Goal: Information Seeking & Learning: Learn about a topic

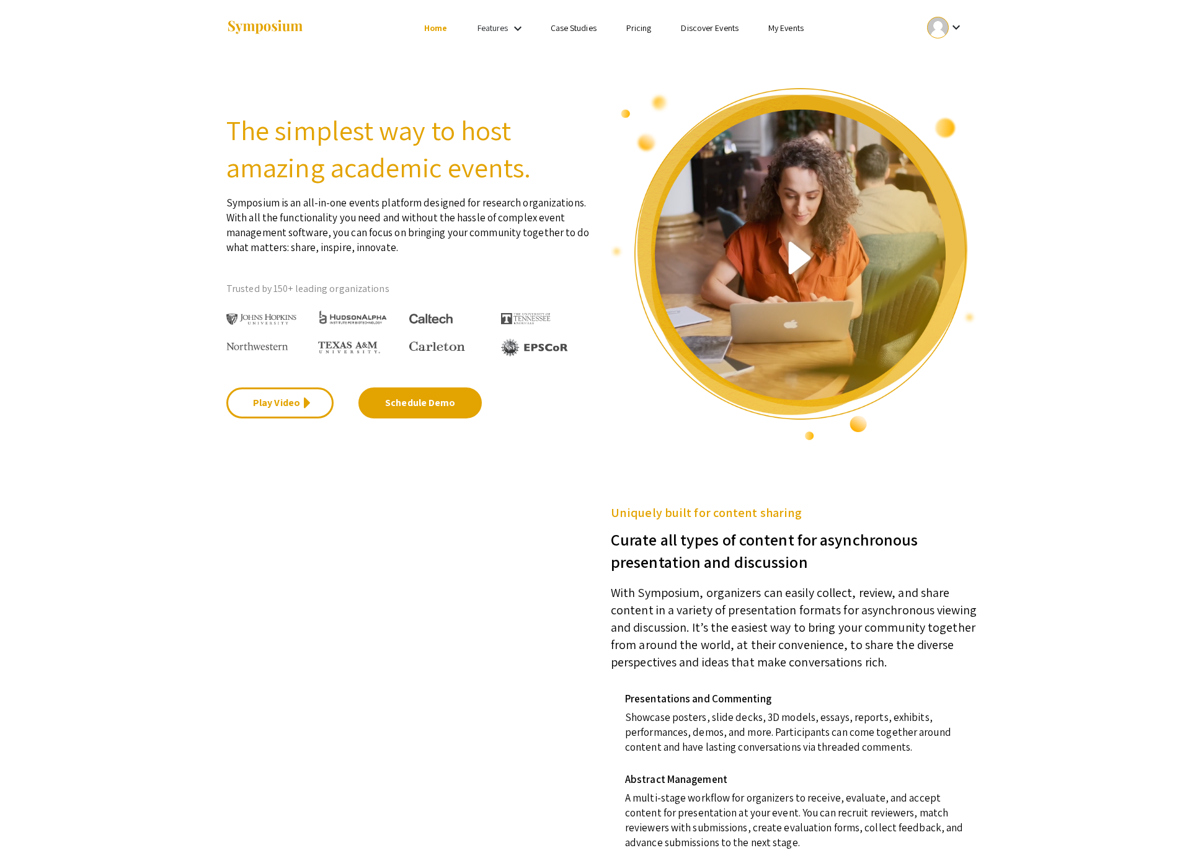
click at [803, 22] on link "My Events" at bounding box center [785, 27] width 35 height 11
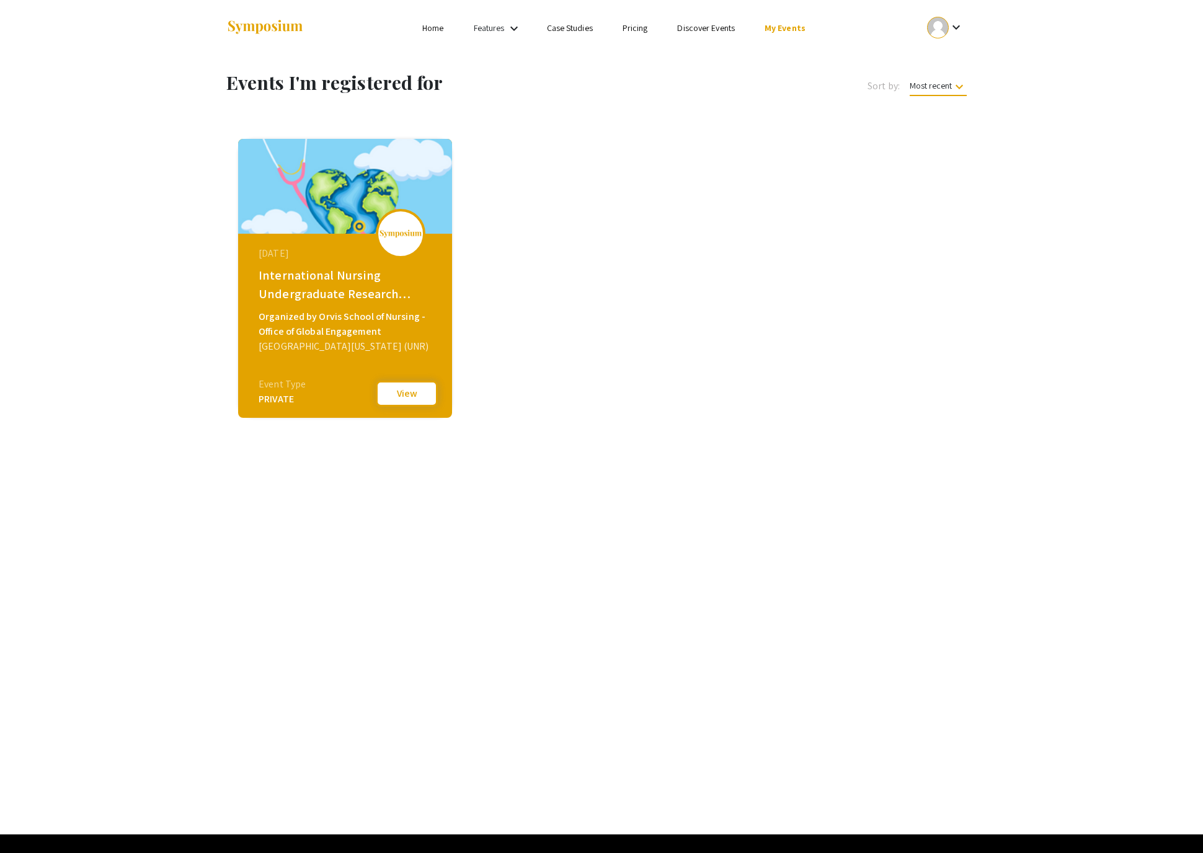
click at [410, 389] on button "View" at bounding box center [407, 394] width 62 height 26
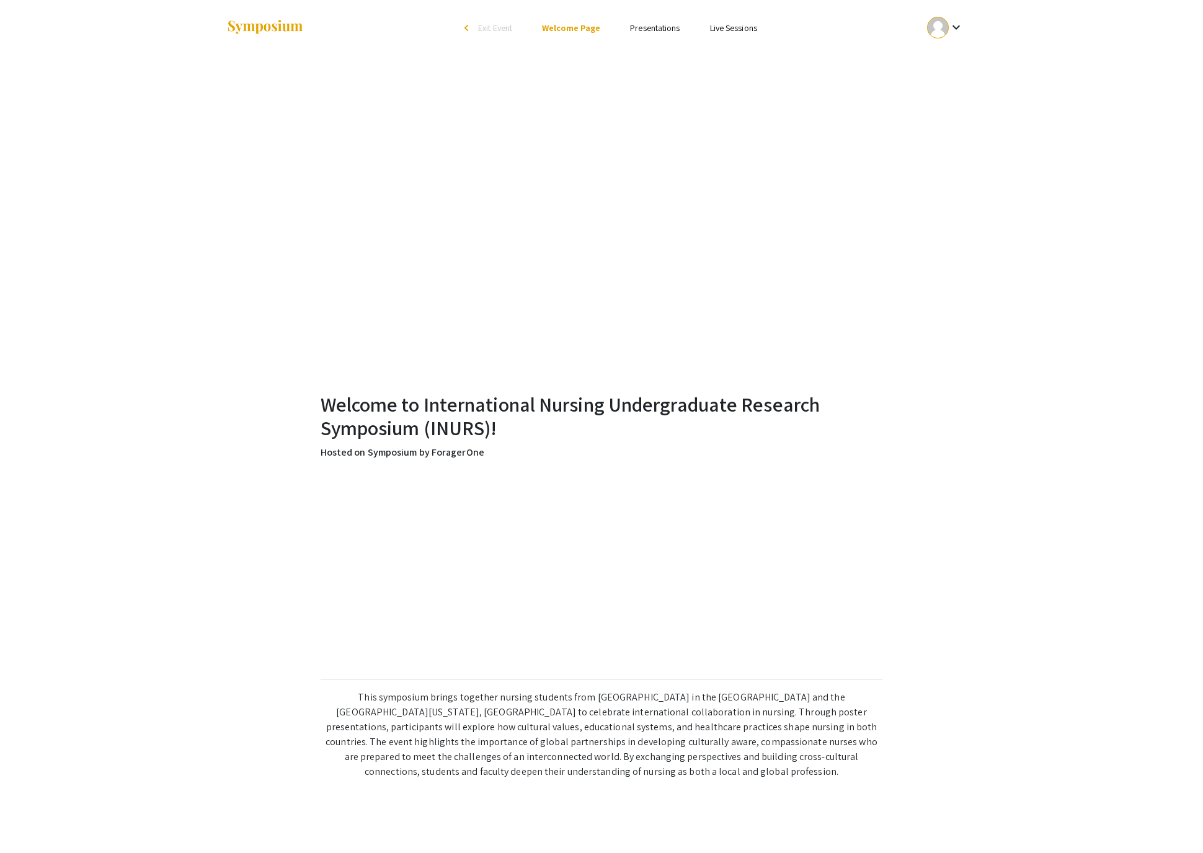
click at [678, 26] on link "Presentations" at bounding box center [655, 27] width 50 height 11
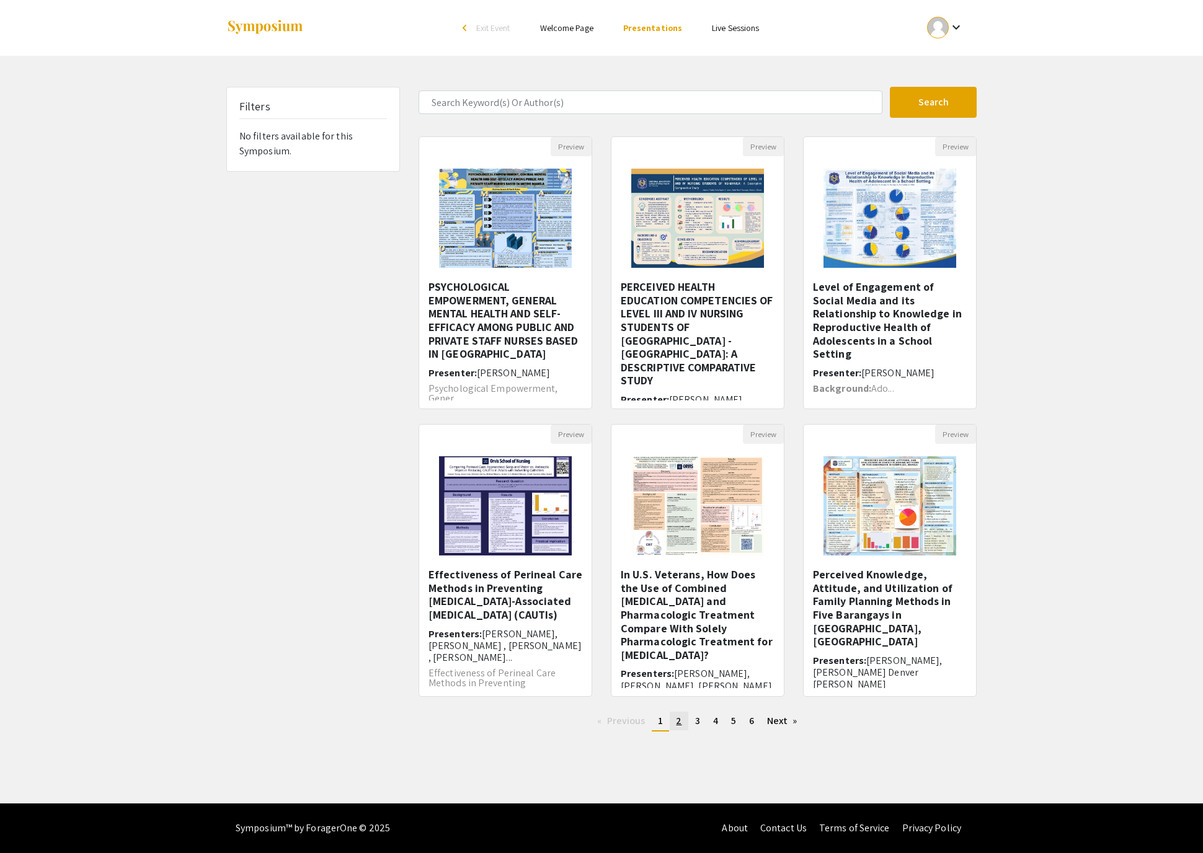
click at [676, 727] on span "2" at bounding box center [679, 720] width 6 height 13
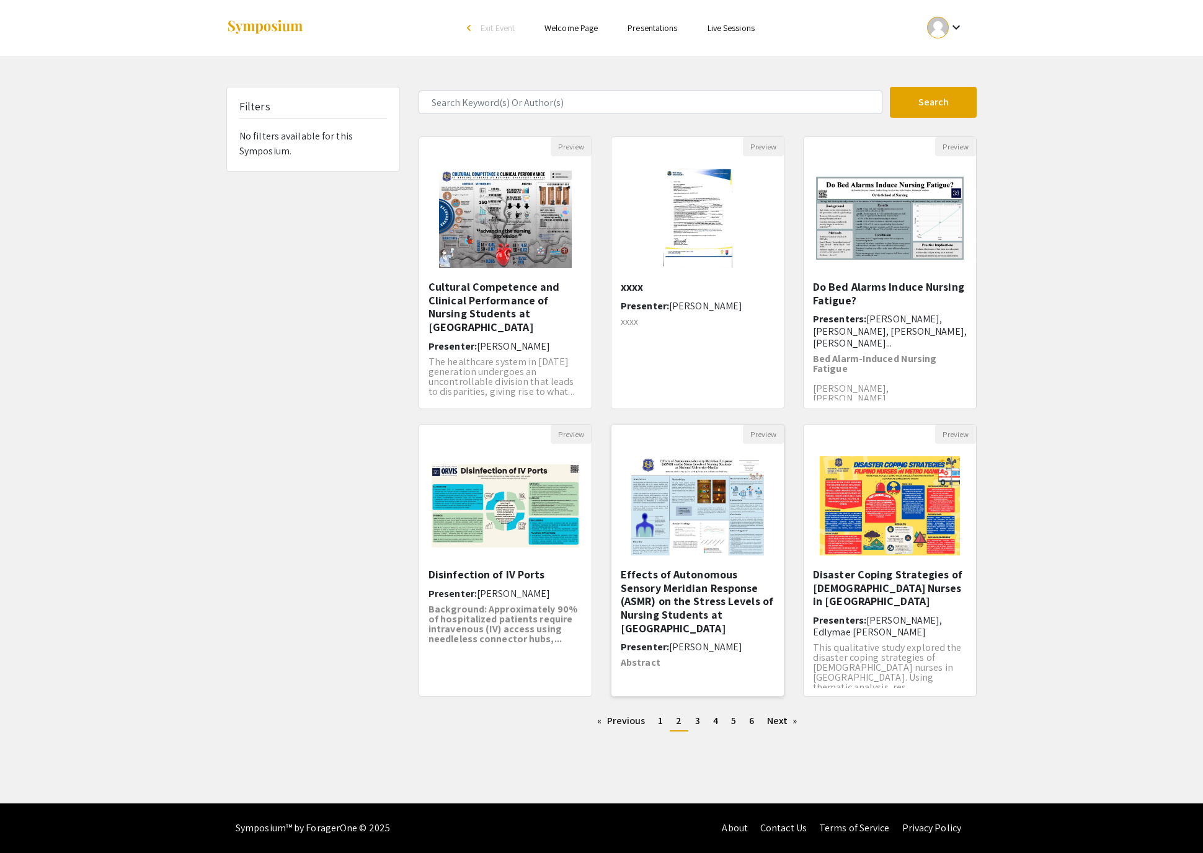
scroll to position [26, 0]
click at [703, 730] on link "page 3" at bounding box center [697, 721] width 17 height 19
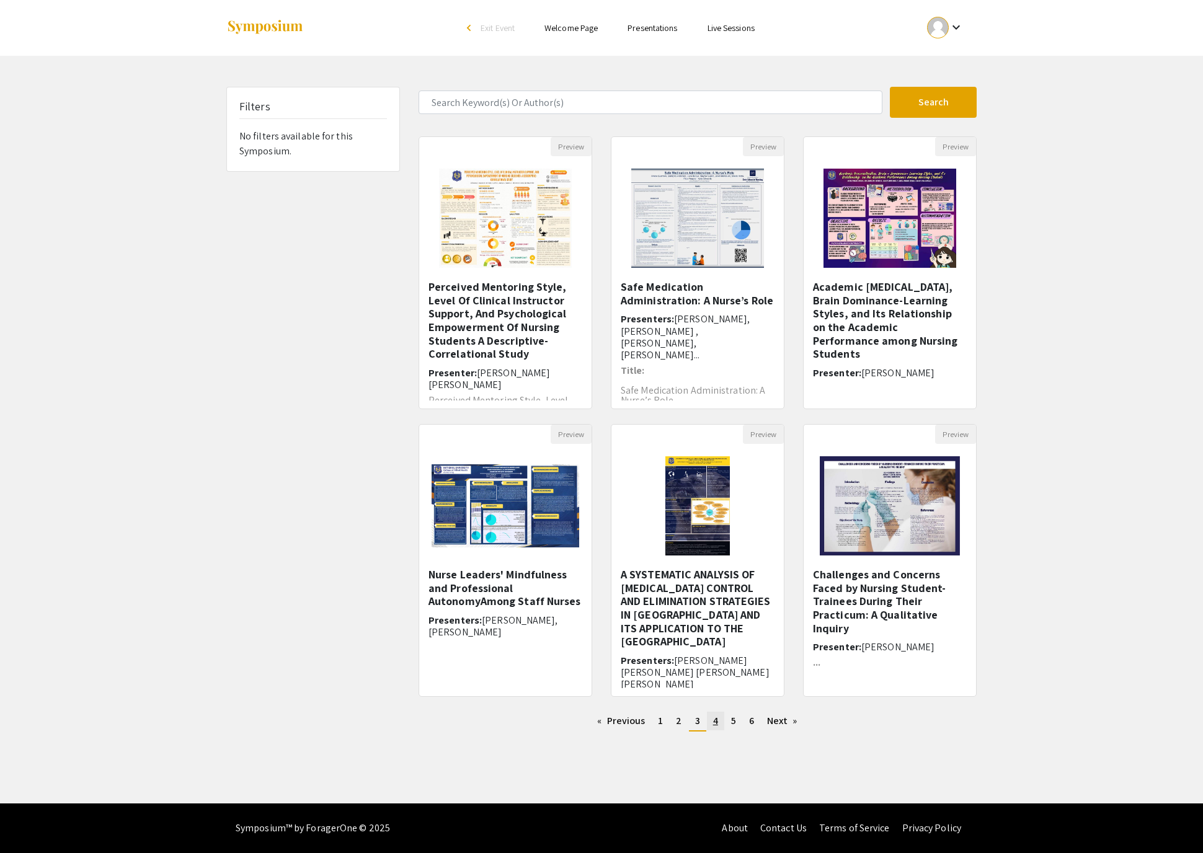
click at [718, 727] on span "4" at bounding box center [715, 720] width 5 height 13
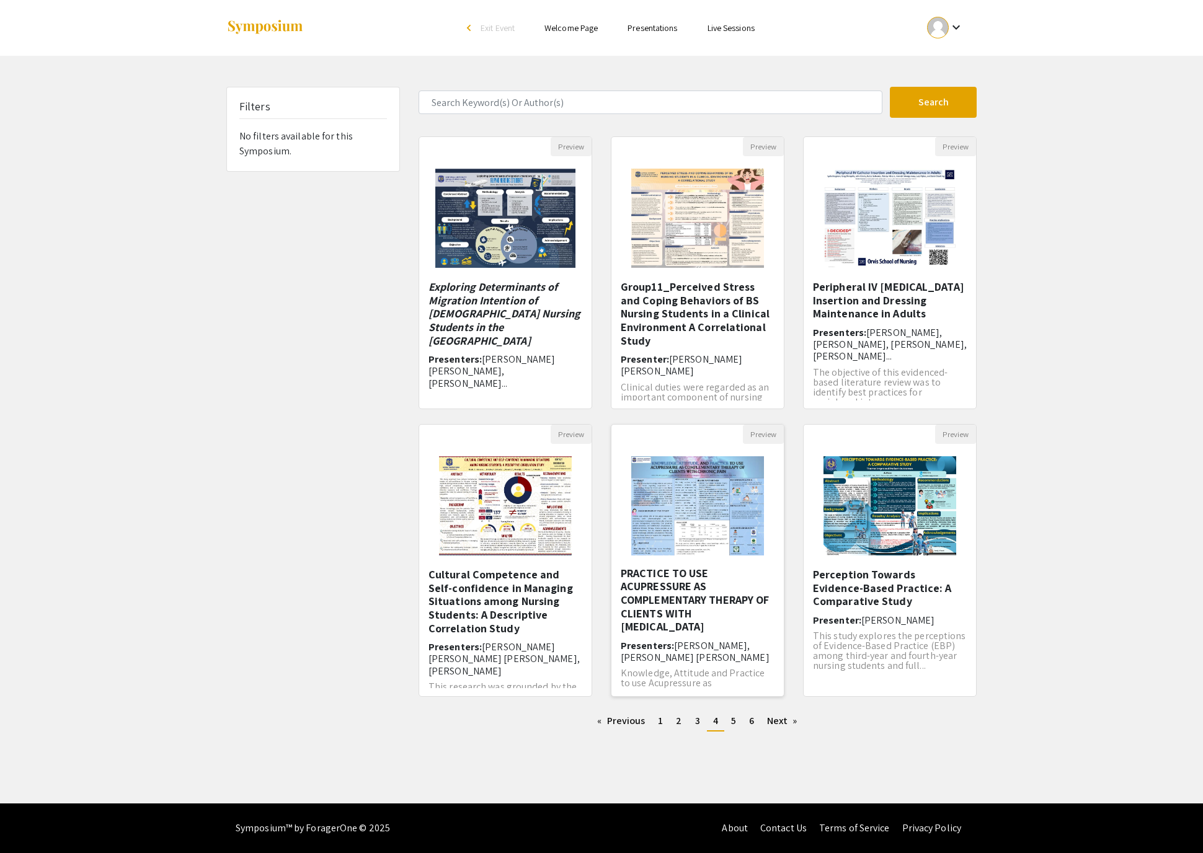
scroll to position [24, 0]
click at [870, 608] on h5 "Perception Towards Evidence-Based Practice: A Comparative Study" at bounding box center [890, 588] width 154 height 40
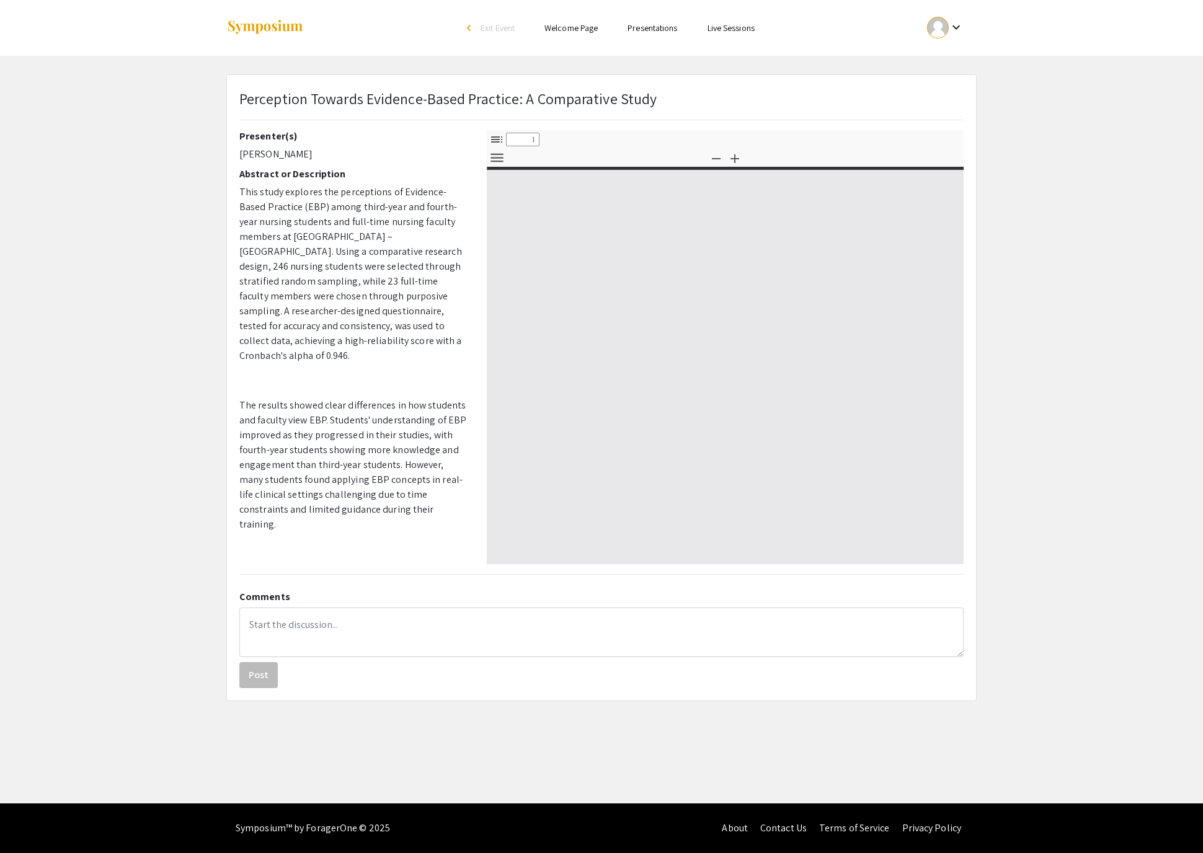
select select "custom"
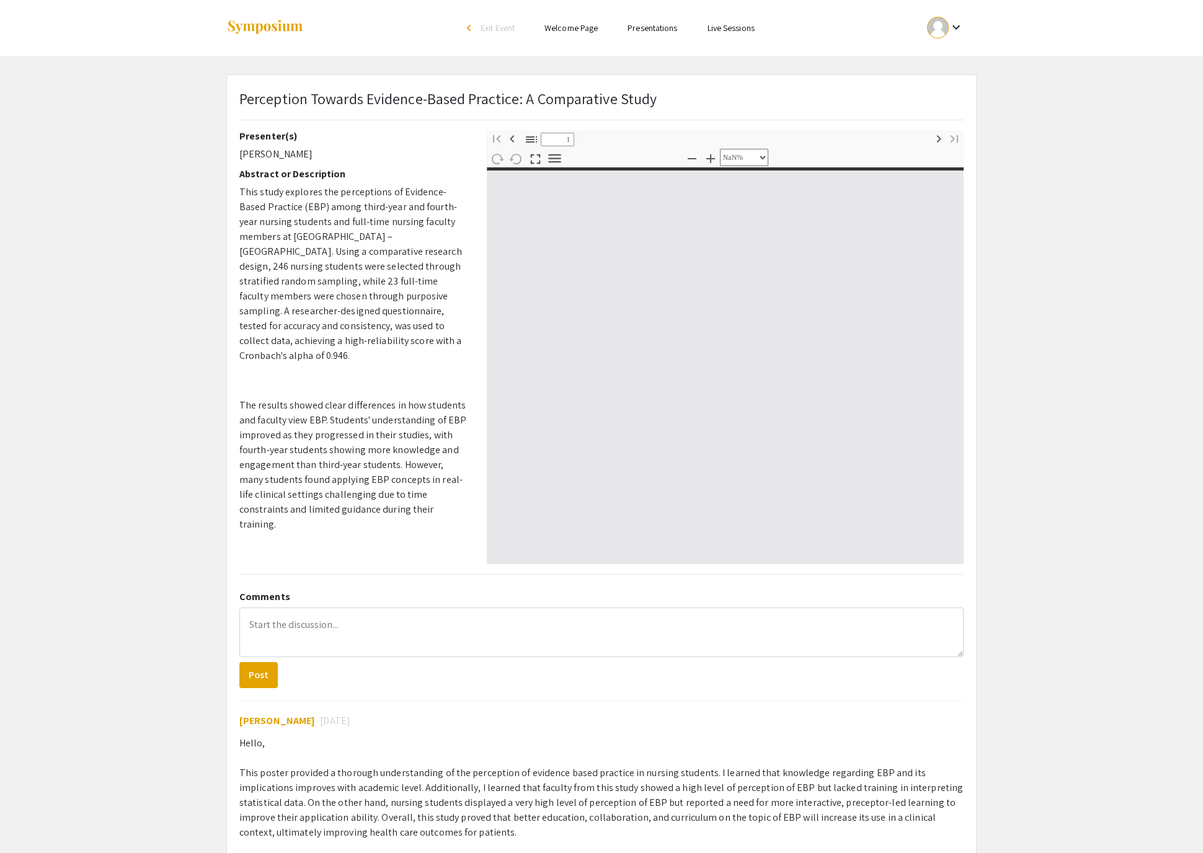
type input "0"
select select "custom"
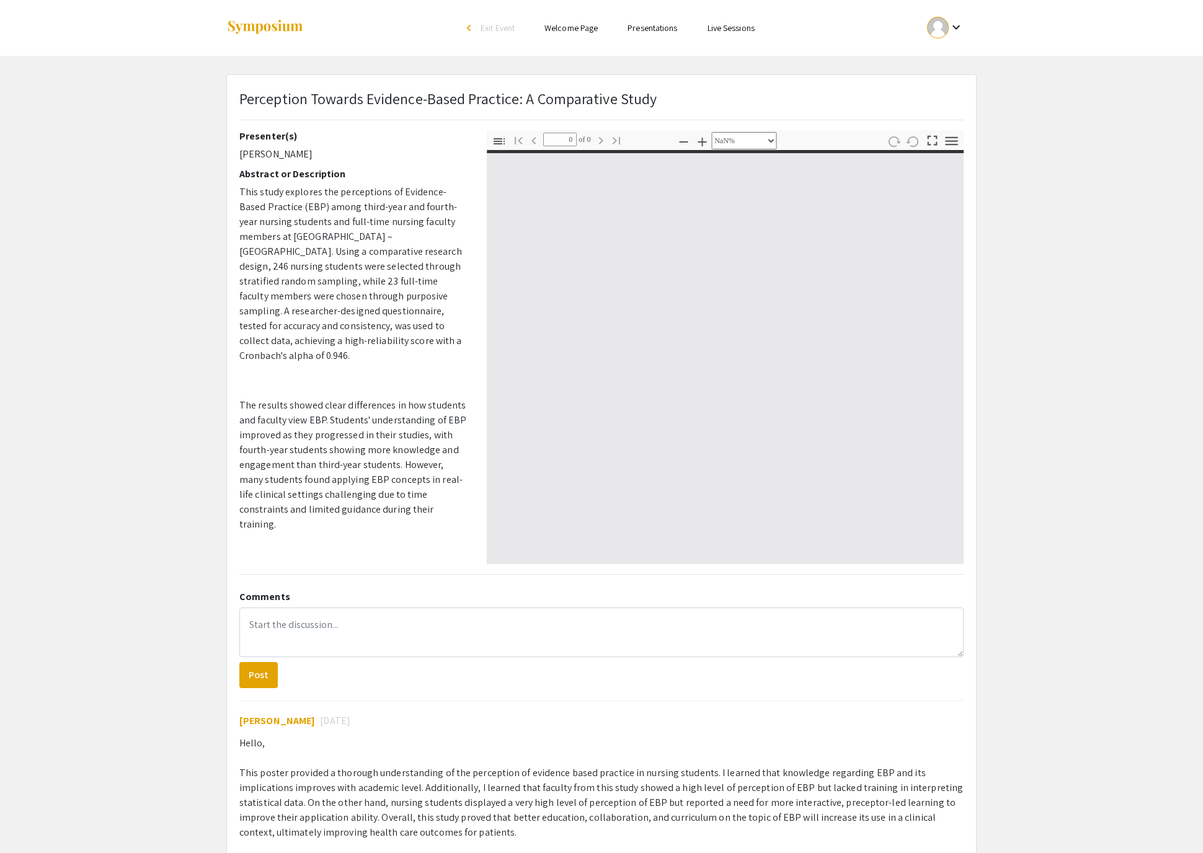
type input "1"
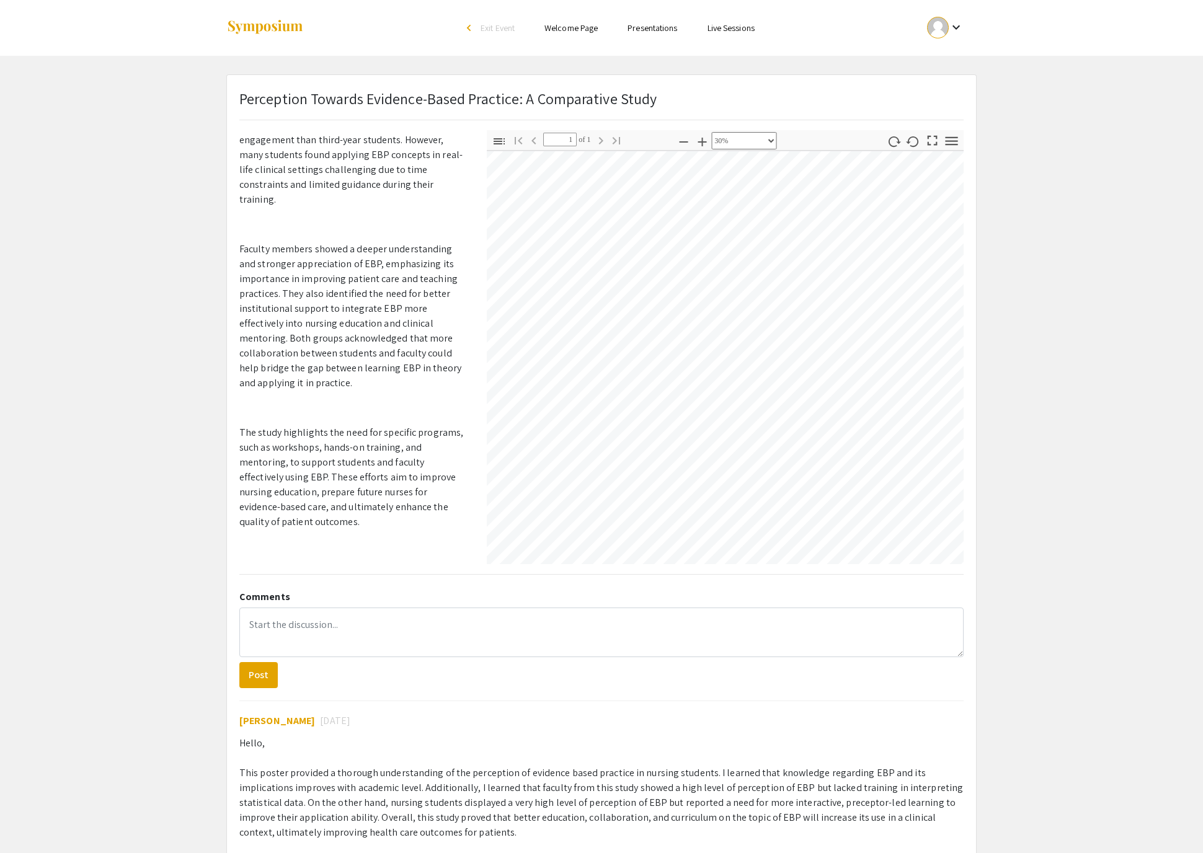
scroll to position [58, 262]
select select "custom"
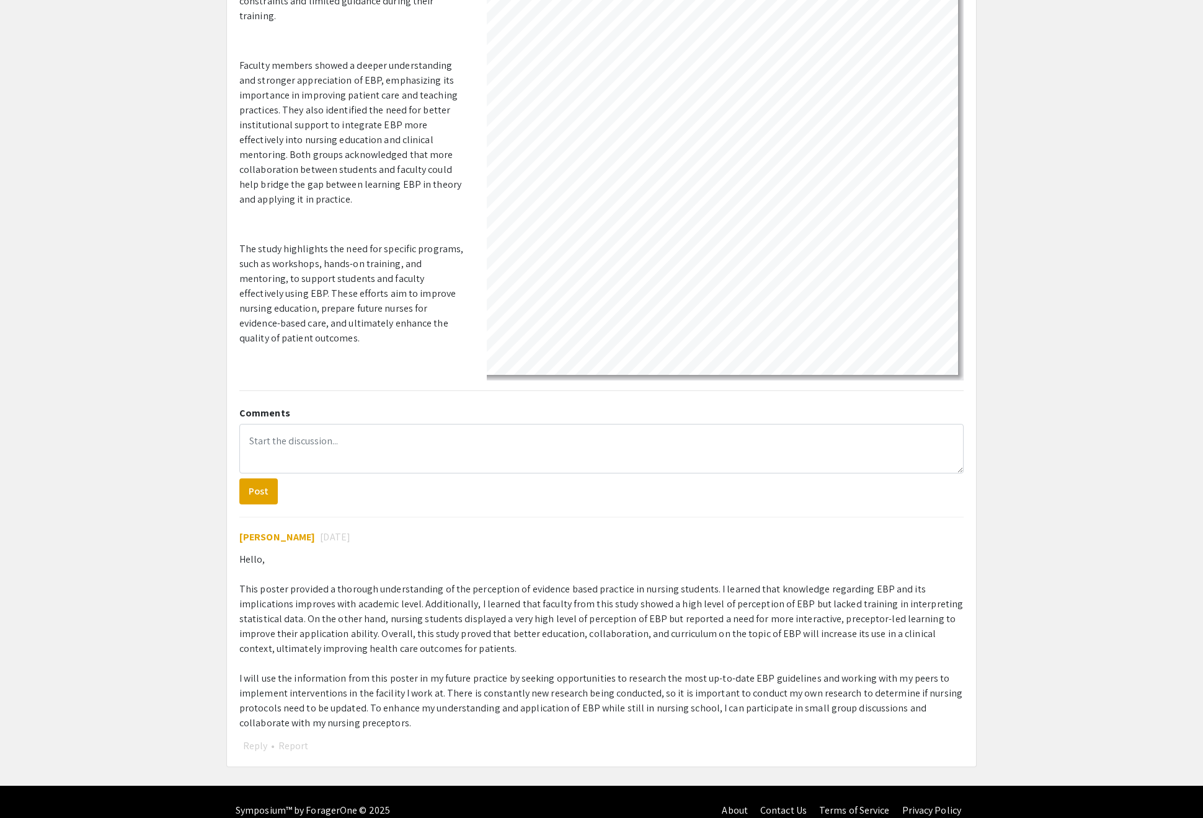
scroll to position [456, 687]
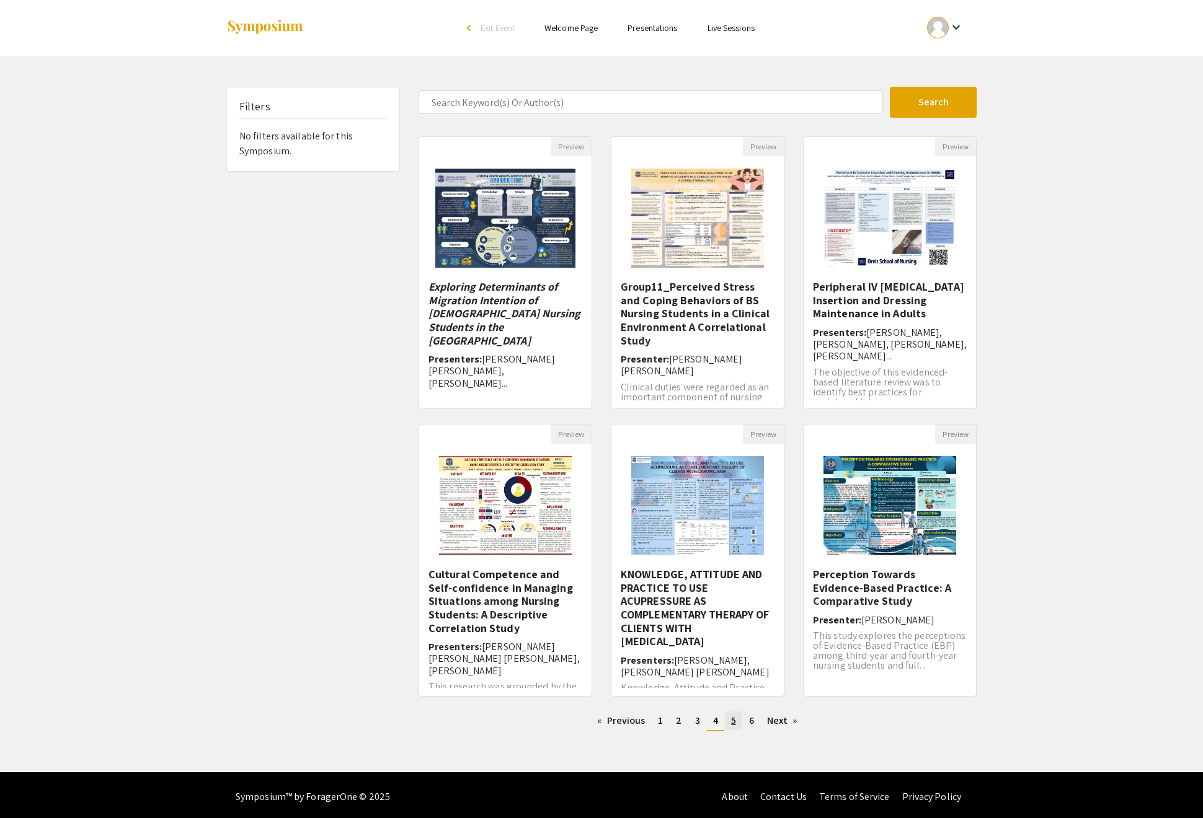
click at [736, 727] on span "5" at bounding box center [733, 720] width 5 height 13
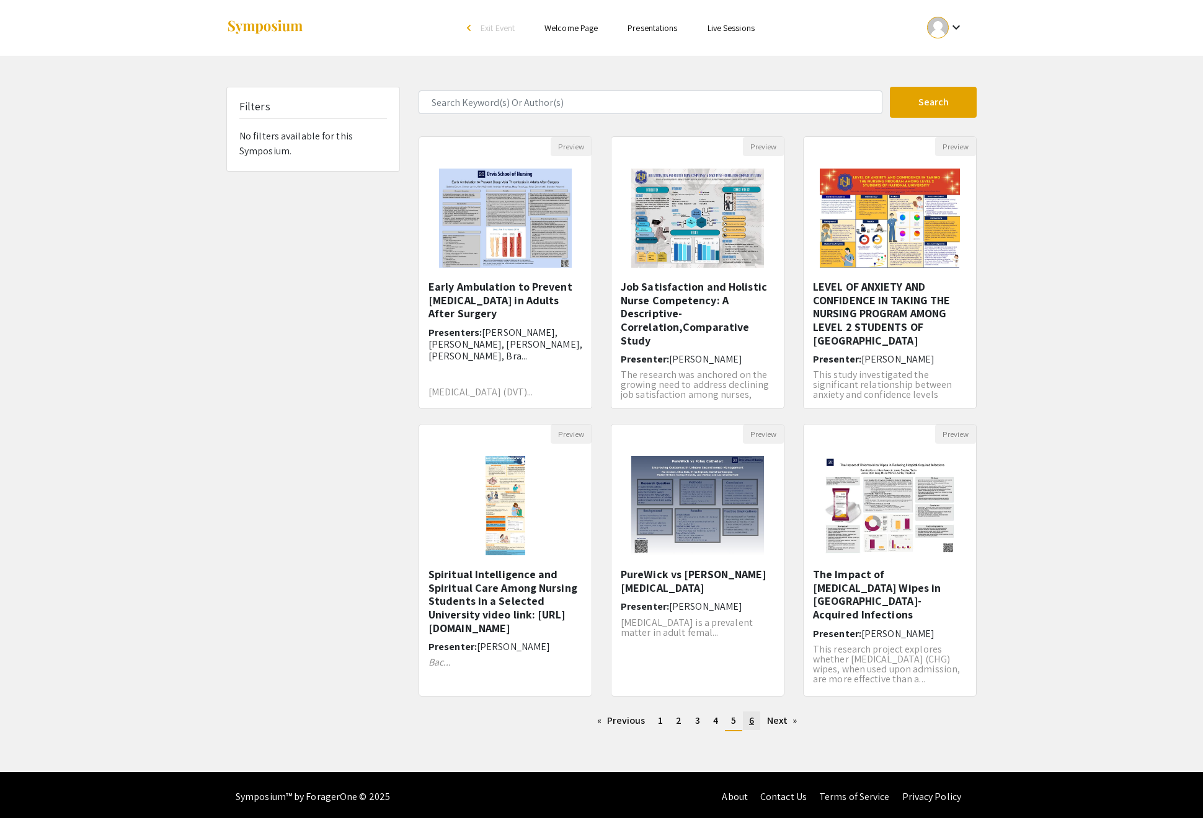
click at [760, 730] on link "page 6" at bounding box center [751, 721] width 17 height 19
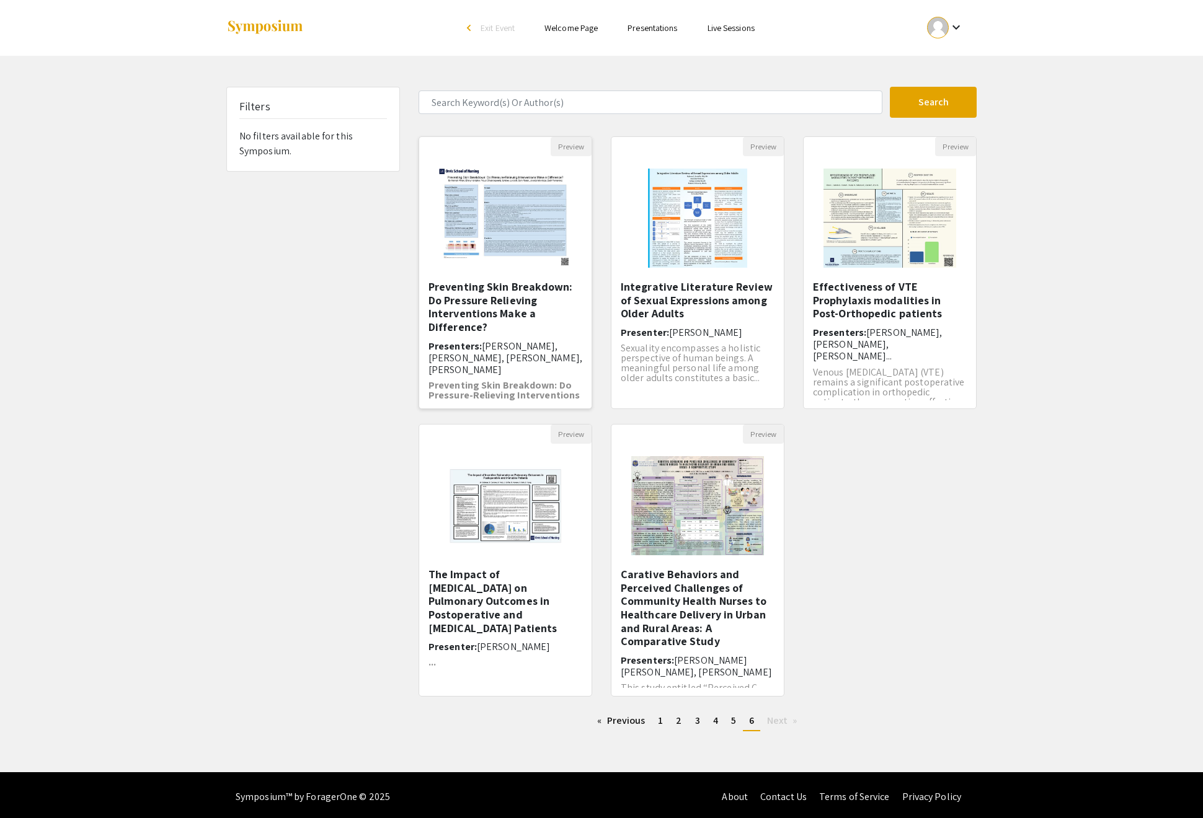
click at [498, 333] on h5 "Preventing Skin Breakdown: Do Pressure Relieving Interventions Make a Differenc…" at bounding box center [505, 306] width 154 height 53
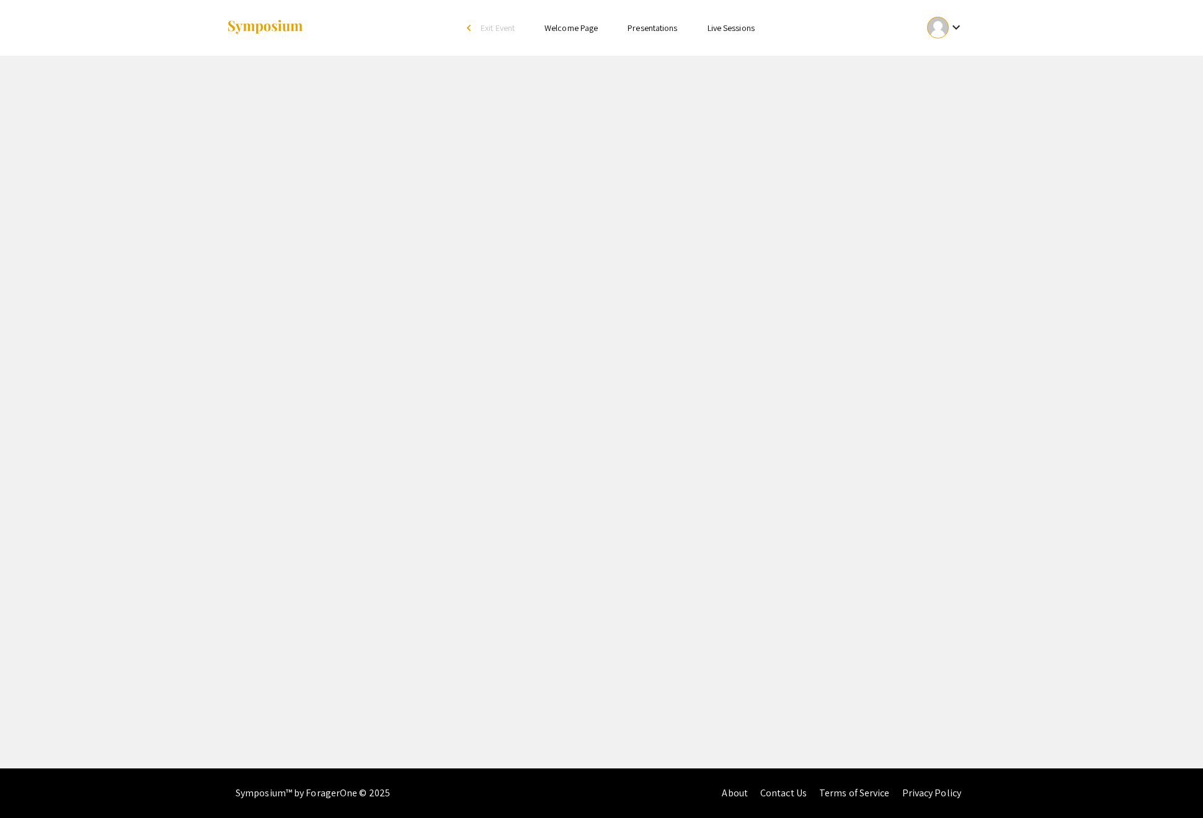
select select "custom"
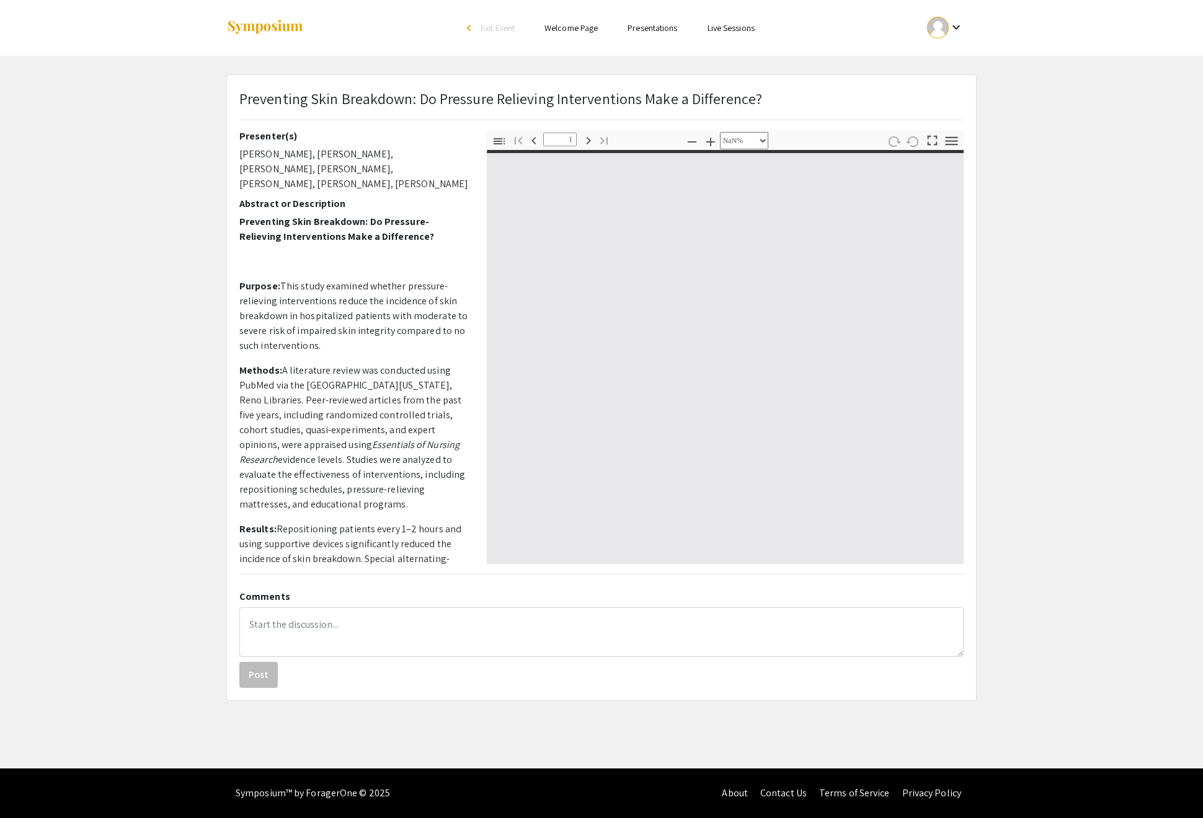
type input "0"
select select "custom"
type input "1"
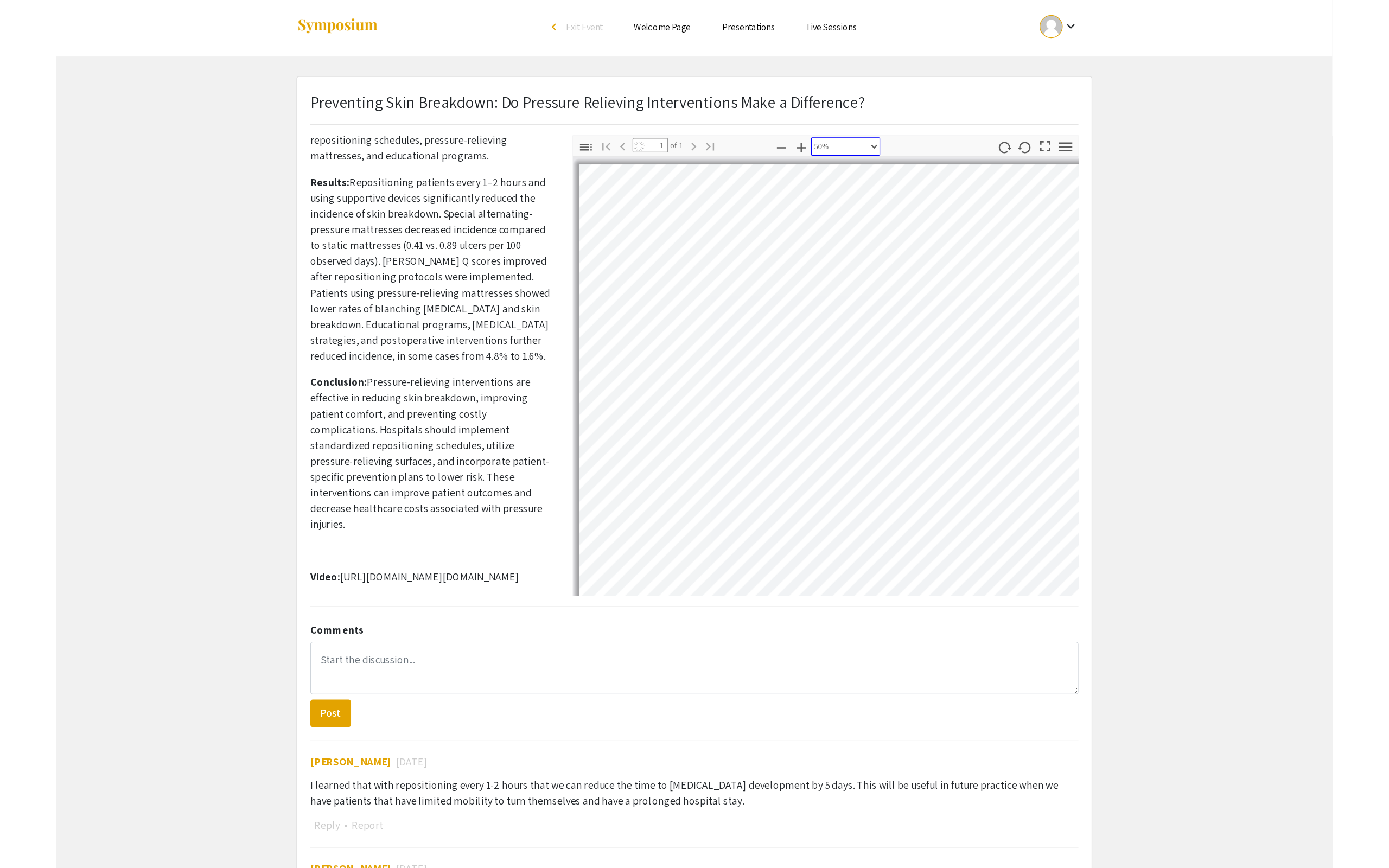
scroll to position [4, 2]
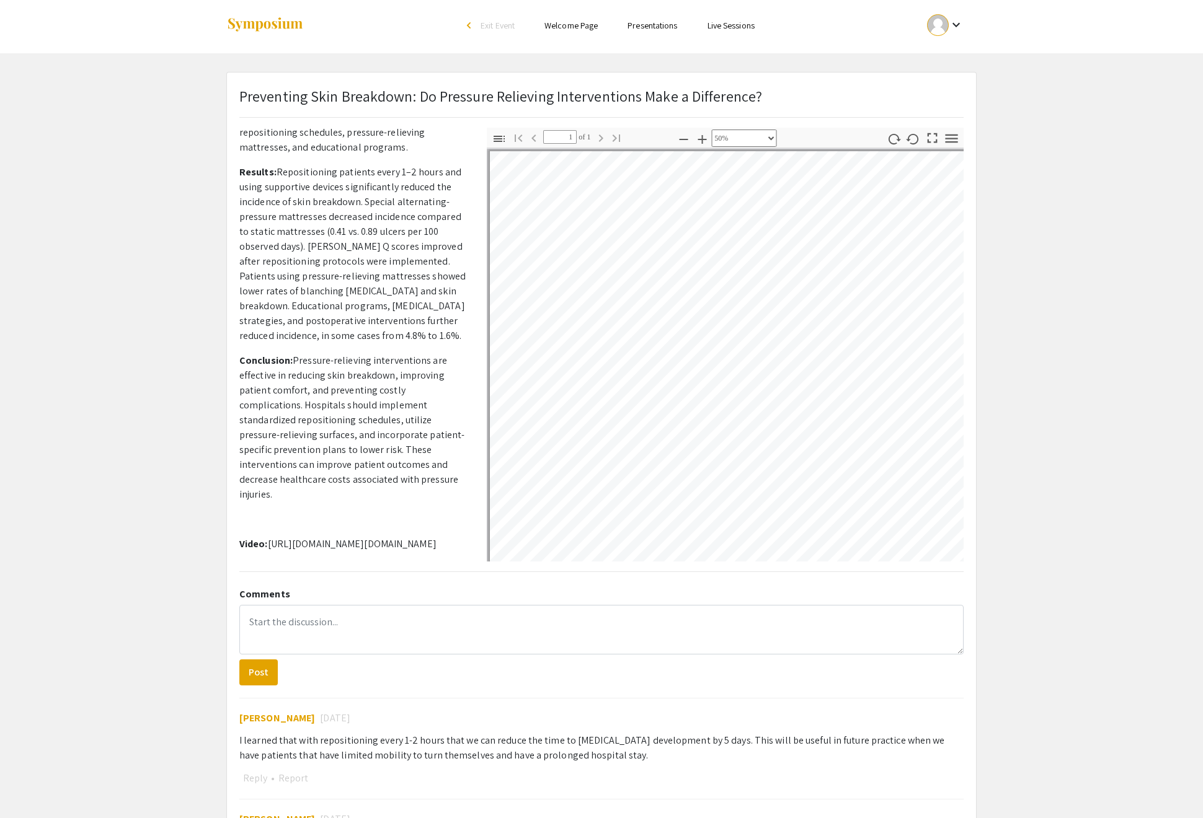
click at [924, 146] on icon "button" at bounding box center [932, 138] width 17 height 17
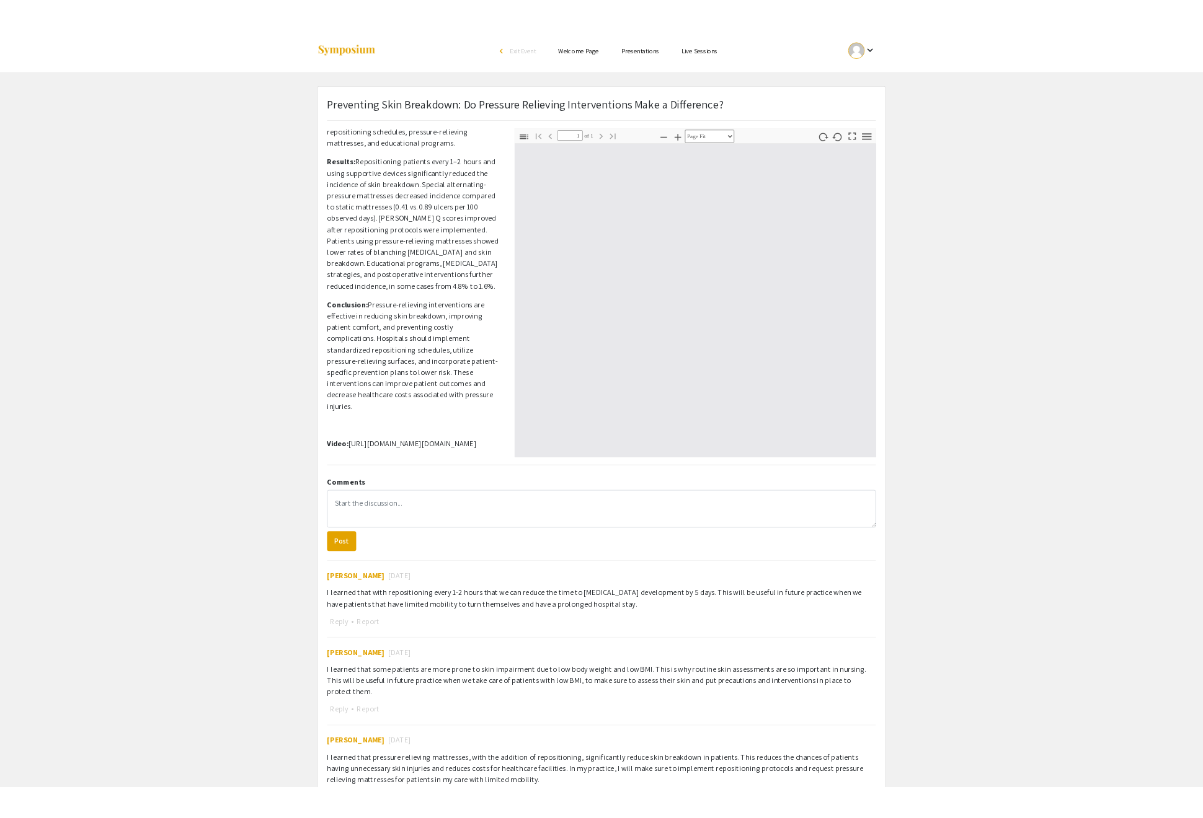
scroll to position [992, 0]
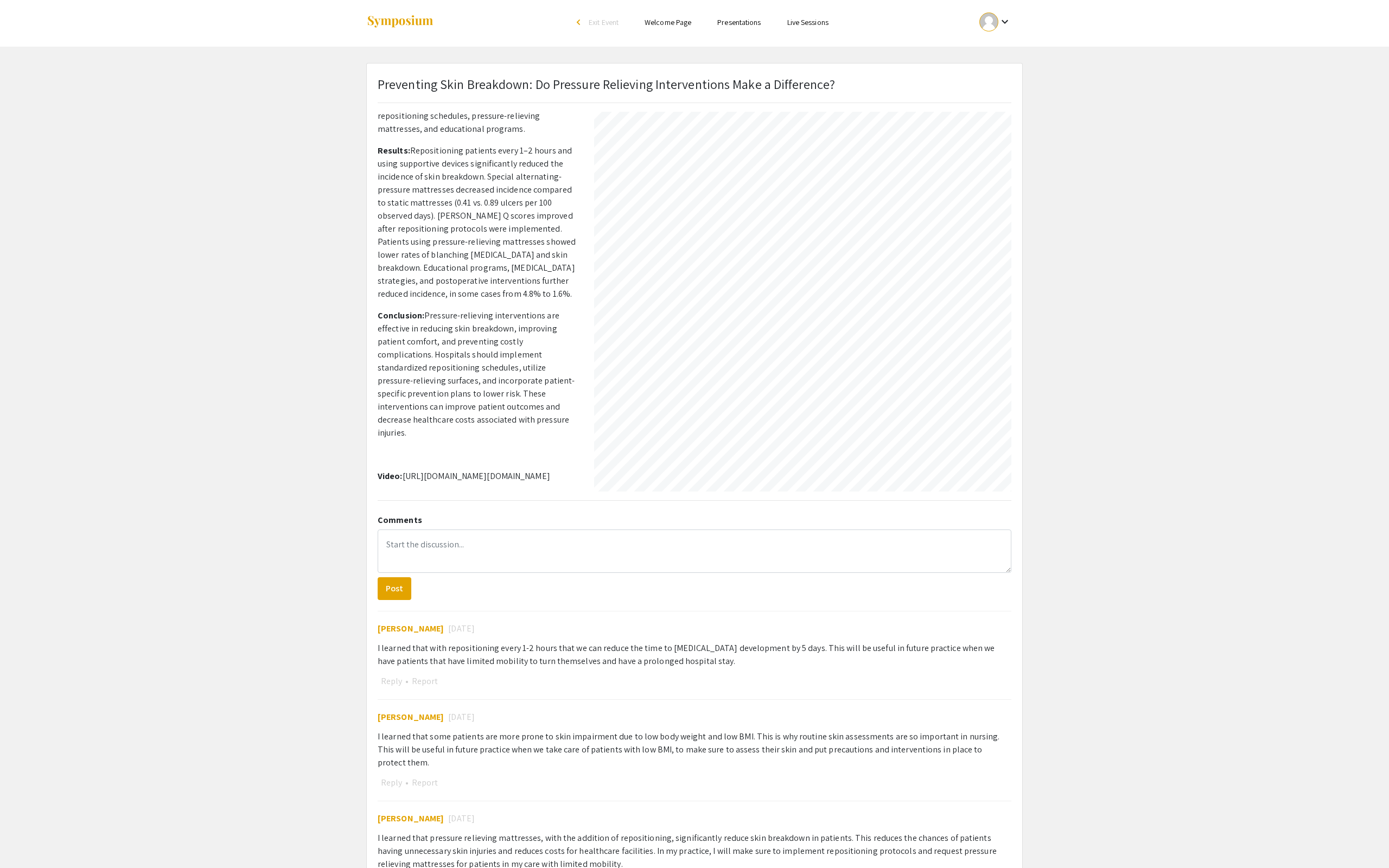
select select "0.5"
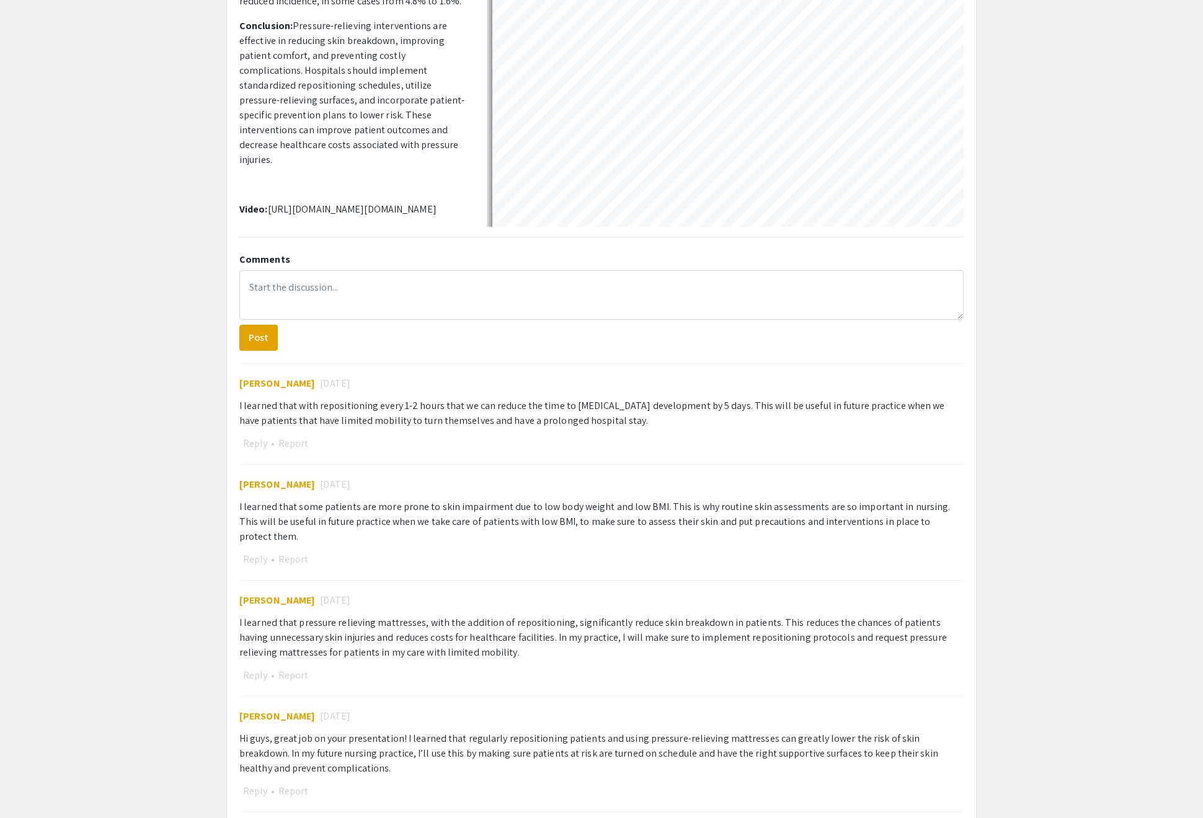
scroll to position [307, 0]
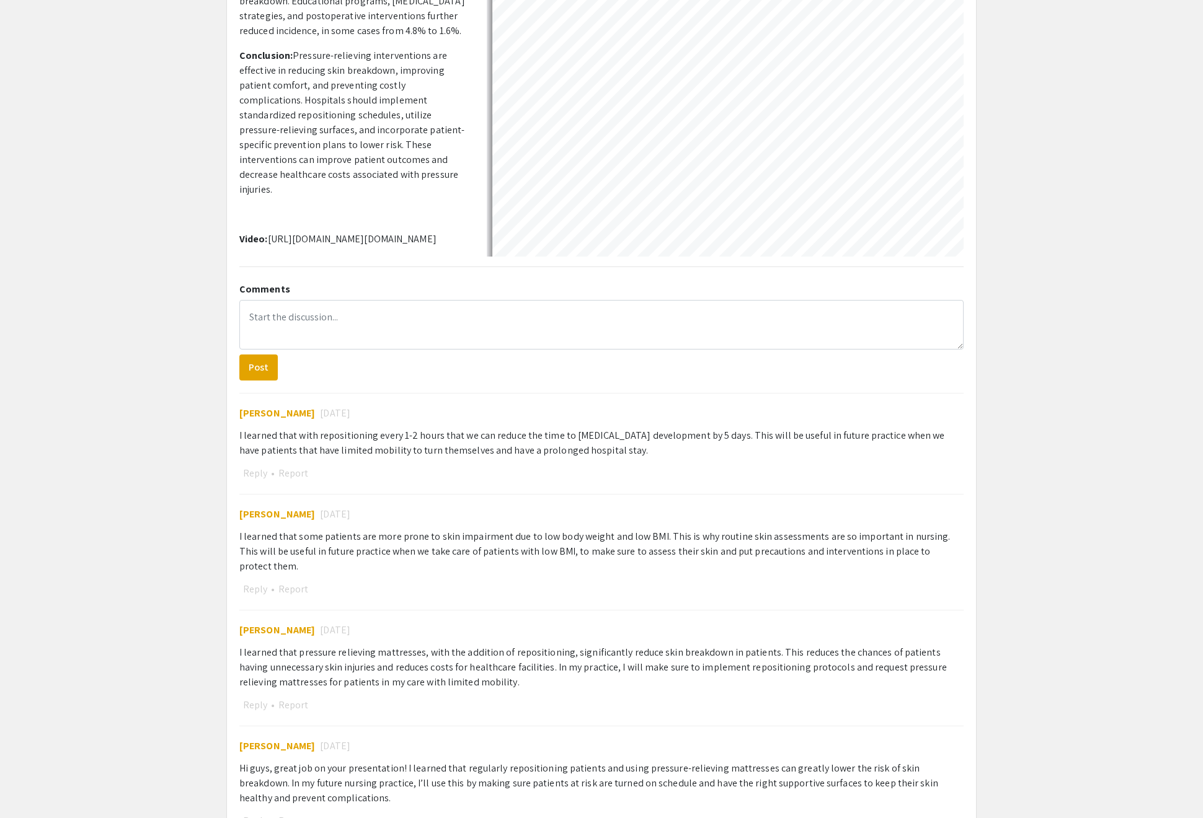
drag, startPoint x: 448, startPoint y: 248, endPoint x: 254, endPoint y: 226, distance: 194.7
click at [254, 232] on p "Video: [URL][DOMAIN_NAME][DOMAIN_NAME]" at bounding box center [353, 239] width 229 height 15
drag, startPoint x: 249, startPoint y: 226, endPoint x: 453, endPoint y: 239, distance: 203.8
click at [453, 239] on p "Video: [URL][DOMAIN_NAME][DOMAIN_NAME]" at bounding box center [353, 239] width 229 height 15
click at [448, 241] on p "Video: [URL][DOMAIN_NAME][DOMAIN_NAME]" at bounding box center [353, 239] width 229 height 15
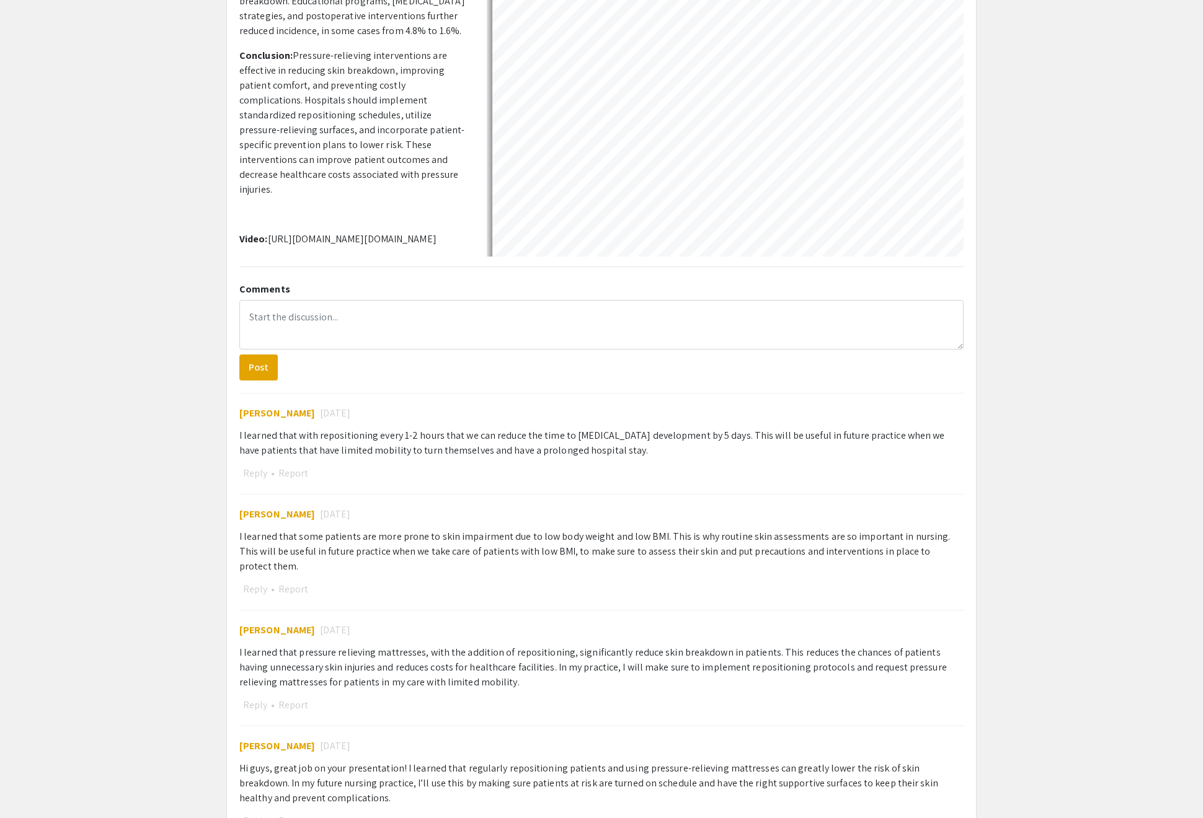
click at [448, 241] on p "Video: [URL][DOMAIN_NAME][DOMAIN_NAME]" at bounding box center [353, 239] width 229 height 15
drag, startPoint x: 448, startPoint y: 241, endPoint x: 213, endPoint y: 222, distance: 235.1
click at [213, 222] on app-presentation "Preventing Skin Breakdown: Do Pressure Relieving Interventions Make a Differenc…" at bounding box center [601, 703] width 1203 height 1872
click at [338, 232] on p "Video: [URL][DOMAIN_NAME][DOMAIN_NAME]" at bounding box center [353, 239] width 229 height 15
drag, startPoint x: 253, startPoint y: 226, endPoint x: 456, endPoint y: 280, distance: 210.5
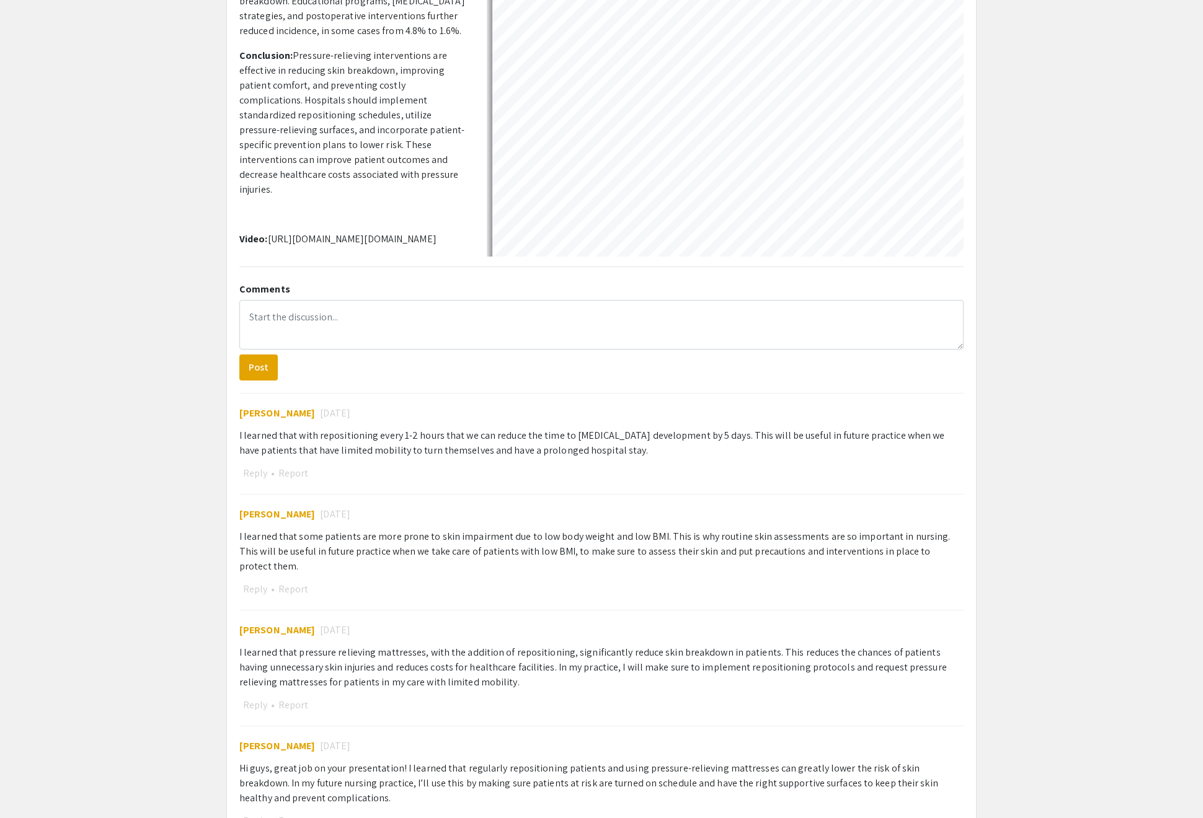
click at [456, 280] on div "Preventing Skin Breakdown: Do Pressure Relieving Interventions Make a Differenc…" at bounding box center [601, 703] width 749 height 1871
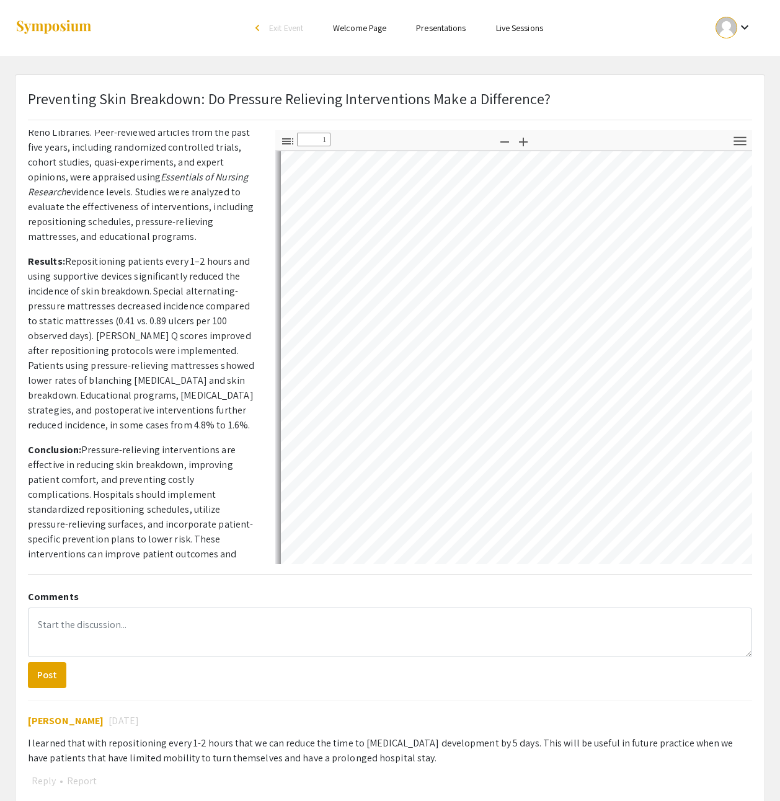
scroll to position [7, 6]
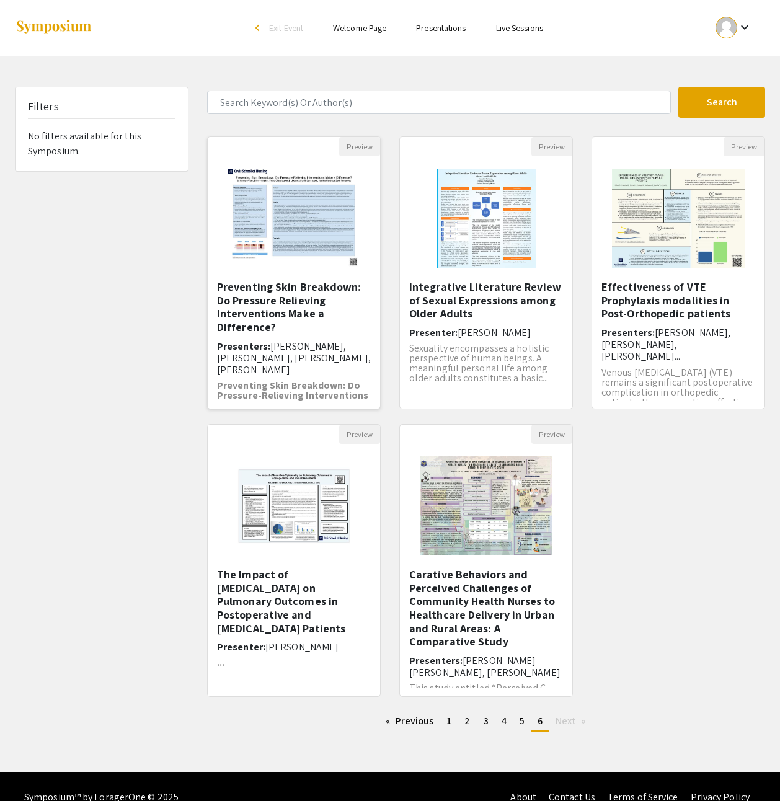
click at [269, 333] on h5 "Preventing Skin Breakdown: Do Pressure Relieving Interventions Make a Differenc…" at bounding box center [294, 306] width 154 height 53
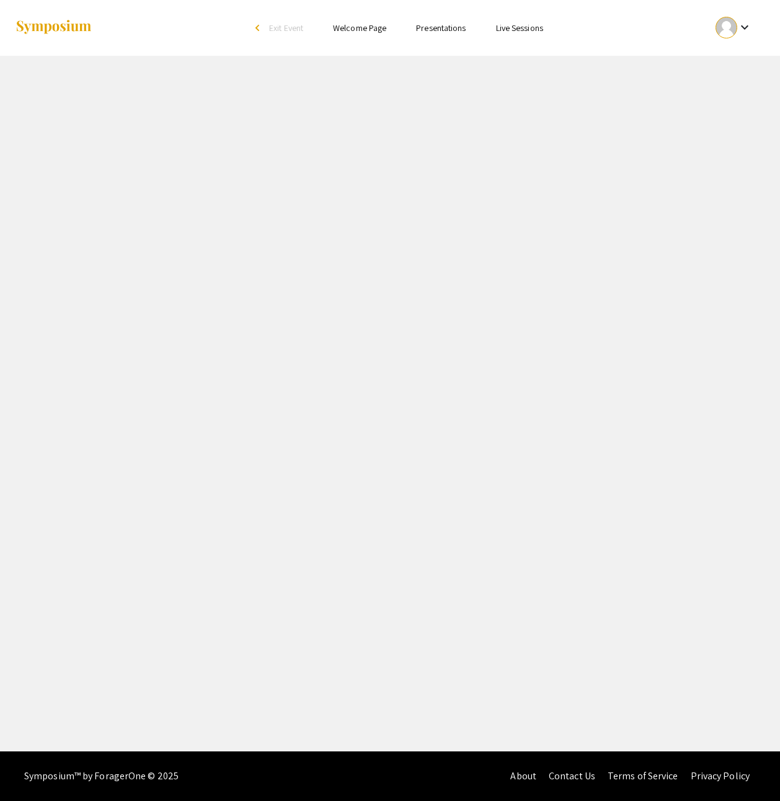
select select "custom"
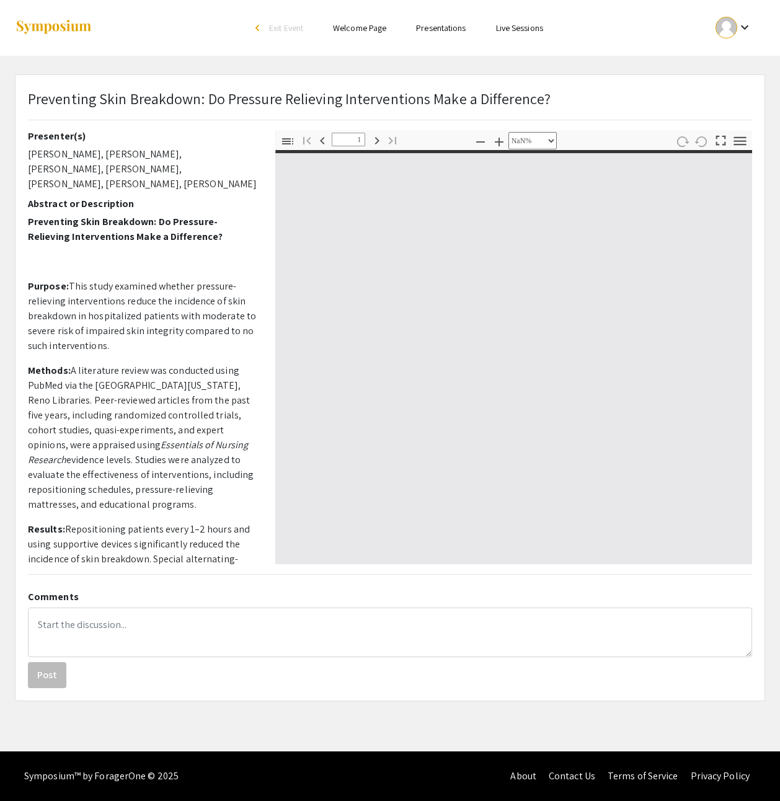
type input "0"
select select "custom"
type input "1"
select select "0.5"
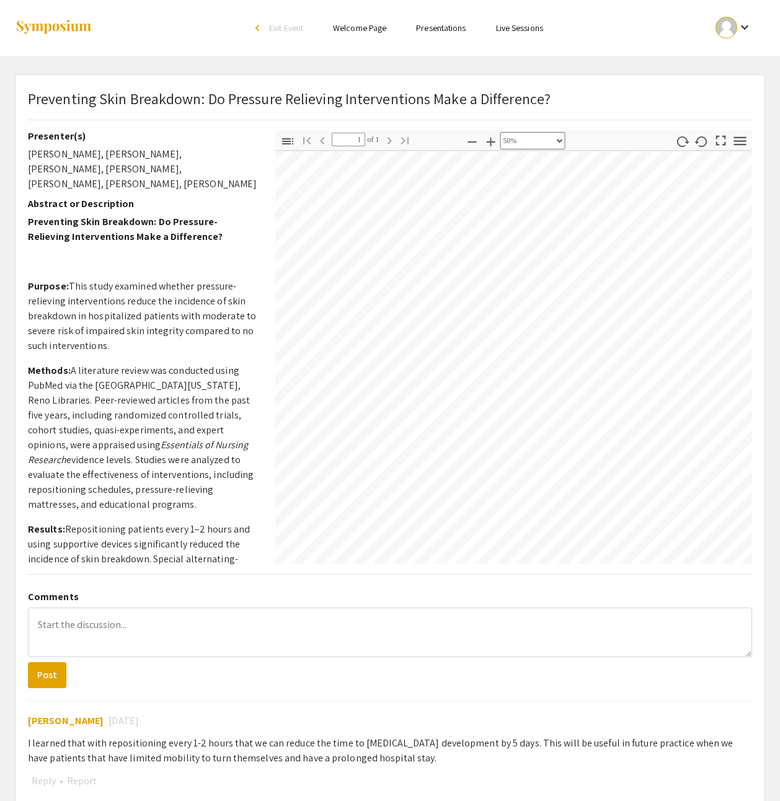
click at [675, 149] on icon "button" at bounding box center [682, 142] width 14 height 14
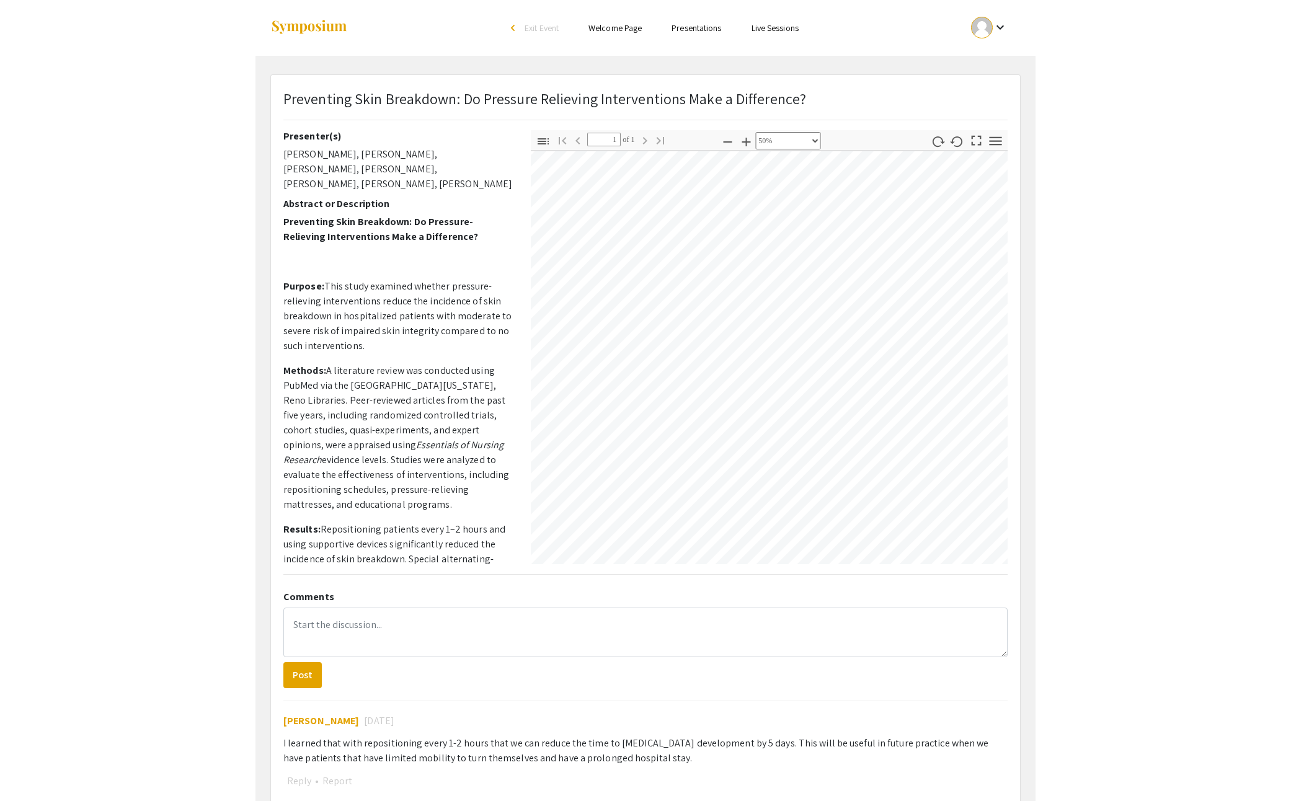
scroll to position [352, 6]
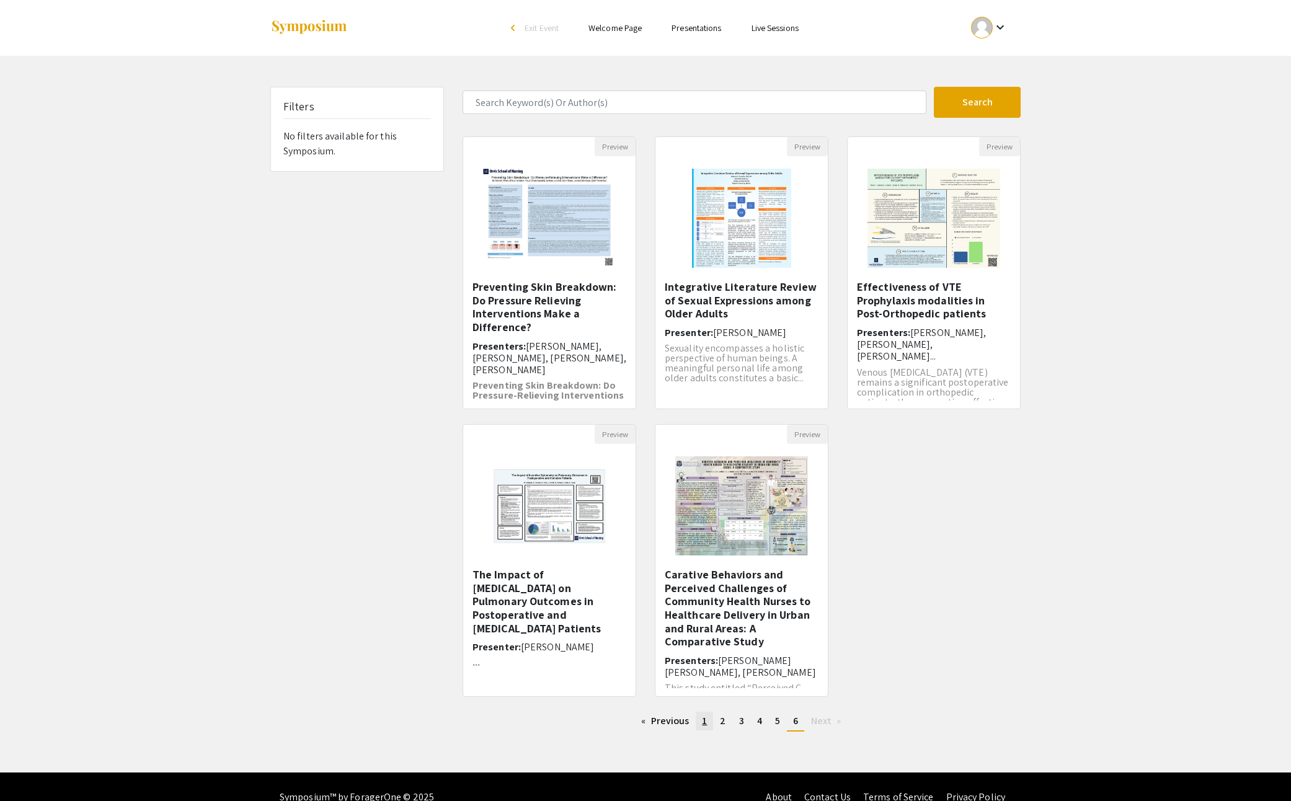
click at [702, 727] on span "1" at bounding box center [704, 720] width 5 height 13
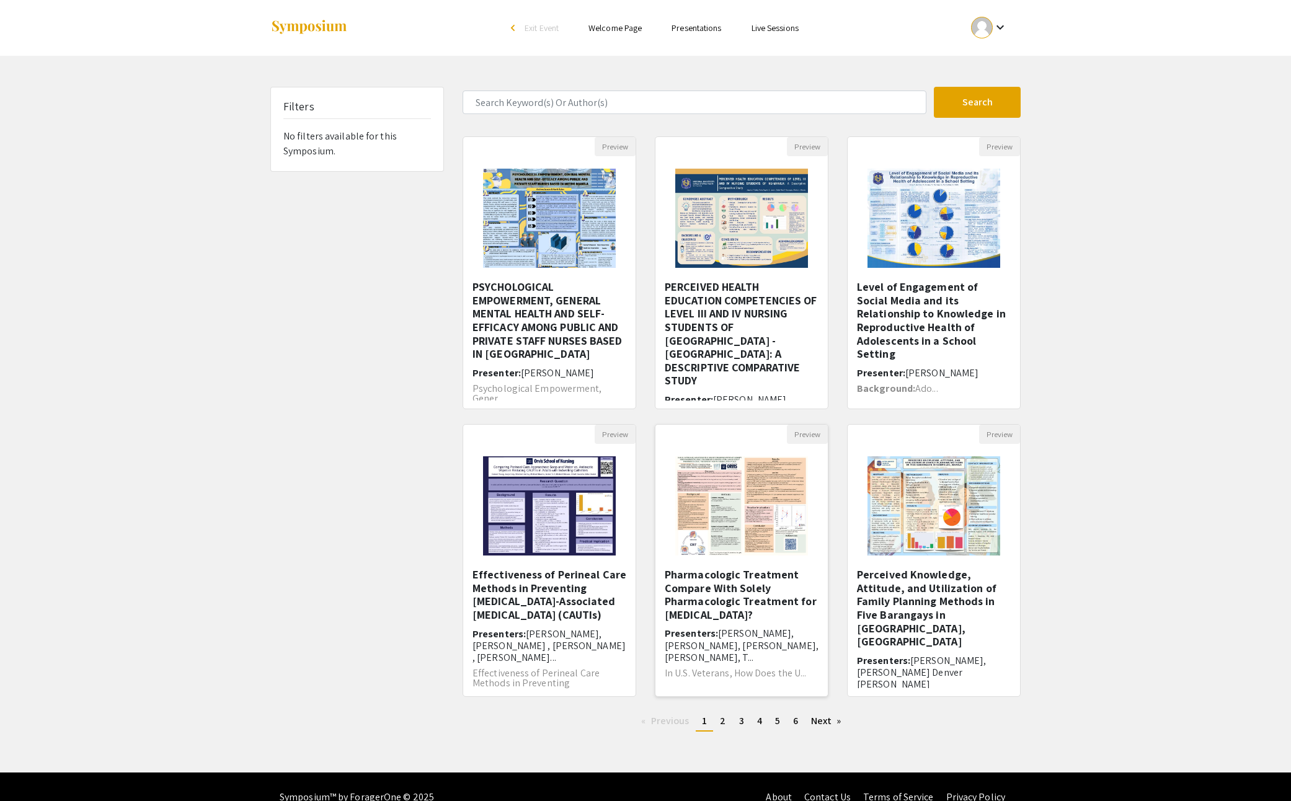
scroll to position [107, 0]
click at [720, 727] on span "2" at bounding box center [723, 720] width 6 height 13
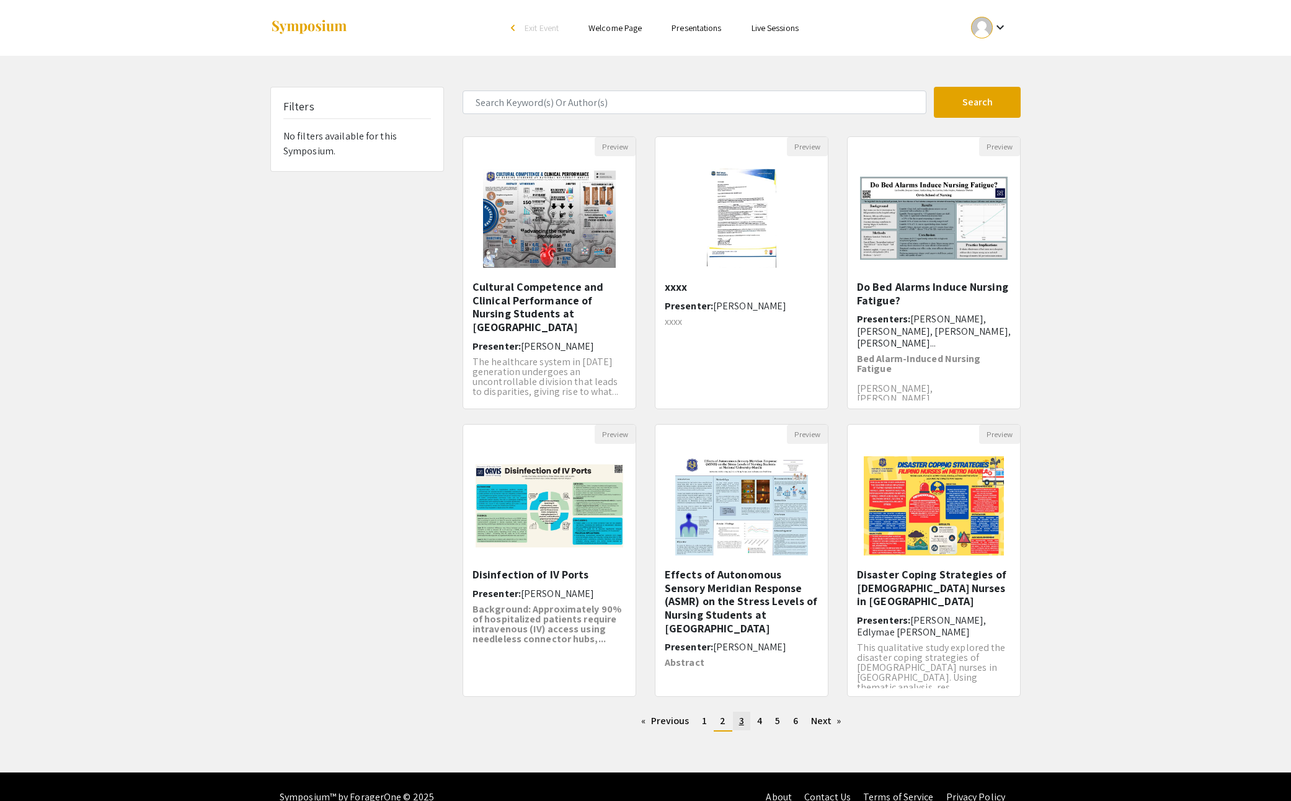
click at [745, 730] on link "page 3" at bounding box center [741, 721] width 17 height 19
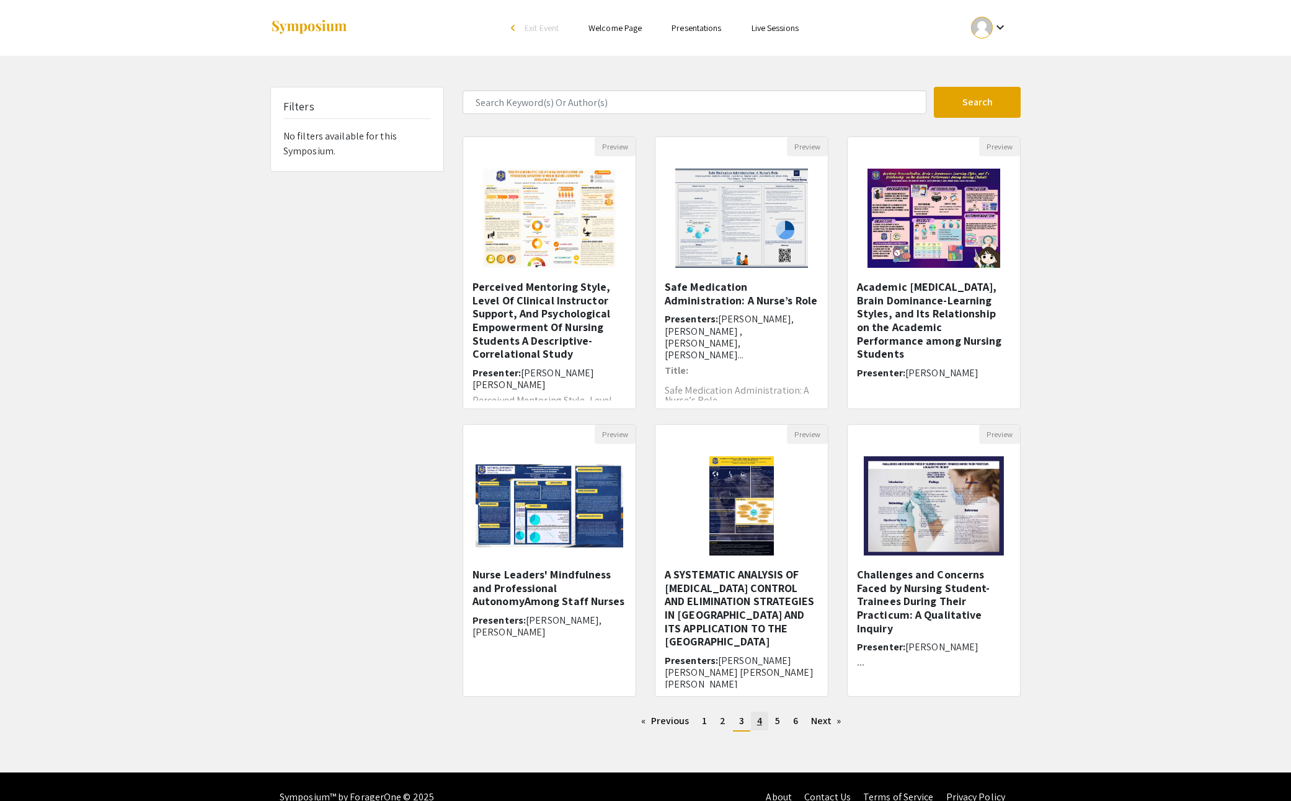
click at [762, 727] on span "4" at bounding box center [759, 720] width 5 height 13
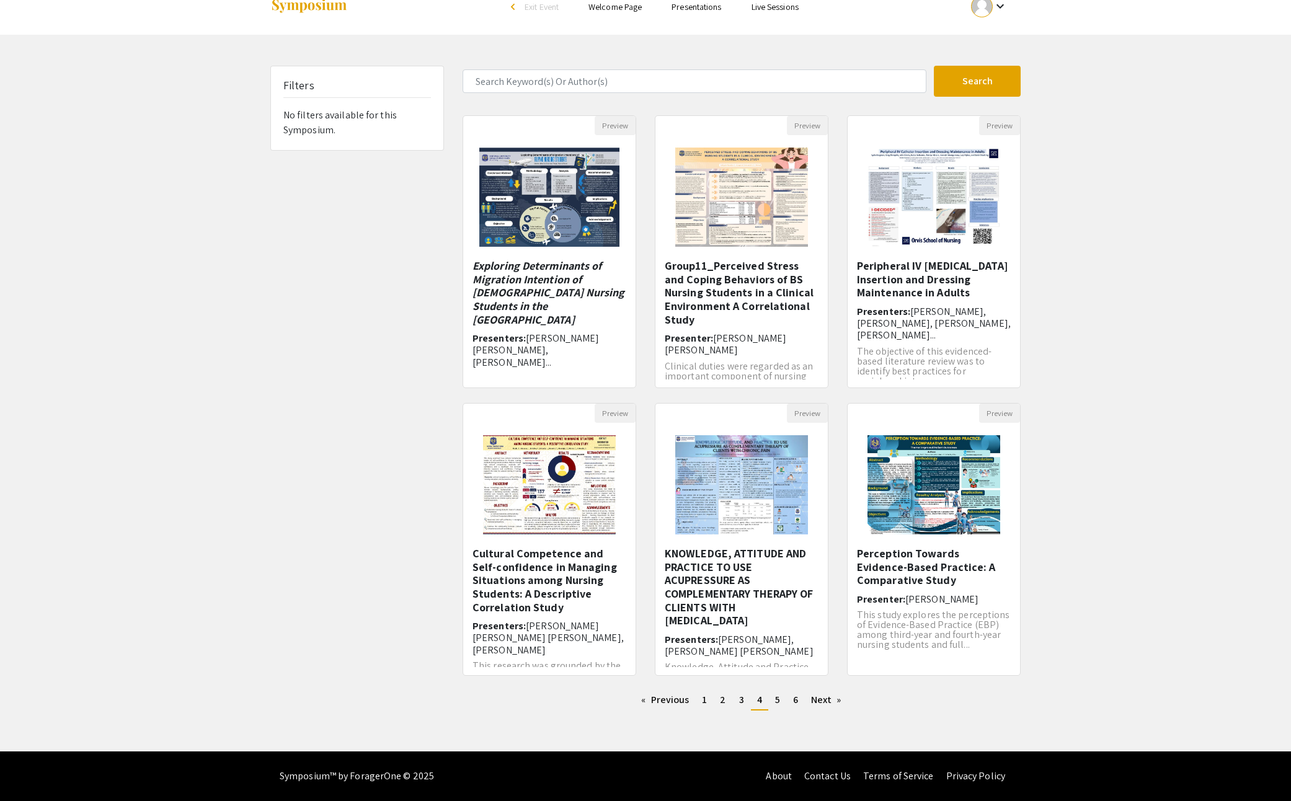
scroll to position [53, 0]
click at [780, 696] on span "5" at bounding box center [777, 699] width 5 height 13
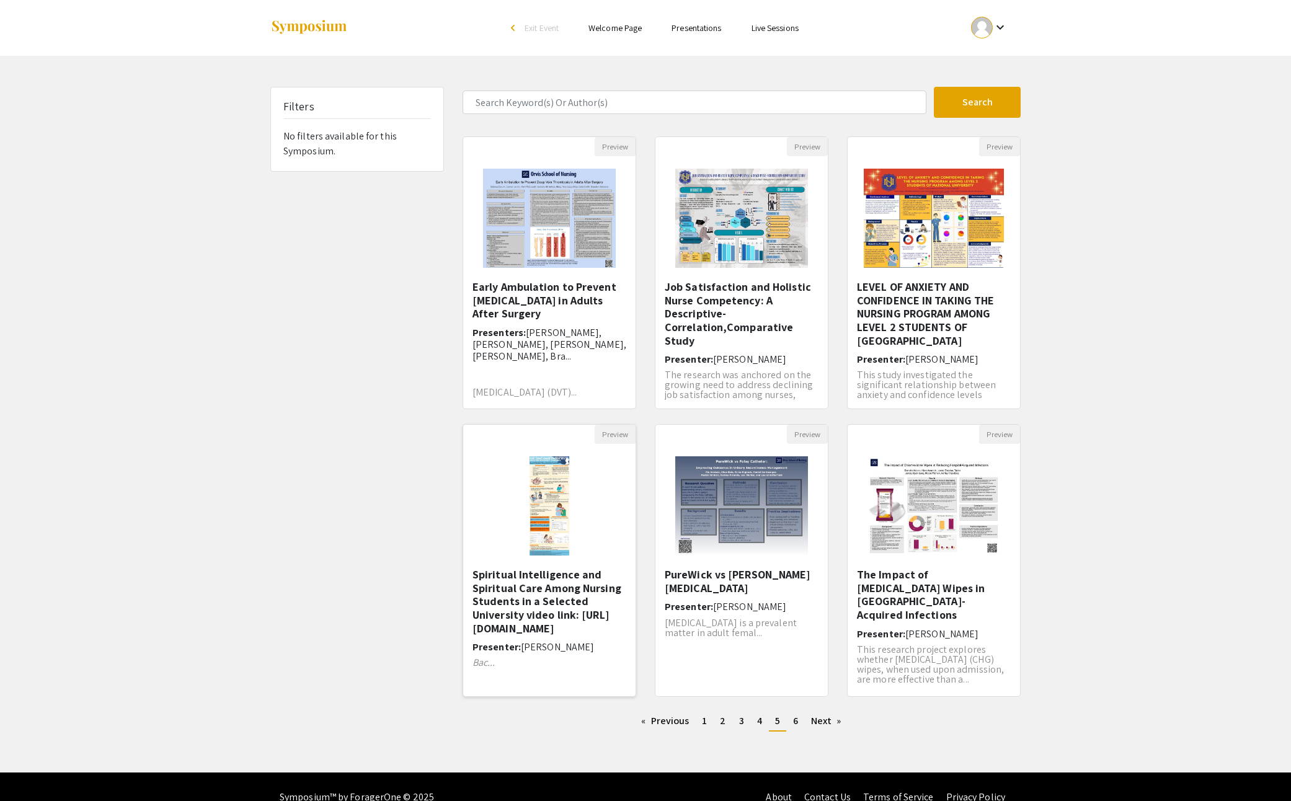
click at [558, 635] on h5 "Spiritual Intelligence and Spiritual Care Among Nursing Students in a Selected …" at bounding box center [549, 601] width 154 height 67
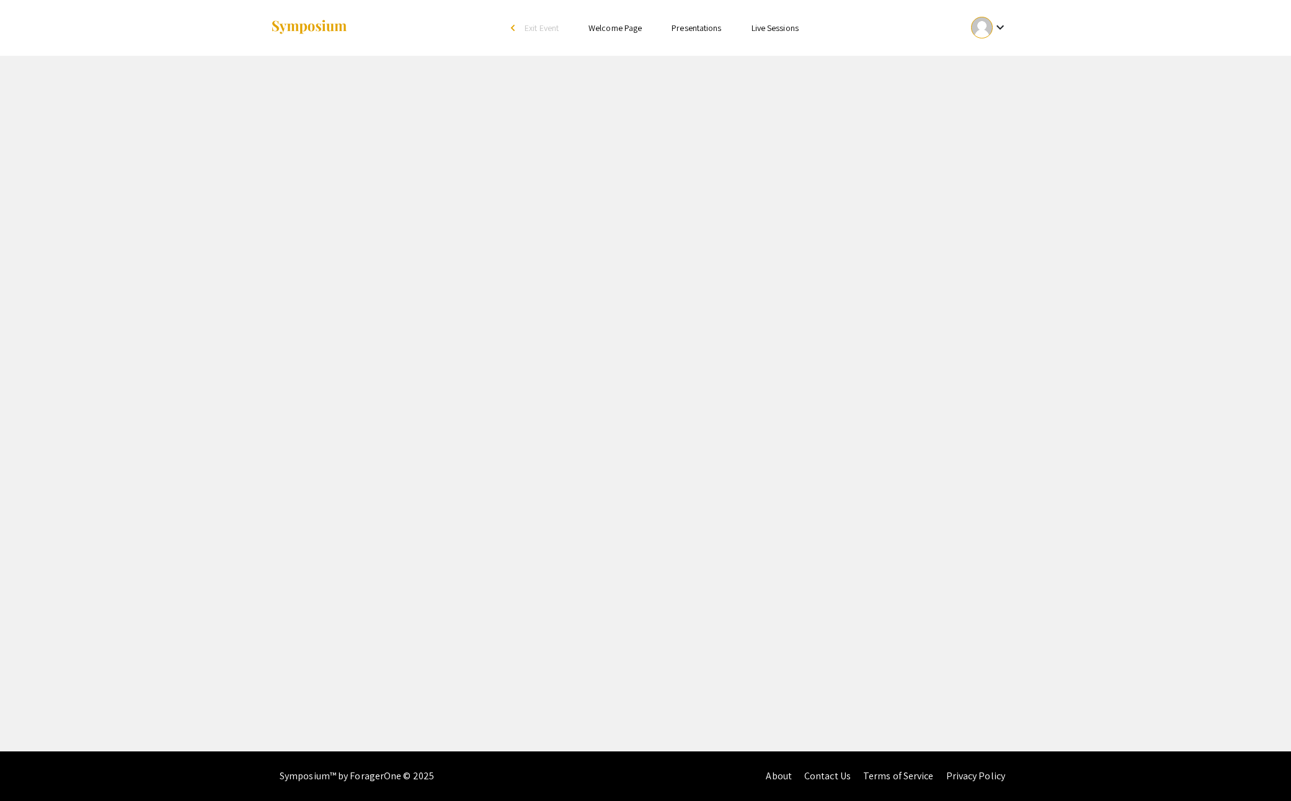
select select "custom"
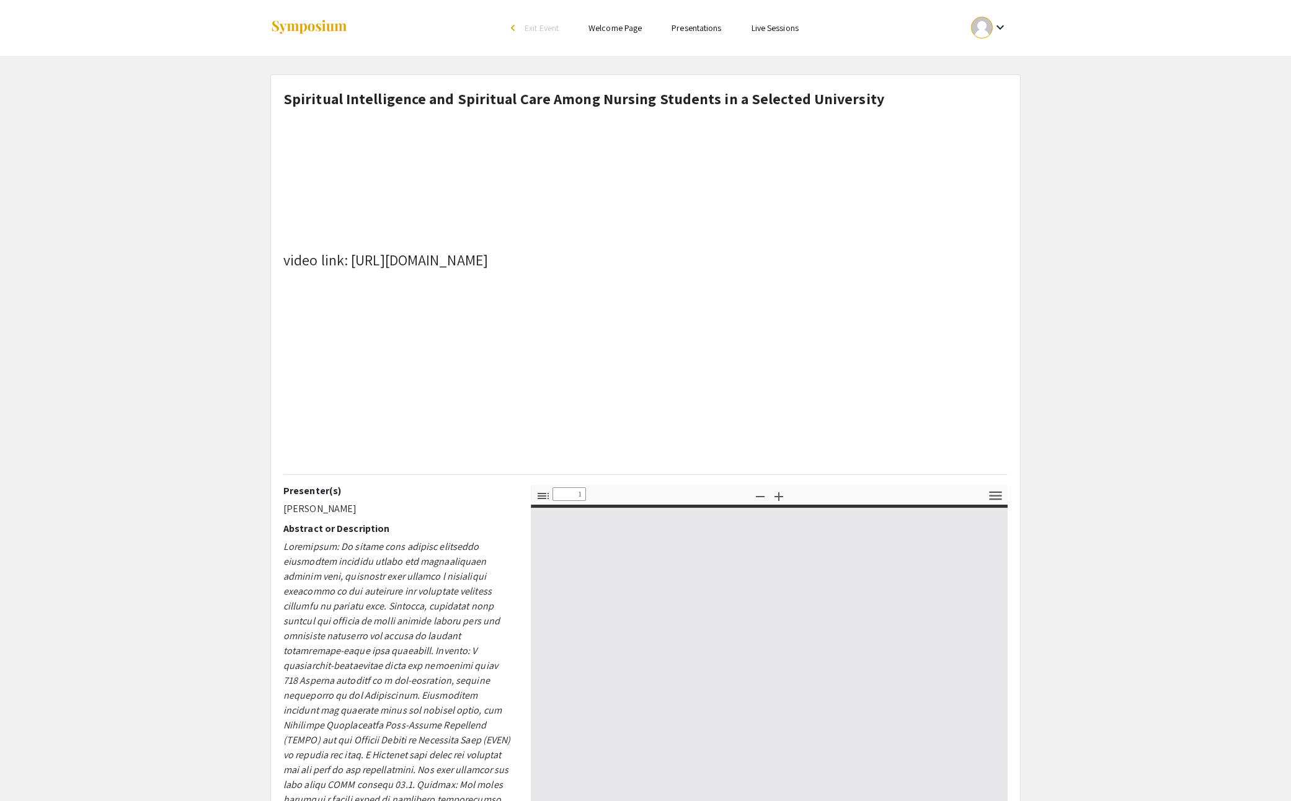
type input "0"
select select "custom"
type input "1"
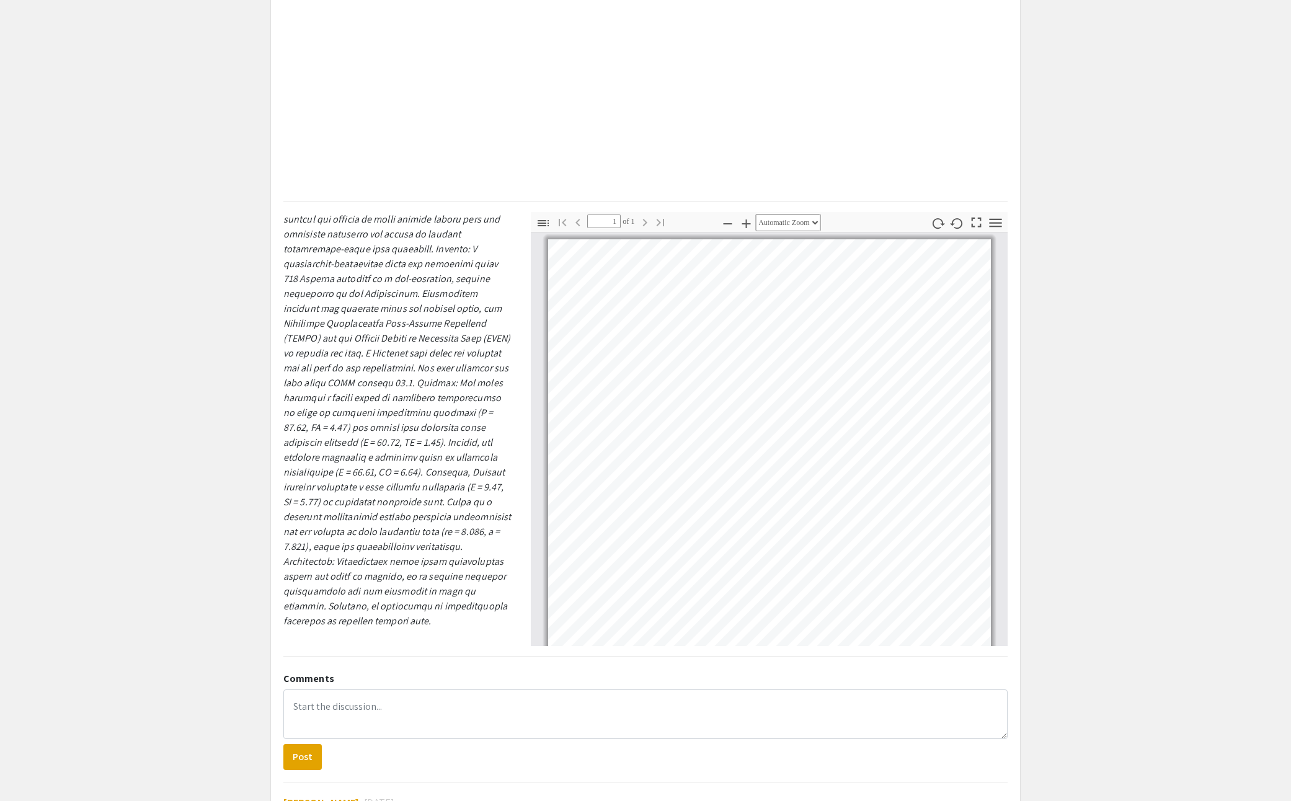
click at [968, 231] on icon "button" at bounding box center [976, 222] width 17 height 17
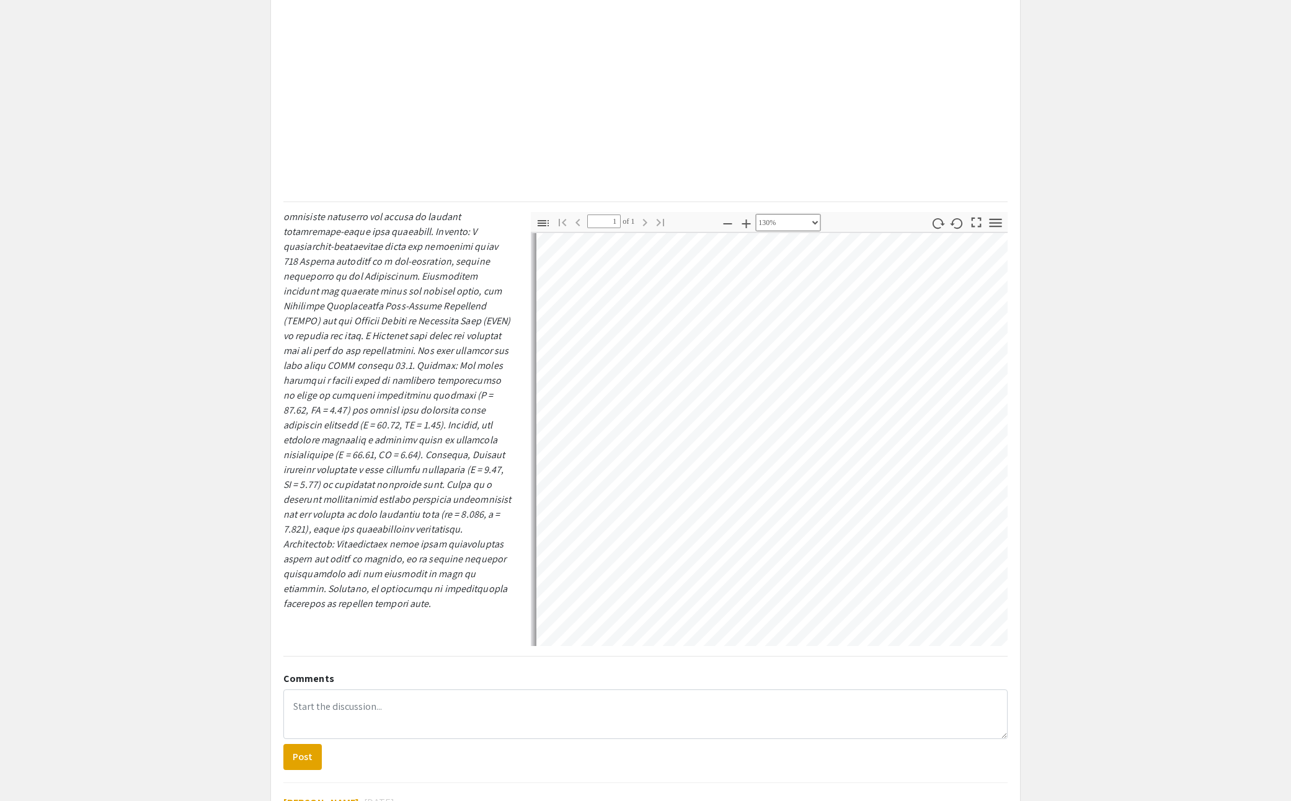
scroll to position [1129, 0]
select select "custom"
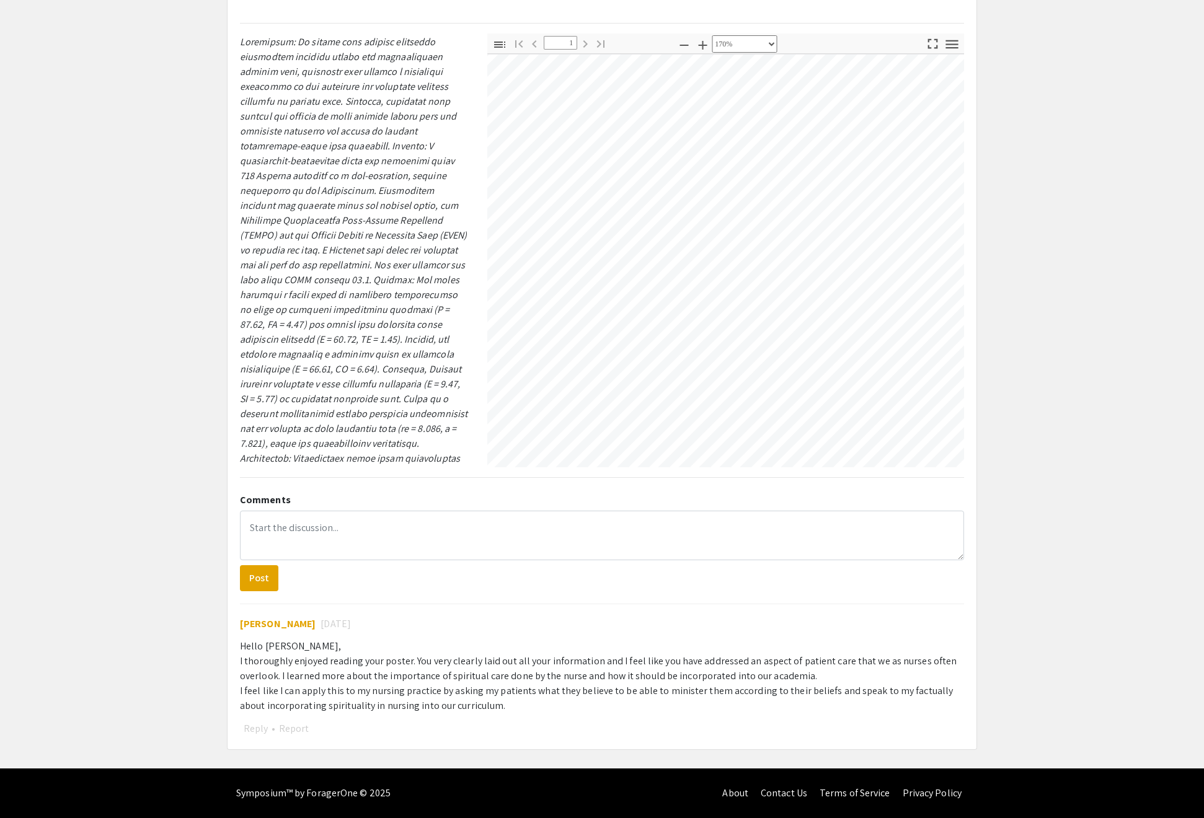
scroll to position [703, 0]
click at [518, 651] on div "Hello [PERSON_NAME], I thoroughly enjoyed reading your poster. You very clearly…" at bounding box center [602, 676] width 724 height 74
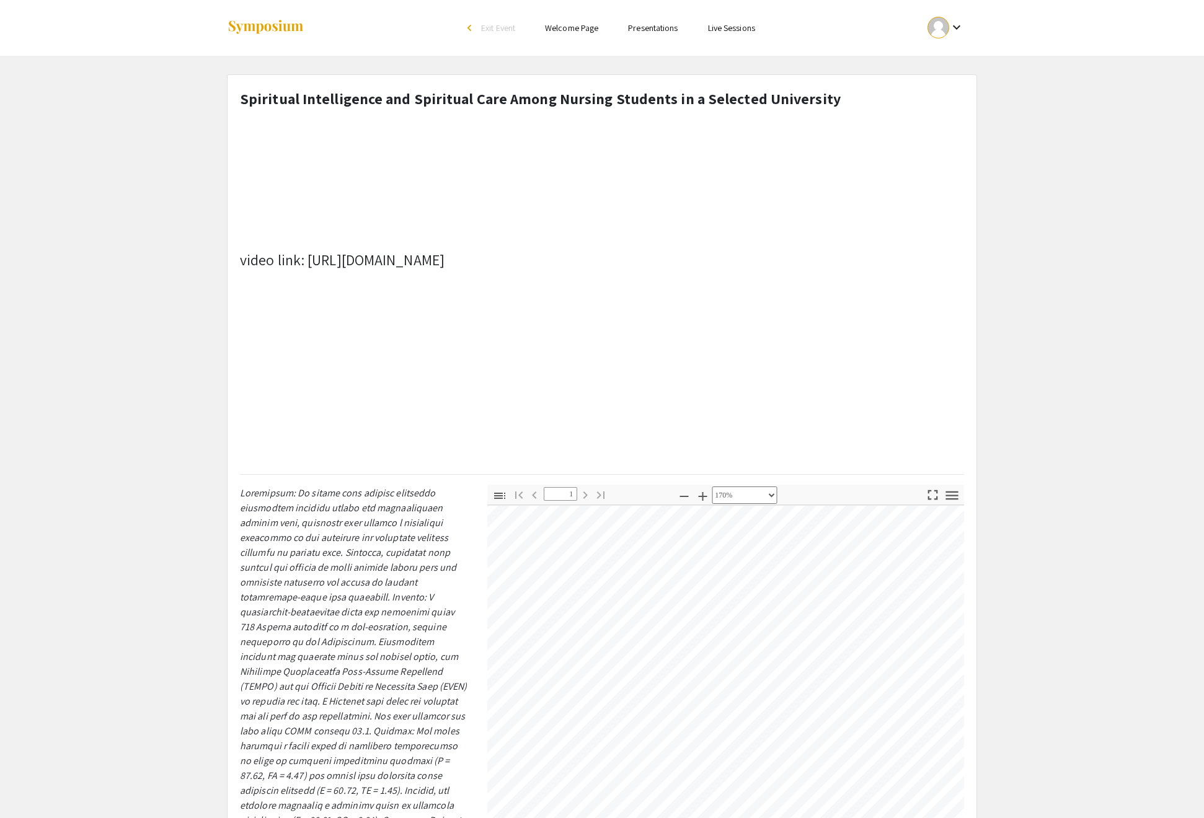
scroll to position [0, 0]
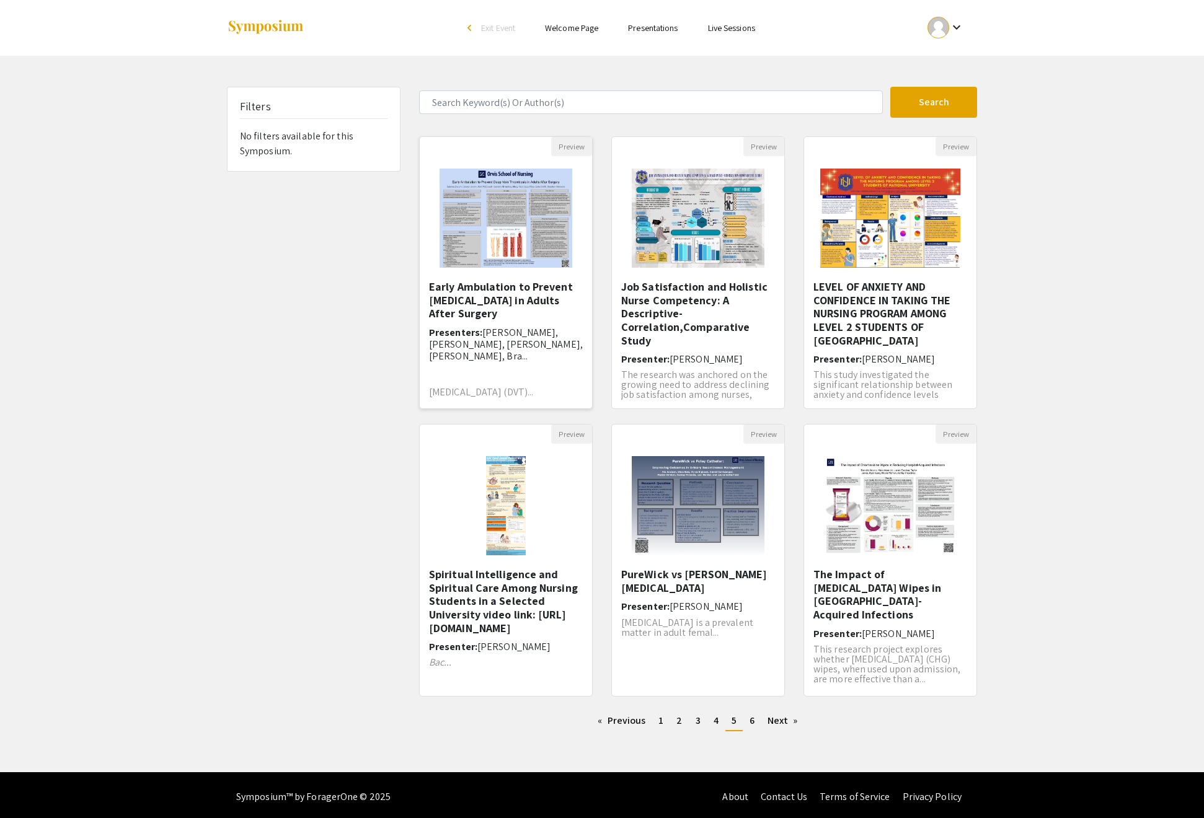
click at [498, 363] on h6 "Presenters: [PERSON_NAME], [PERSON_NAME], [PERSON_NAME], [PERSON_NAME], Bra..." at bounding box center [506, 345] width 154 height 36
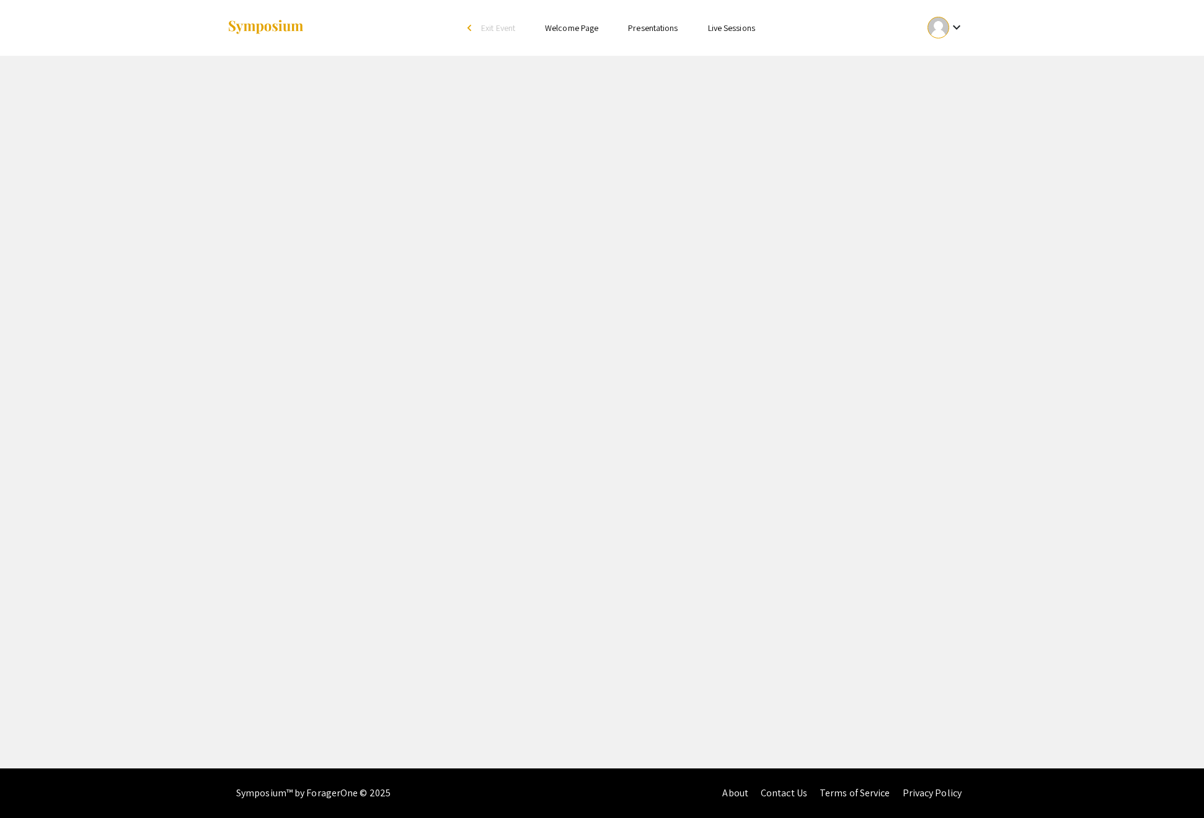
select select "custom"
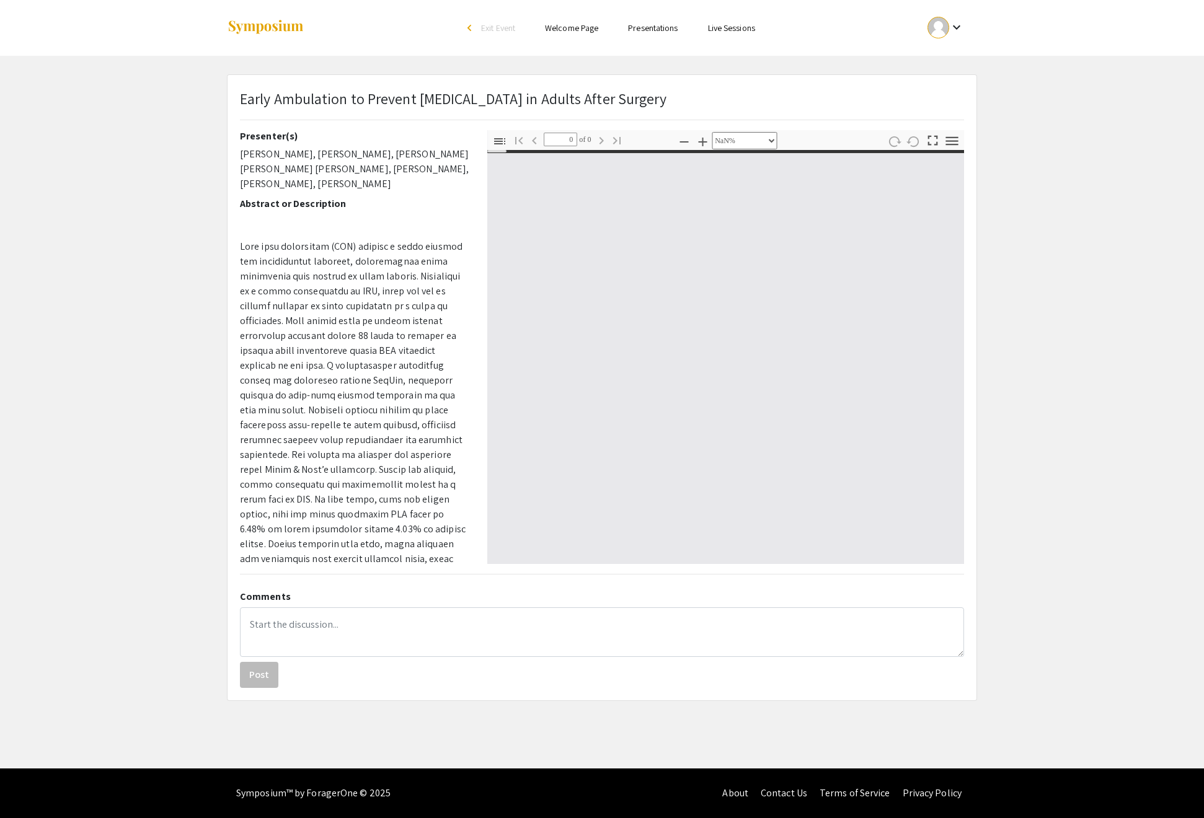
type input "1"
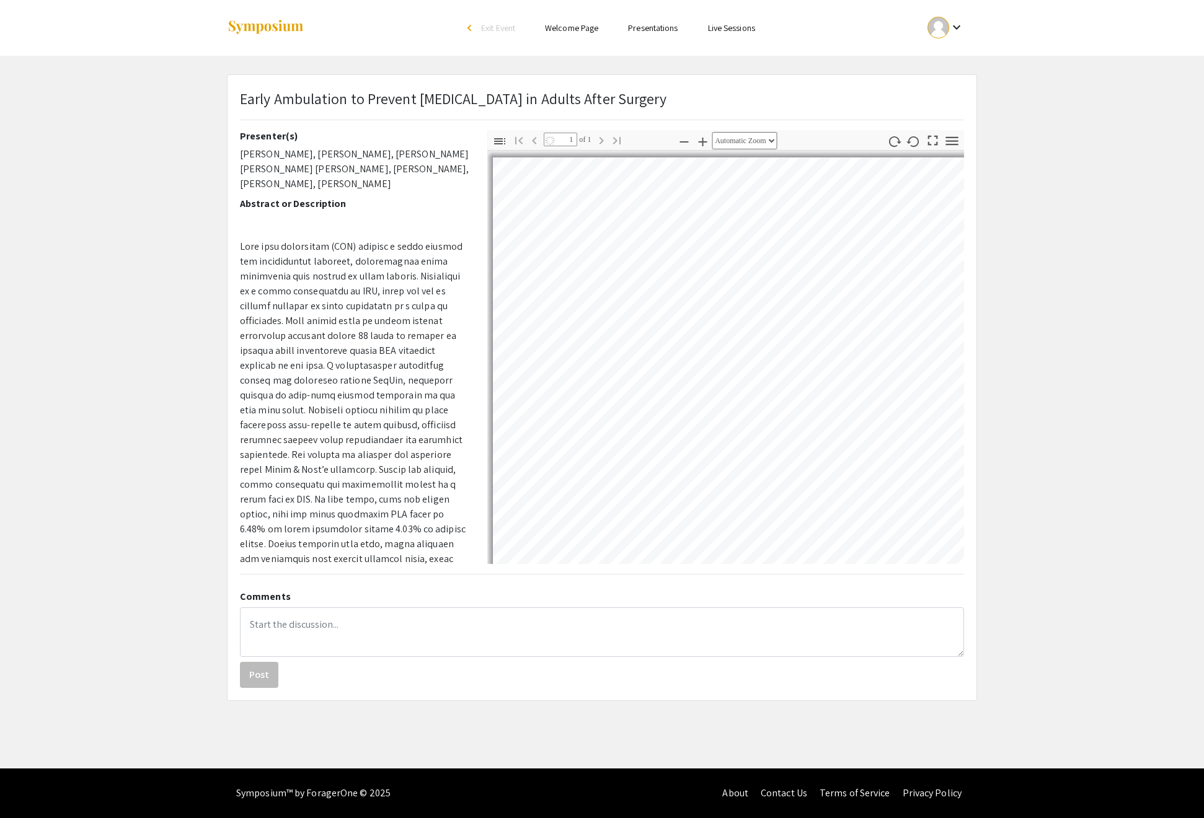
select select "auto"
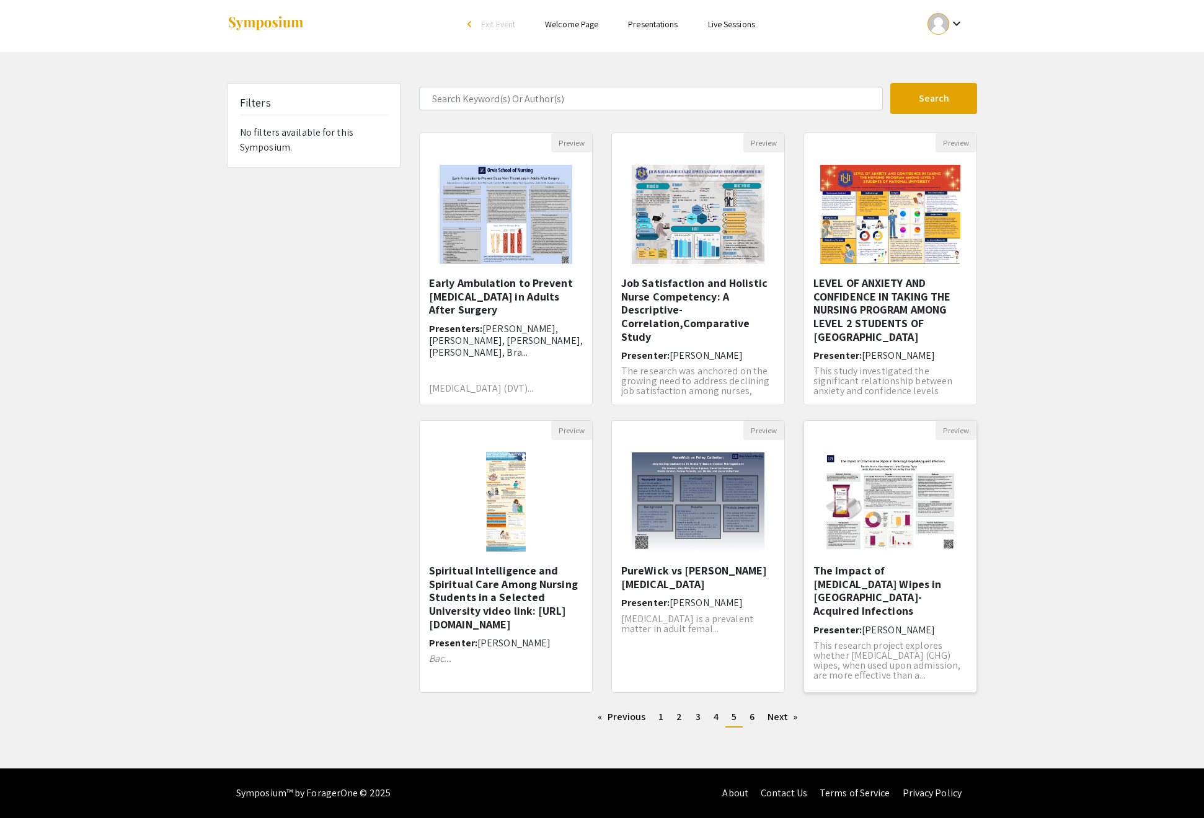
scroll to position [66, 0]
click at [903, 581] on h5 "The Impact of [MEDICAL_DATA] Wipes in [GEOGRAPHIC_DATA]-Acquired Infections​" at bounding box center [890, 590] width 154 height 53
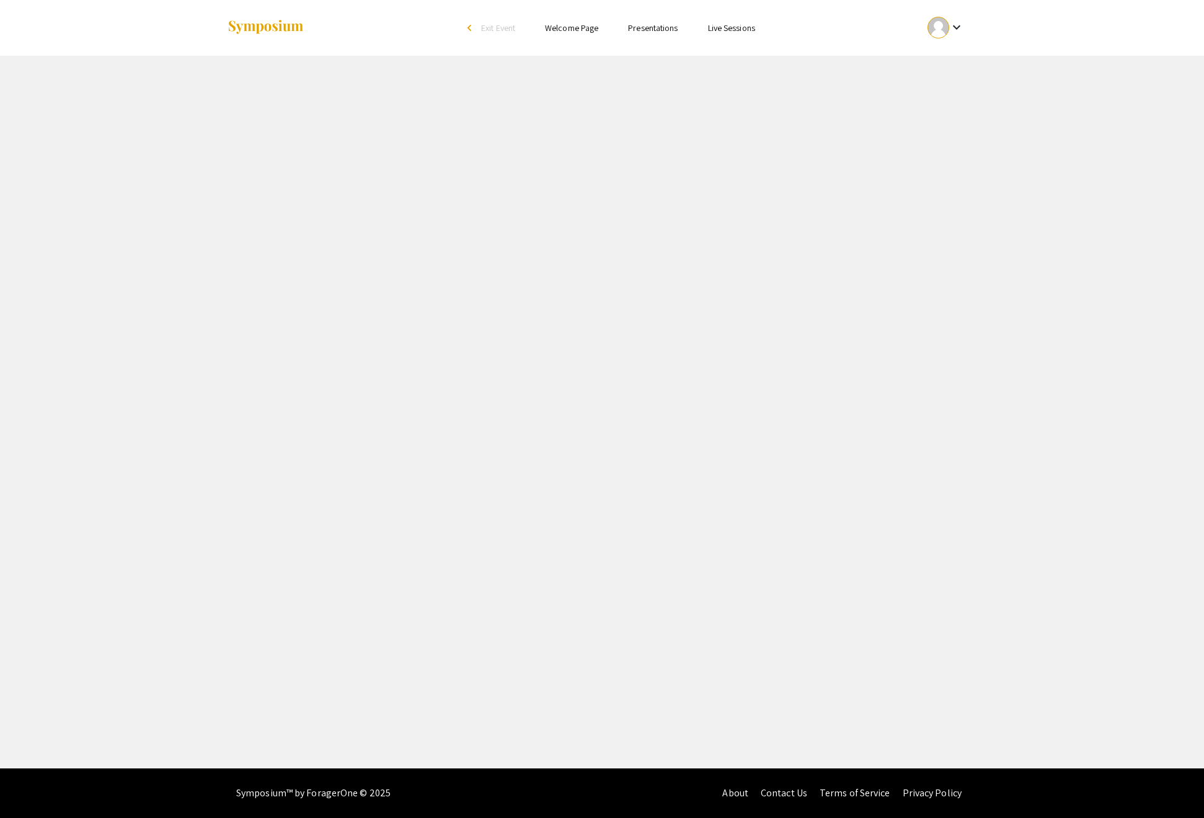
select select "custom"
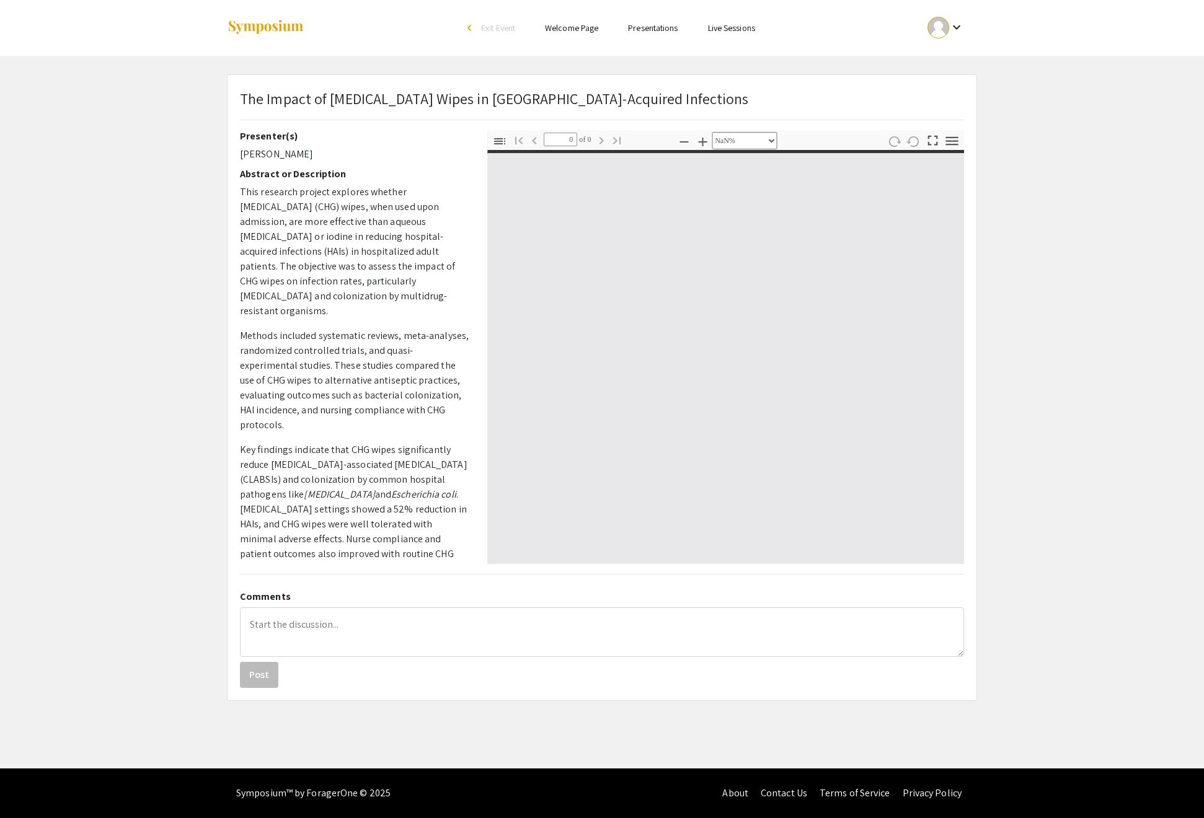
type input "1"
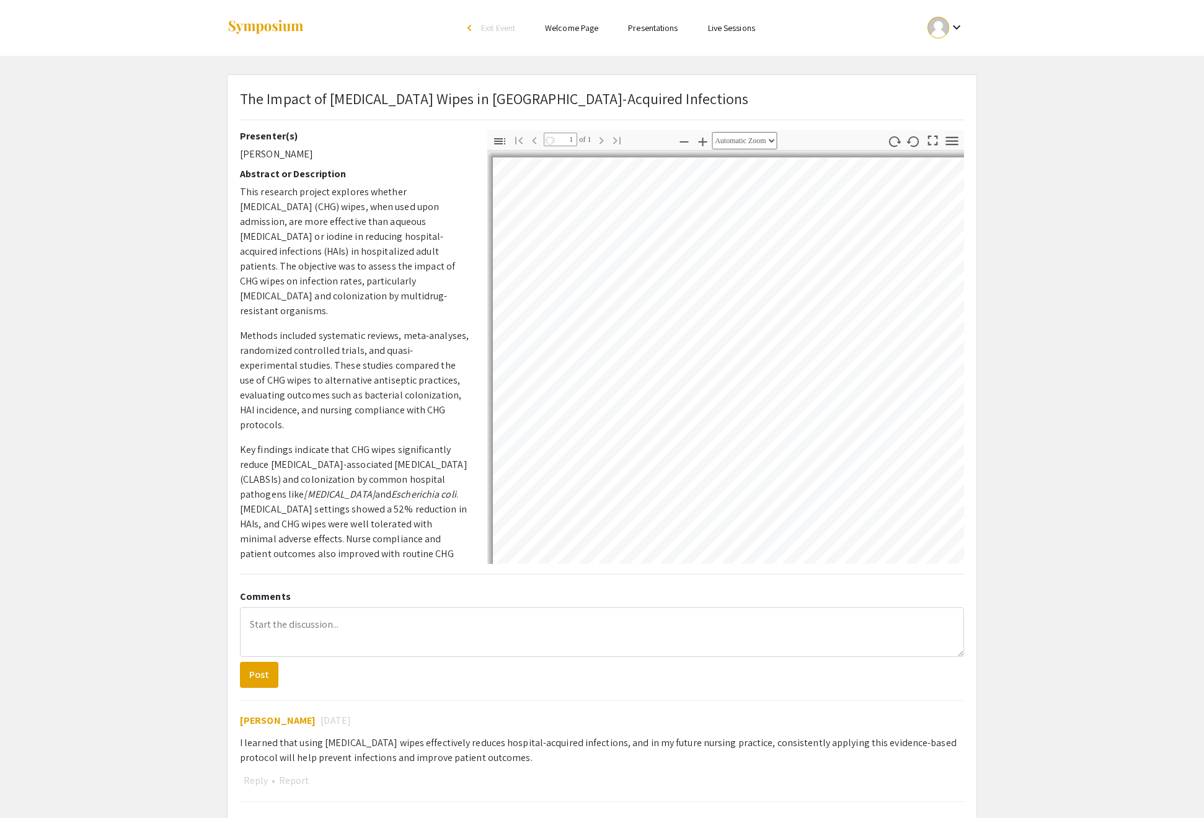
select select "auto"
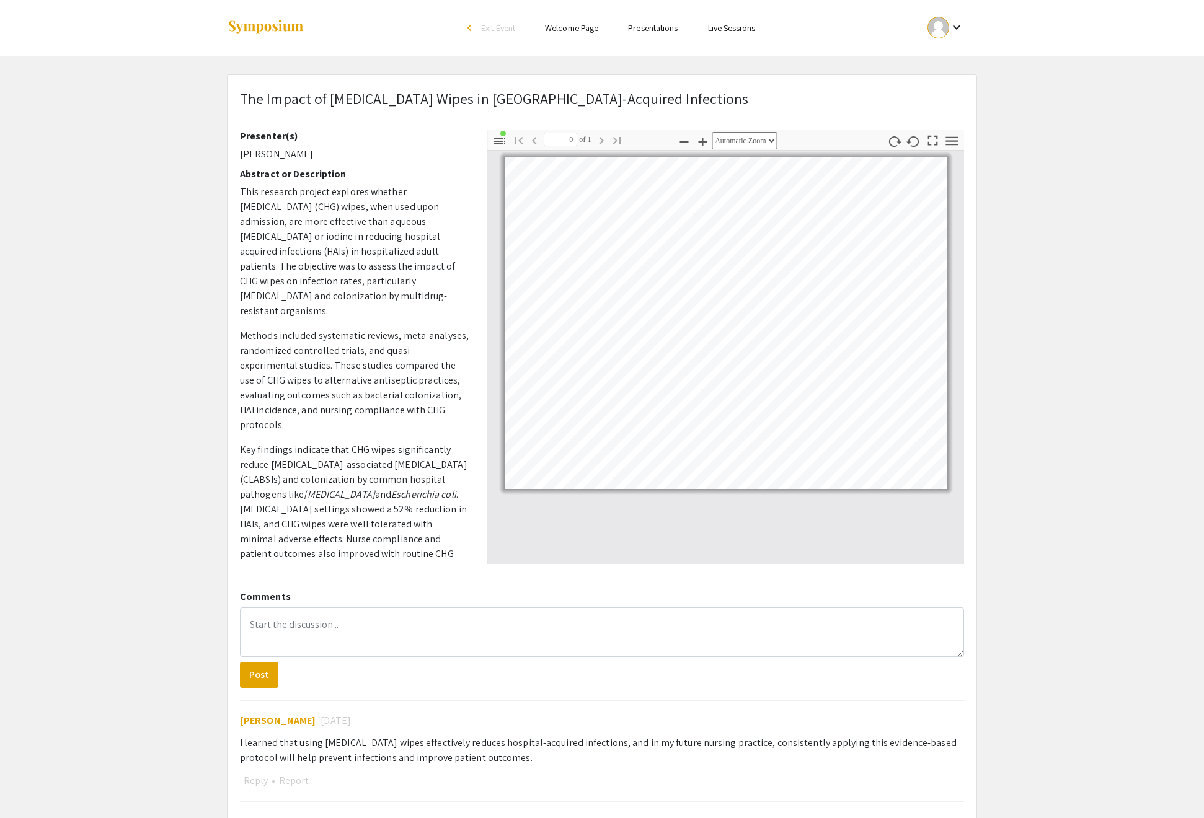
scroll to position [66, 0]
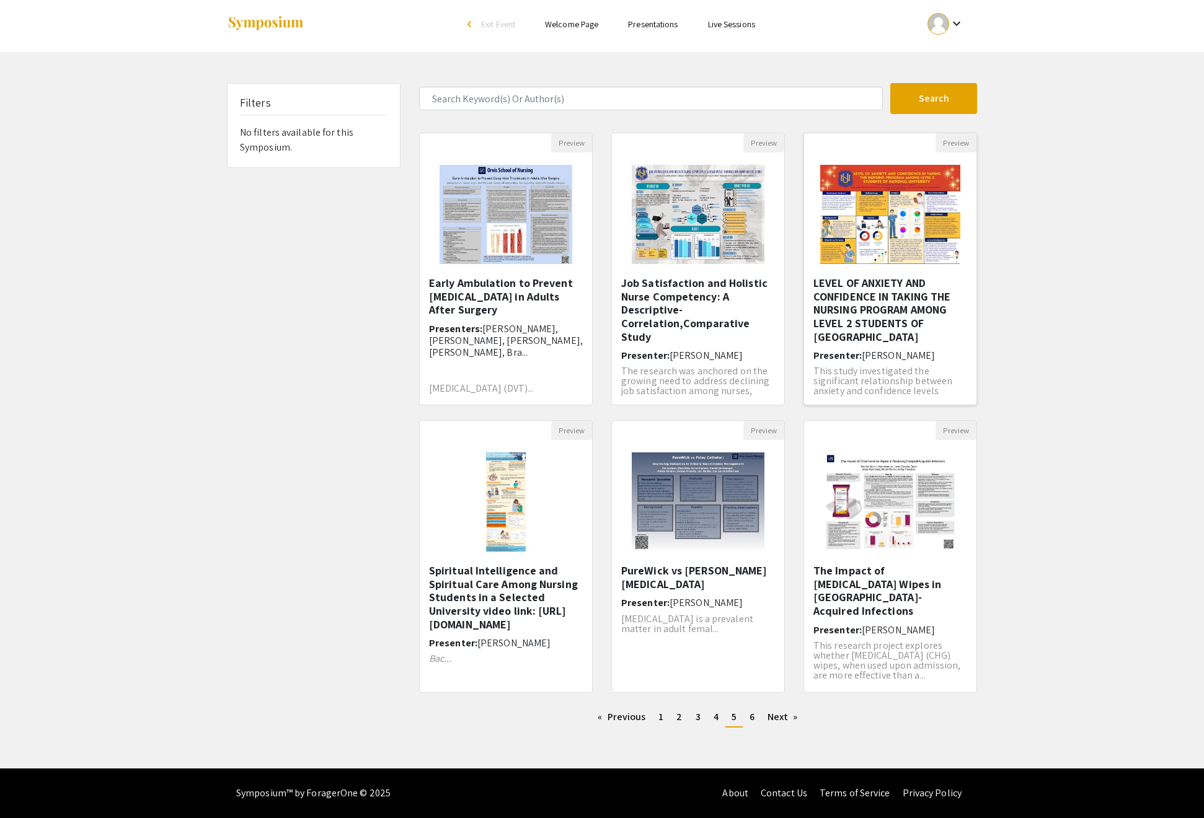
click at [883, 309] on h5 "LEVEL OF ANXIETY AND CONFIDENCE IN TAKING THE NURSING PROGRAM AMONG LEVEL 2 STU…" at bounding box center [890, 309] width 154 height 67
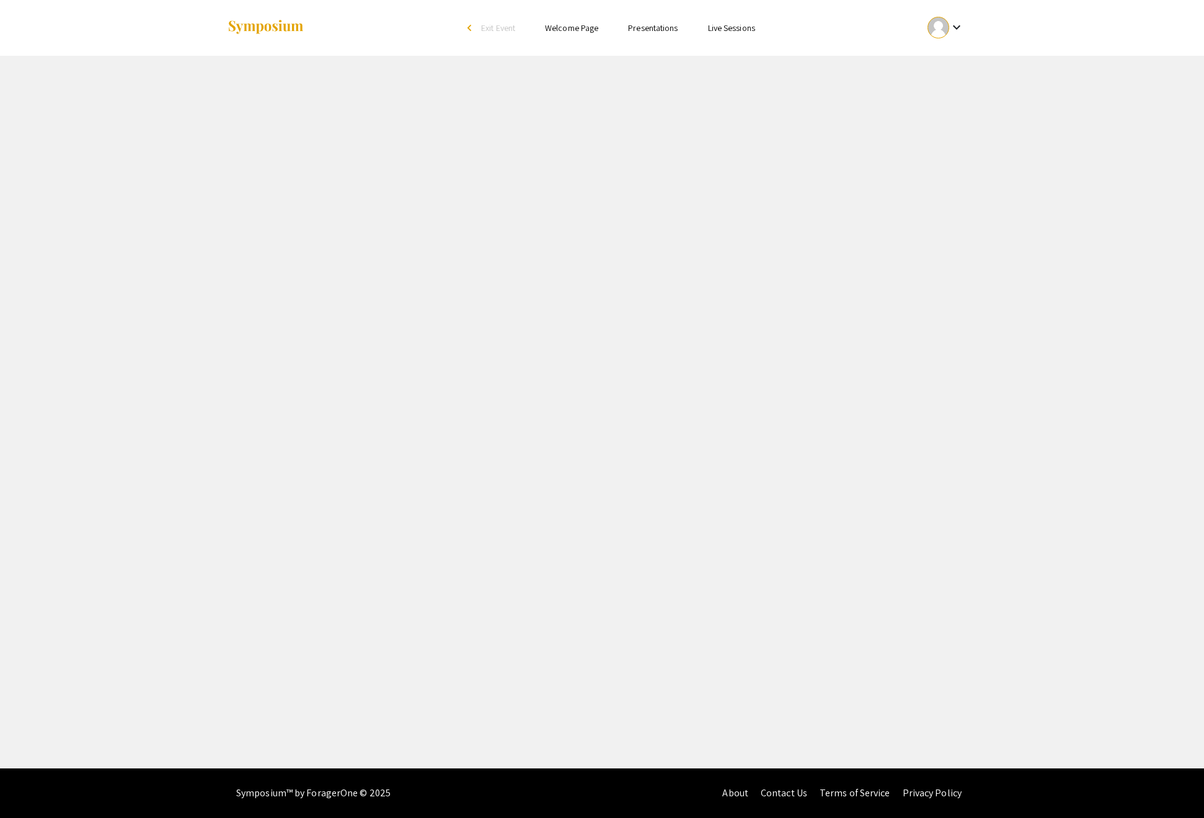
select select "custom"
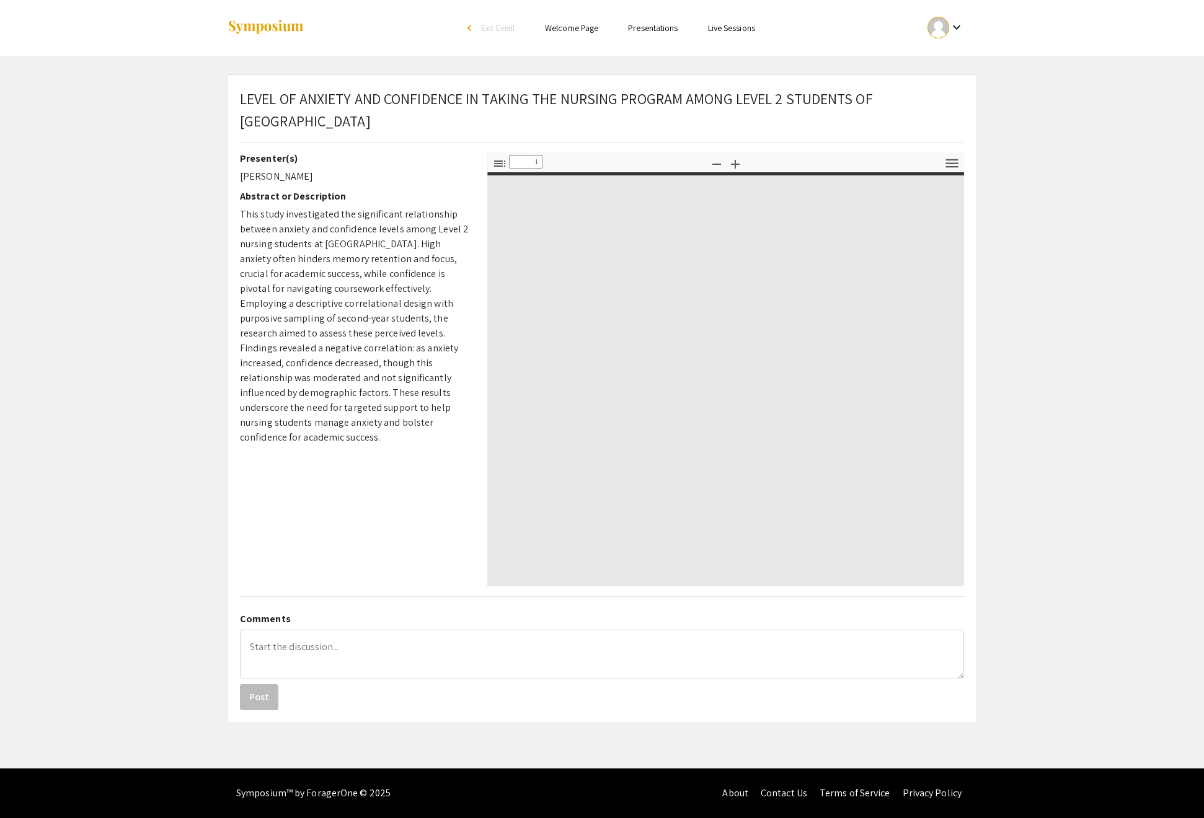
type input "0"
select select "custom"
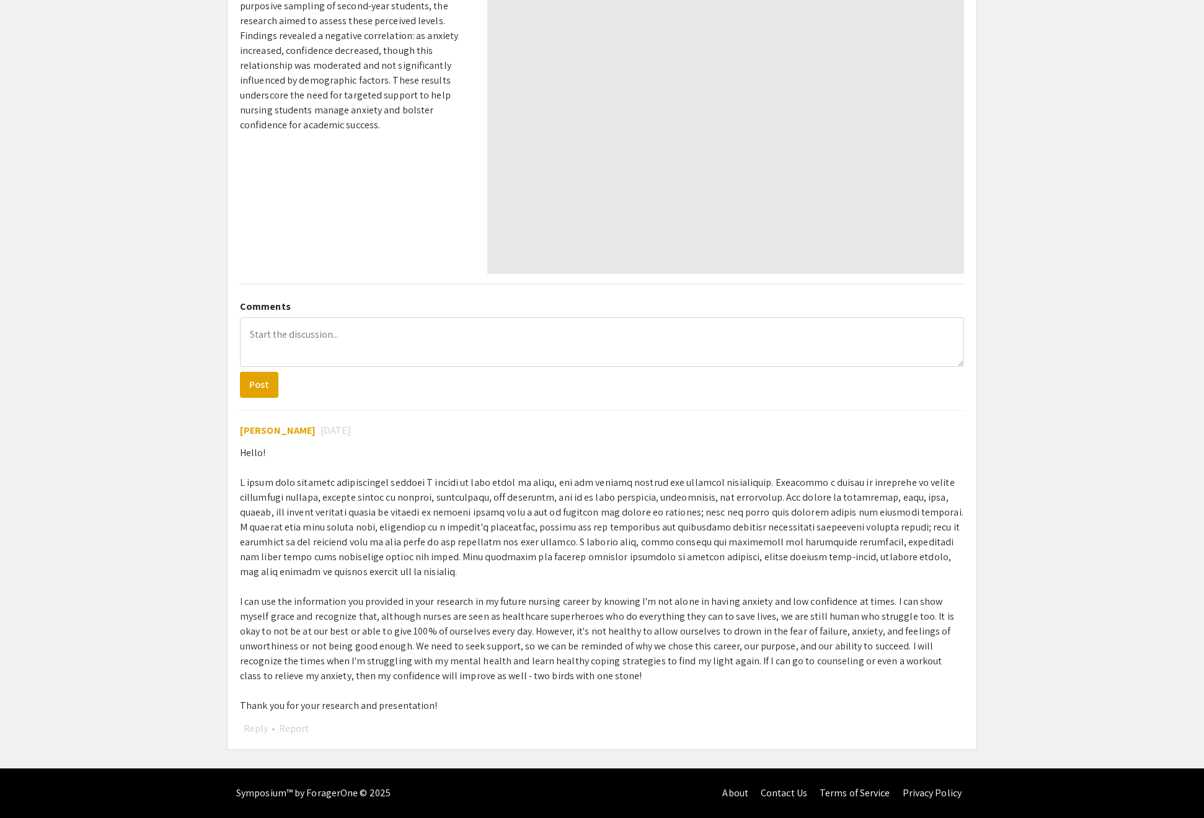
type input "1"
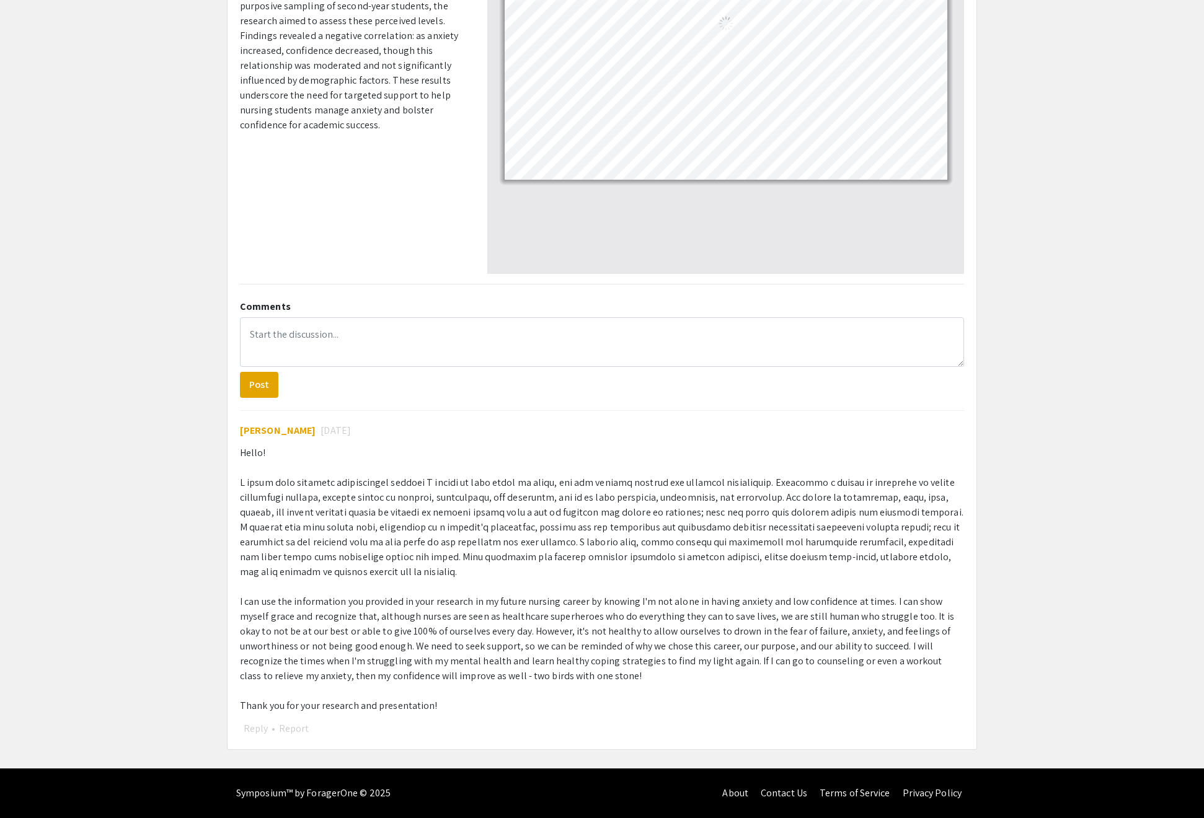
select select "auto"
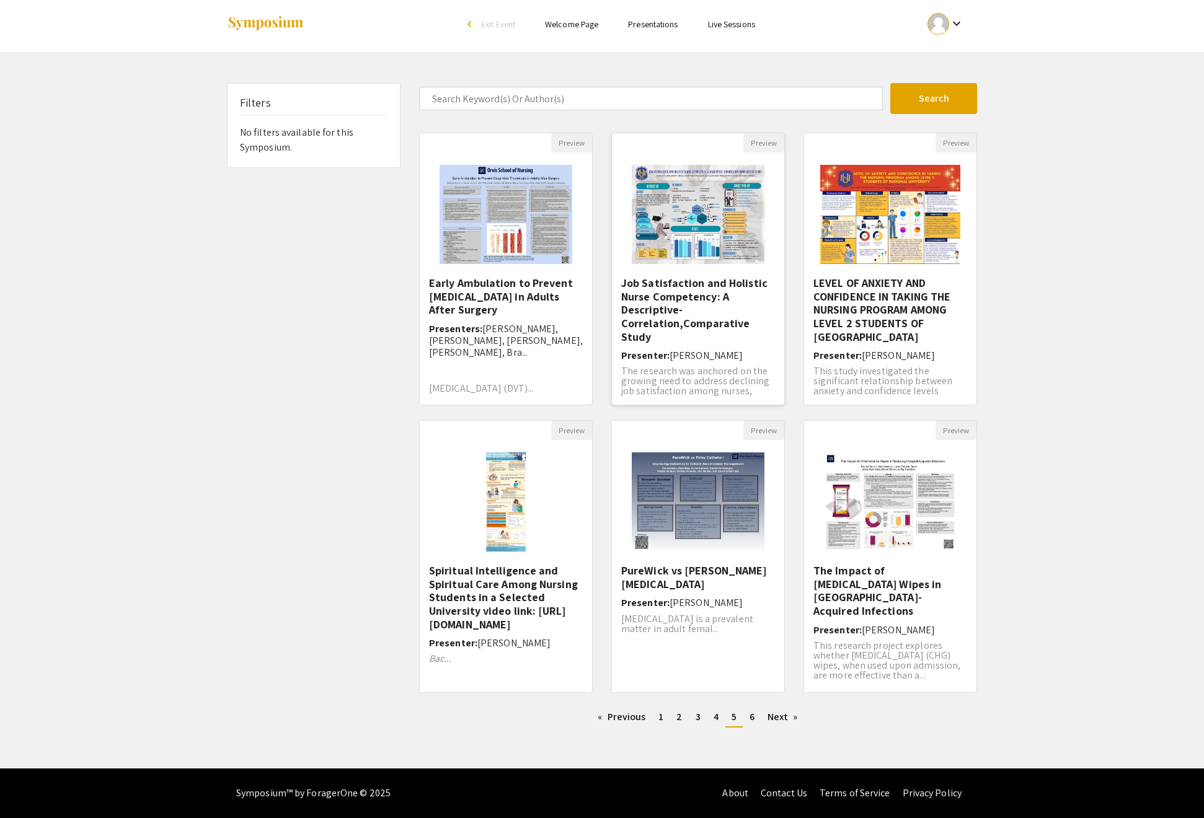
click at [652, 306] on h5 "Job Satisfaction and Holistic Nurse Competency: A Descriptive-Correlation,Compa…" at bounding box center [698, 309] width 154 height 67
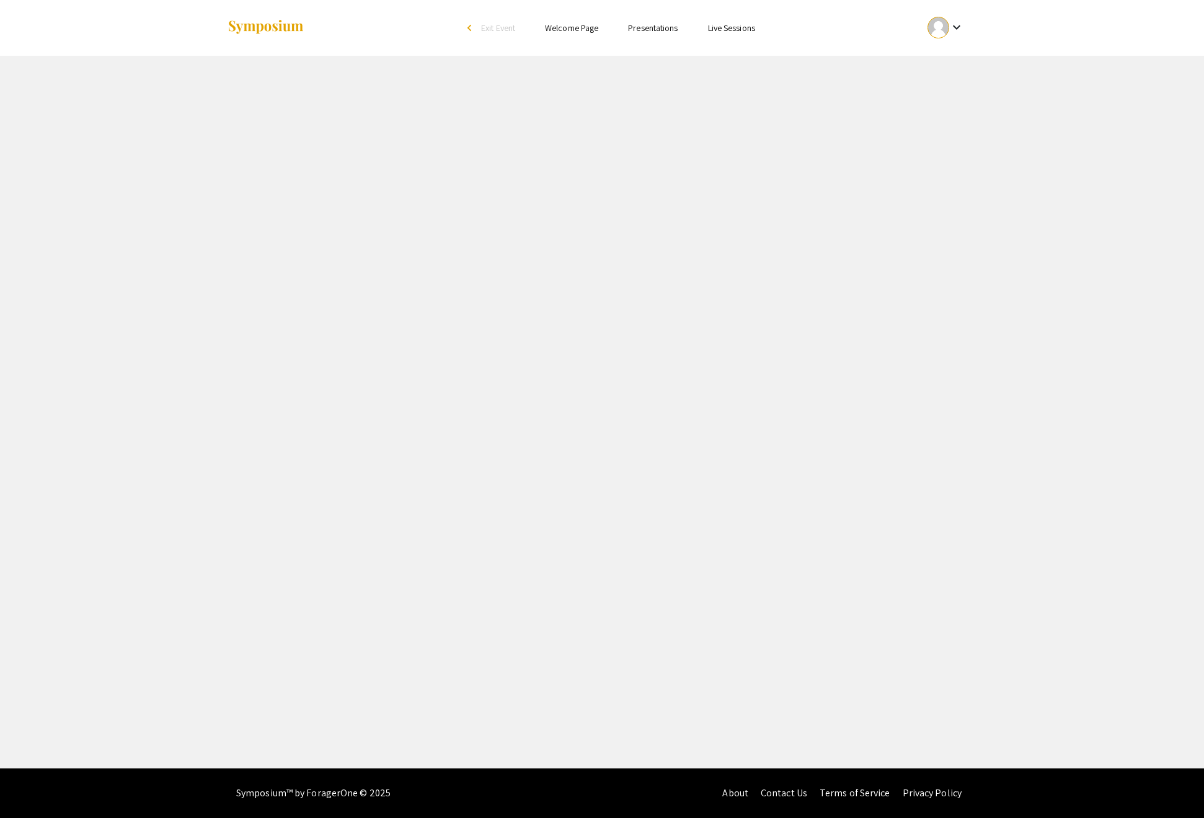
select select "custom"
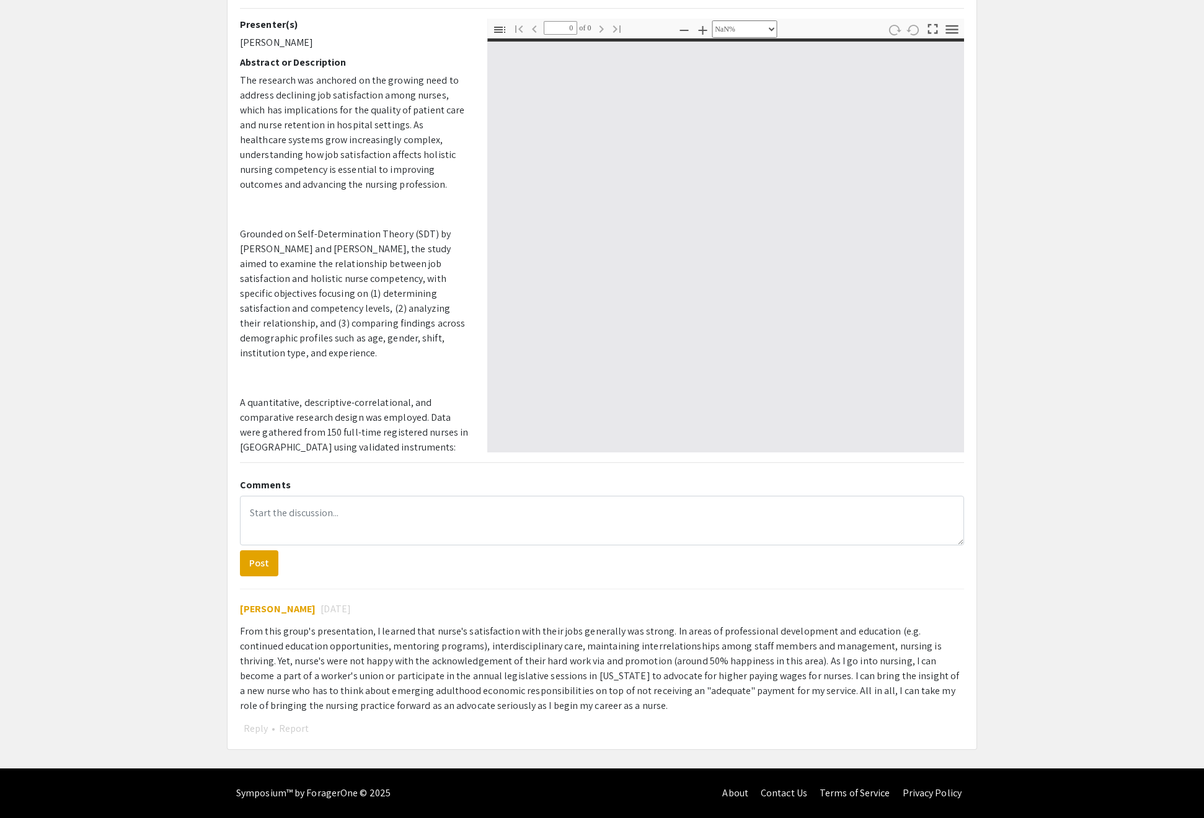
type input "1"
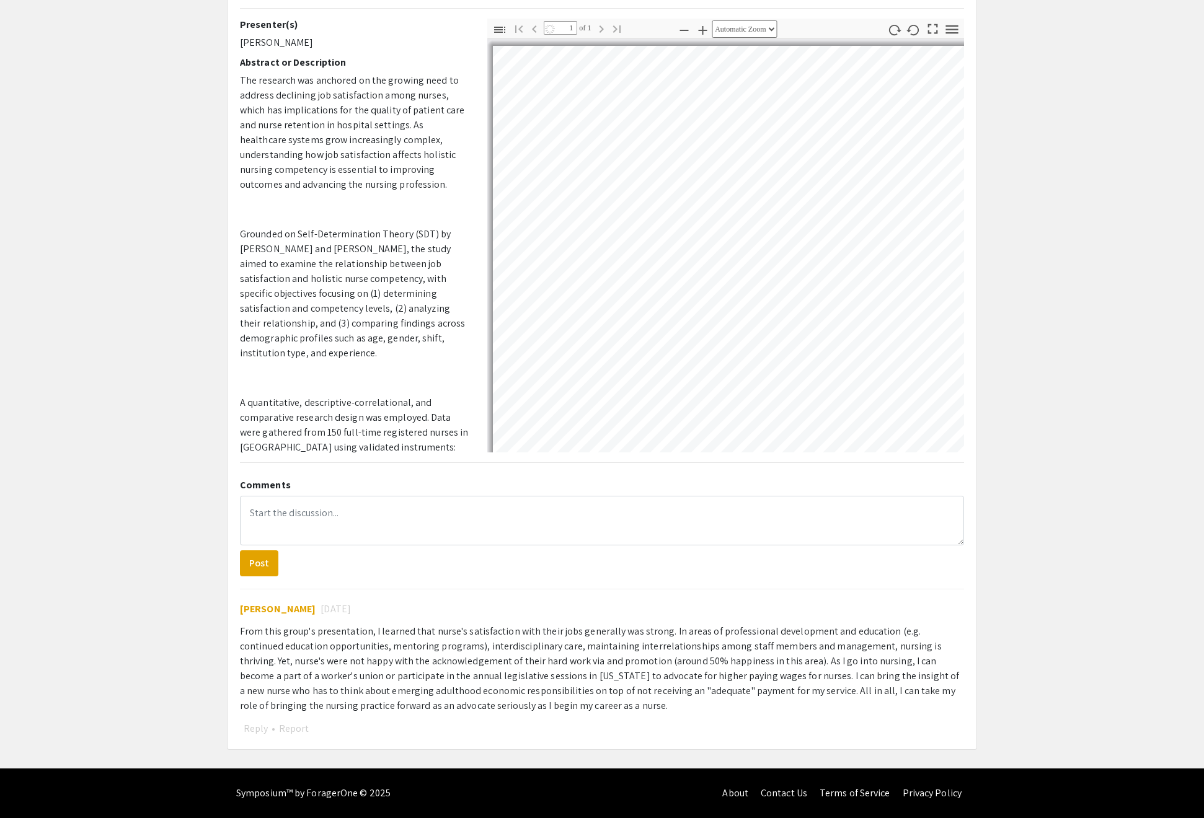
scroll to position [376, 0]
select select "auto"
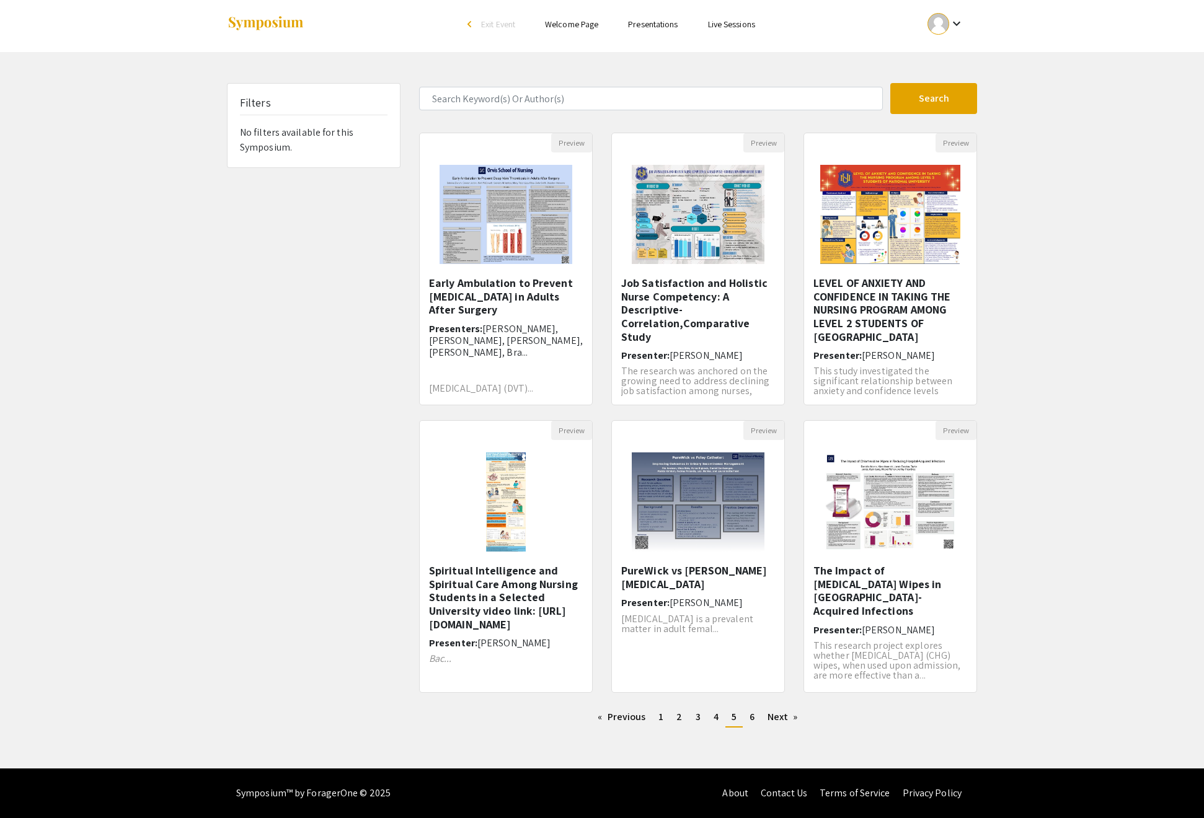
scroll to position [66, 0]
click at [485, 564] on h5 "Spiritual Intelligence and Spiritual Care Among Nursing Students in a Selected …" at bounding box center [506, 597] width 154 height 67
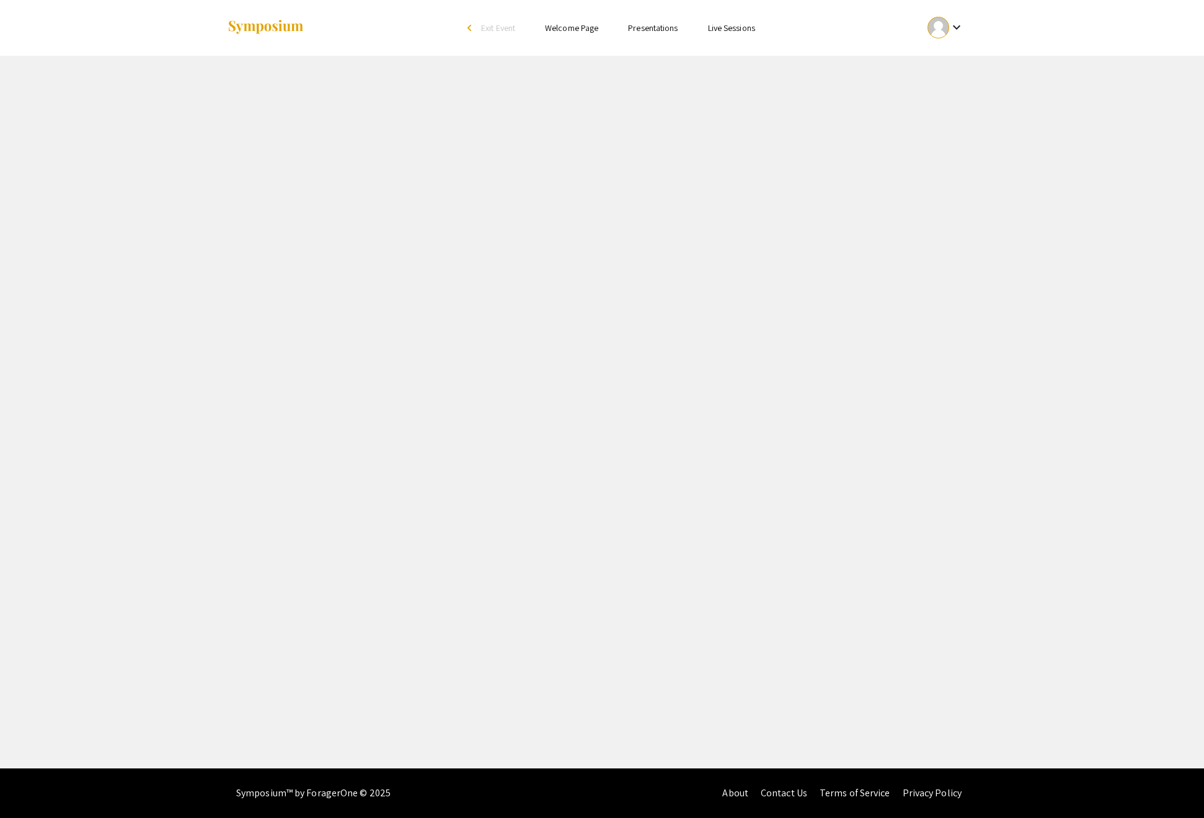
select select "custom"
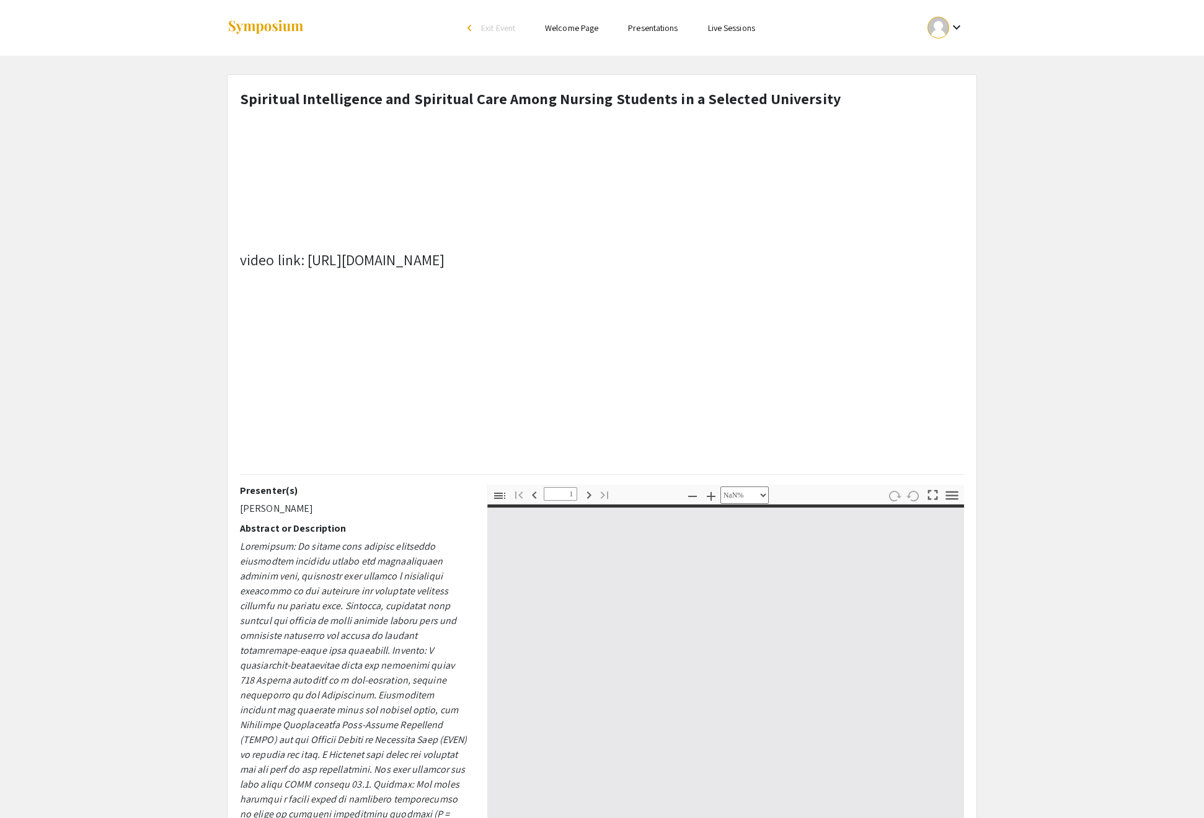
type input "0"
select select "custom"
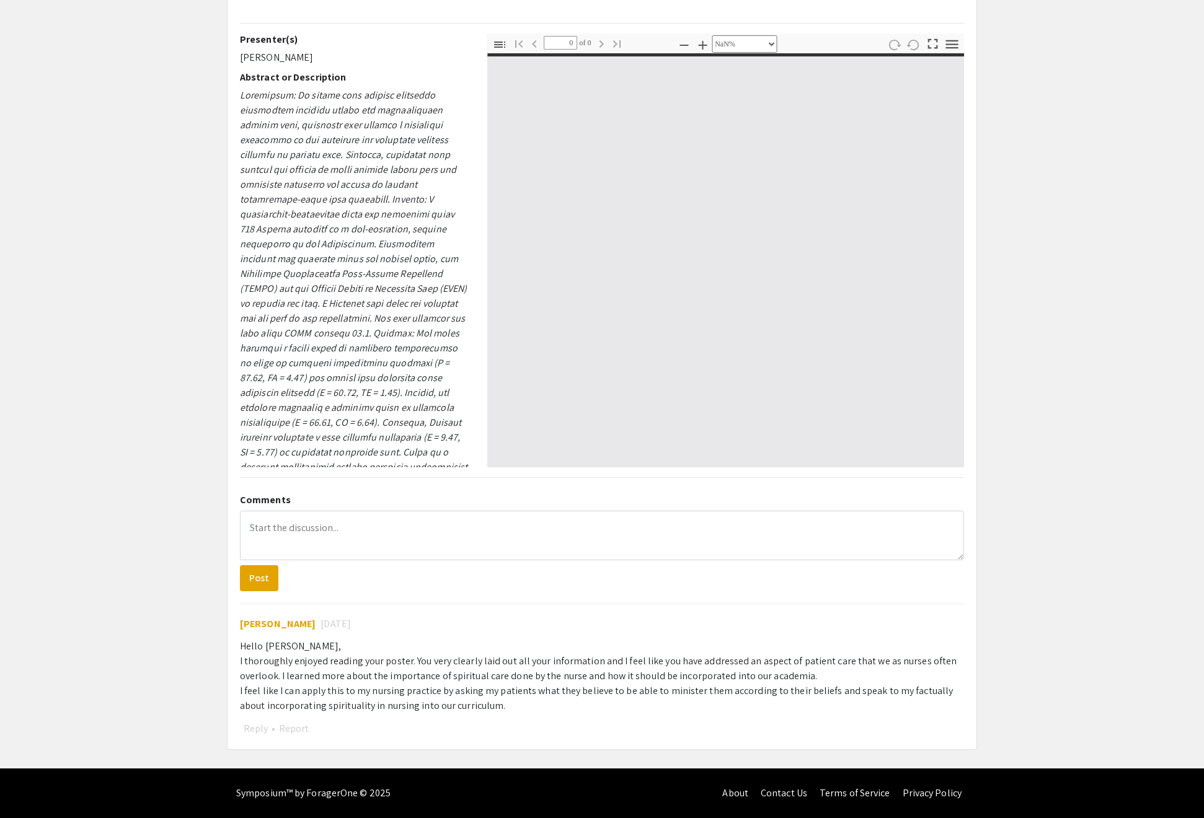
scroll to position [703, 0]
type input "1"
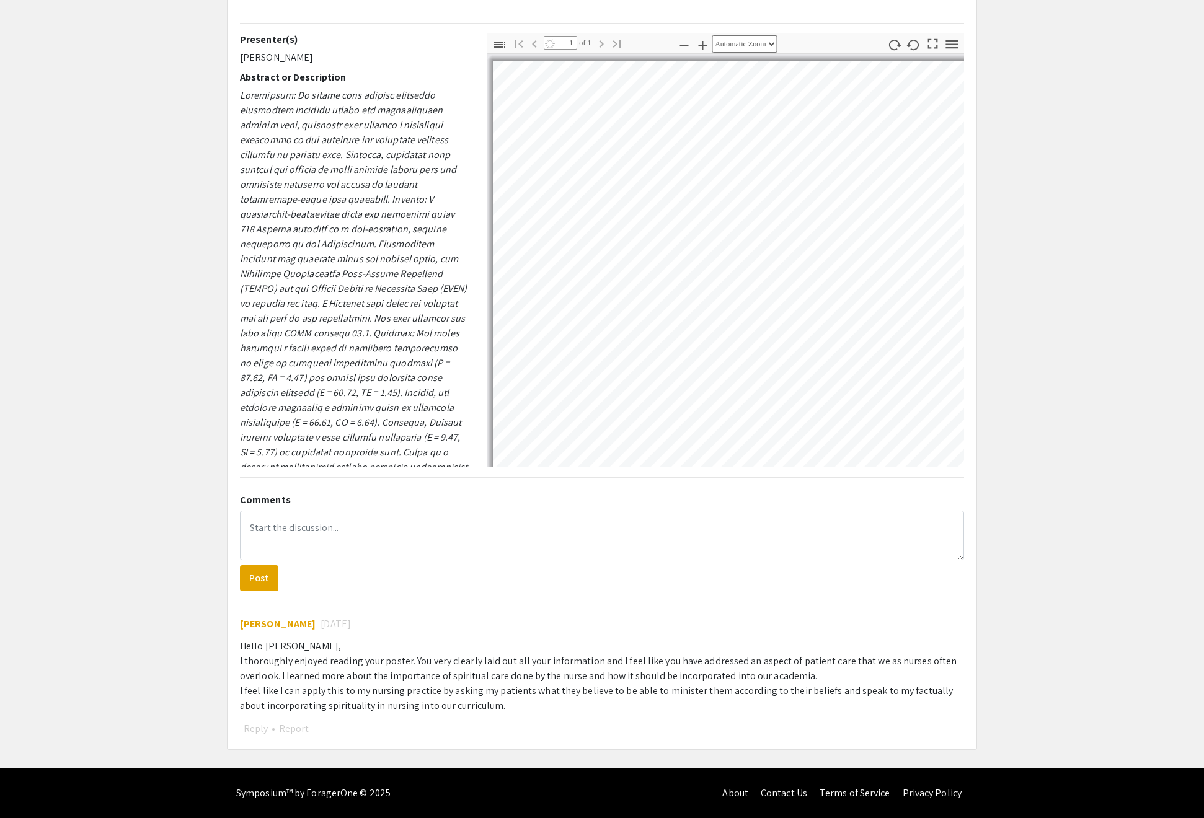
select select "custom"
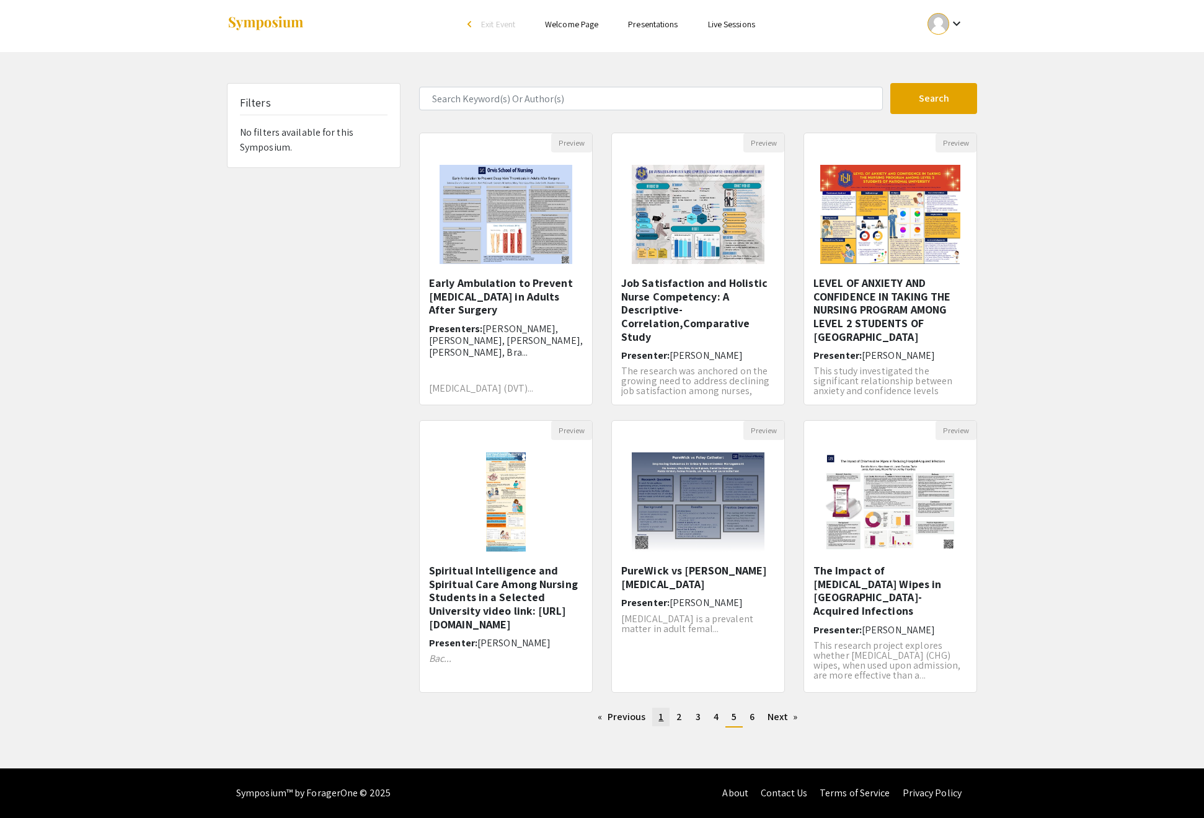
click at [652, 708] on link "page 1" at bounding box center [660, 717] width 17 height 19
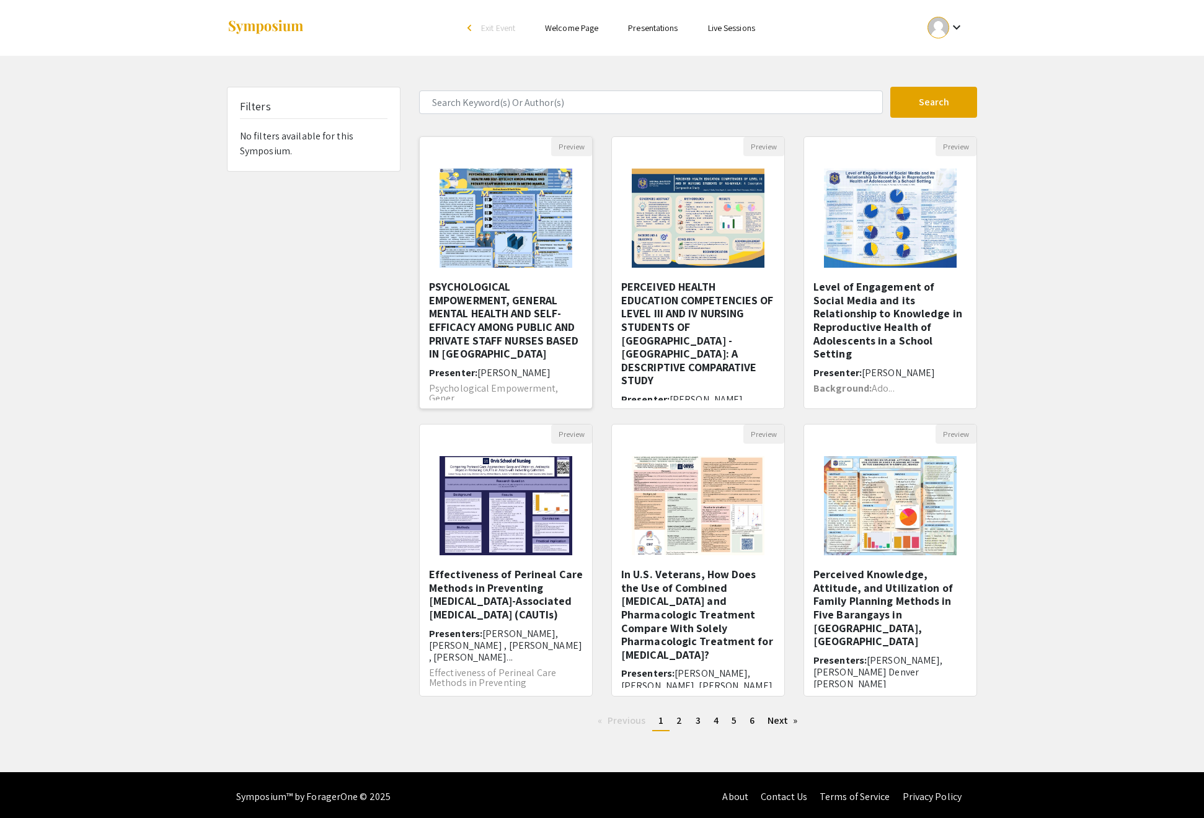
click at [522, 361] on h5 "PSYCHOLOGICAL EMPOWERMENT, GENERAL MENTAL HEALTH AND SELF-EFFICACY AMONG PUBLIC…" at bounding box center [506, 320] width 154 height 81
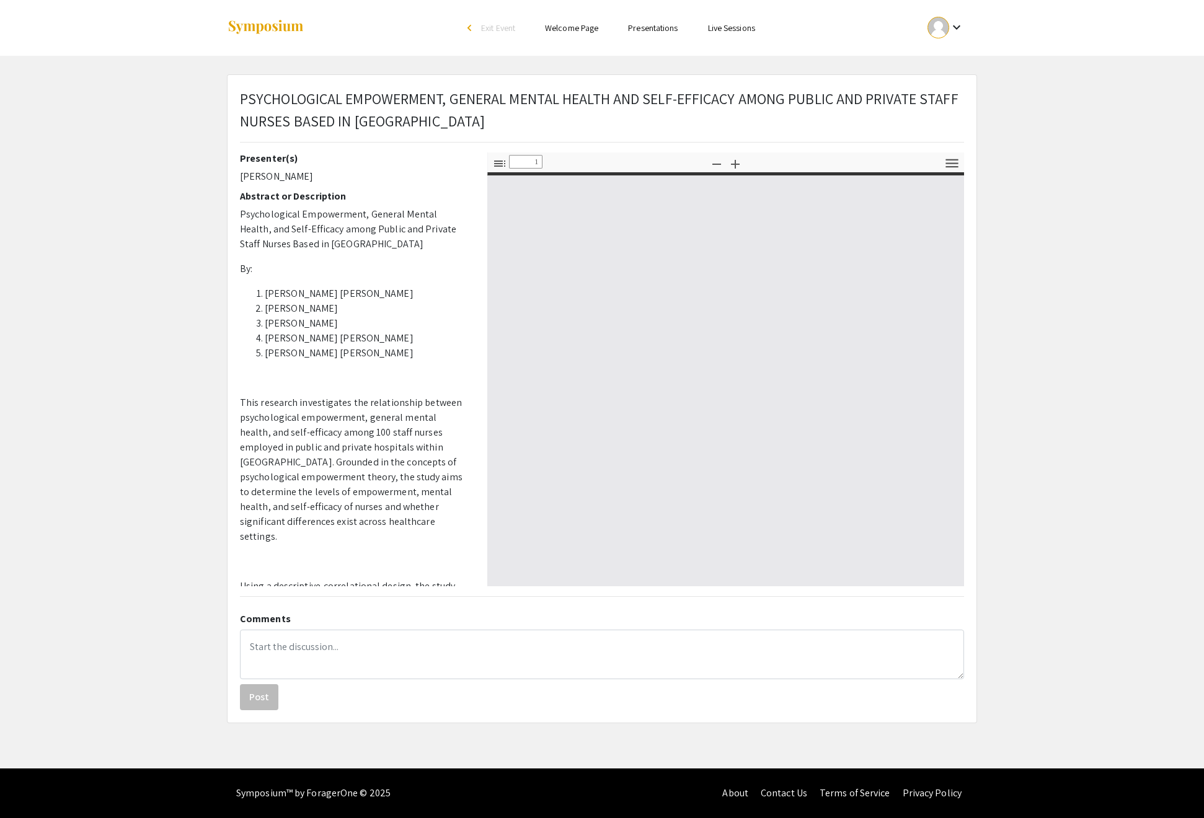
select select "custom"
type input "0"
select select "custom"
type input "1"
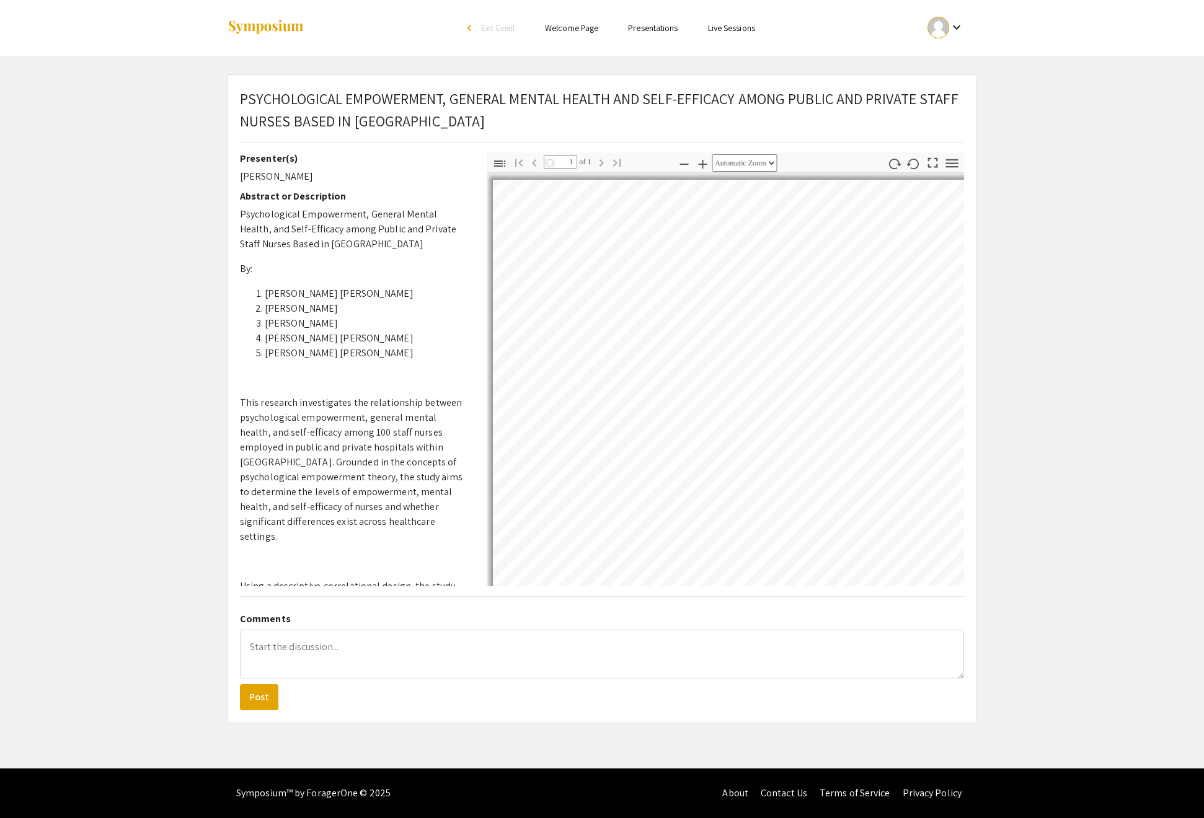
scroll to position [-1, 0]
select select "custom"
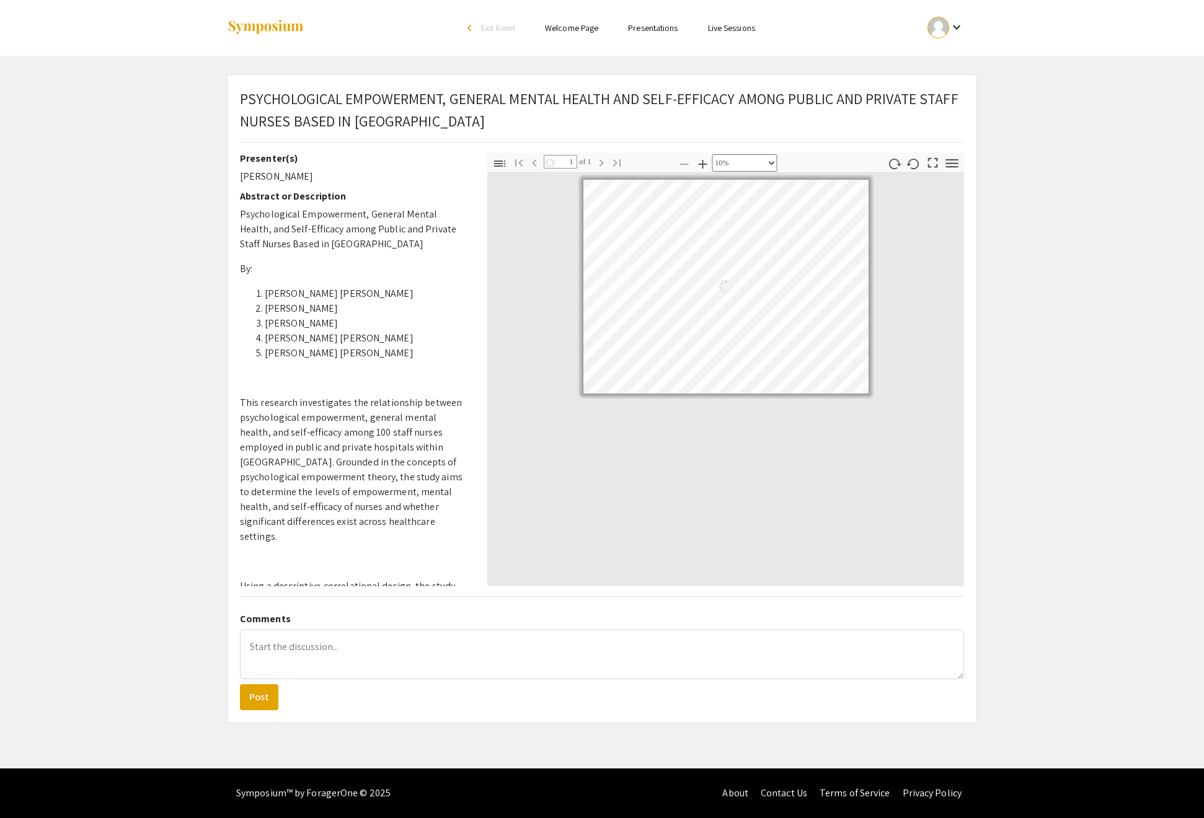
scroll to position [0, 0]
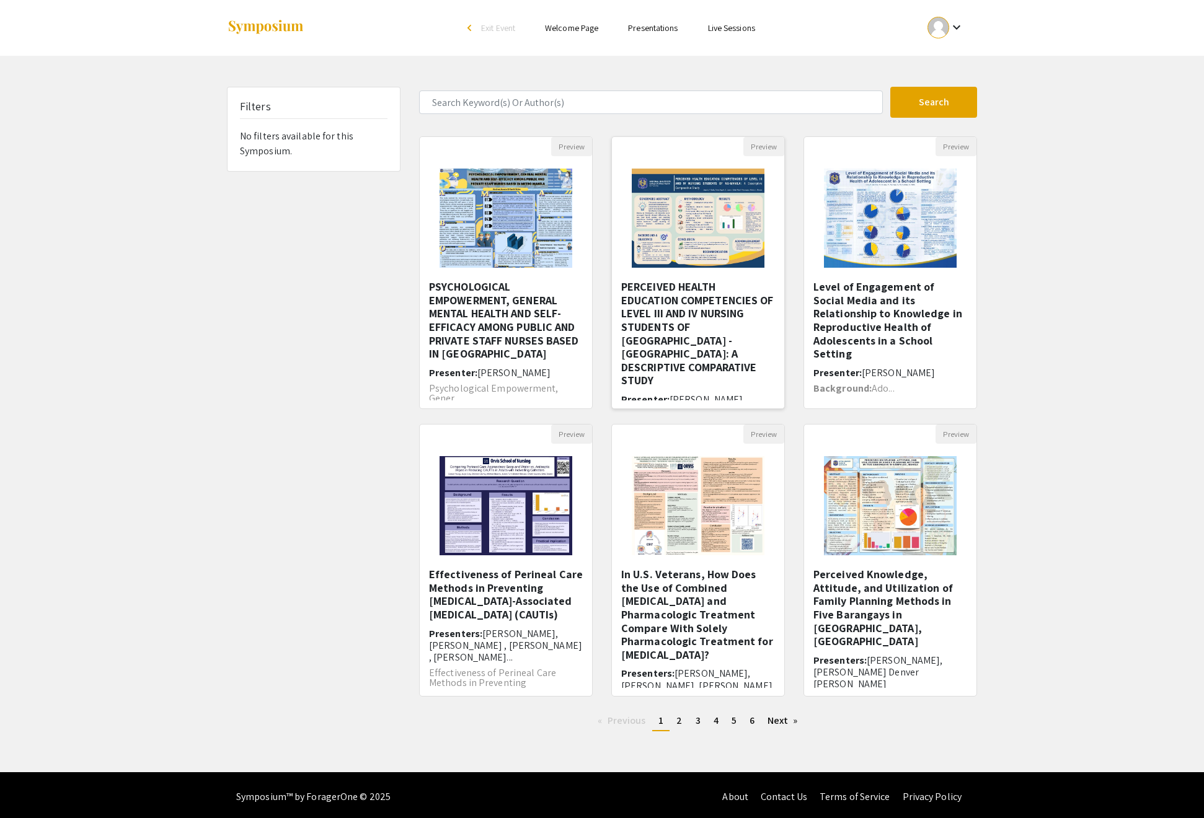
click at [709, 352] on h5 "PERCEIVED HEALTH EDUCATION COMPETENCIES OF LEVEL III AND IV NURSING STUDENTS OF…" at bounding box center [698, 333] width 154 height 107
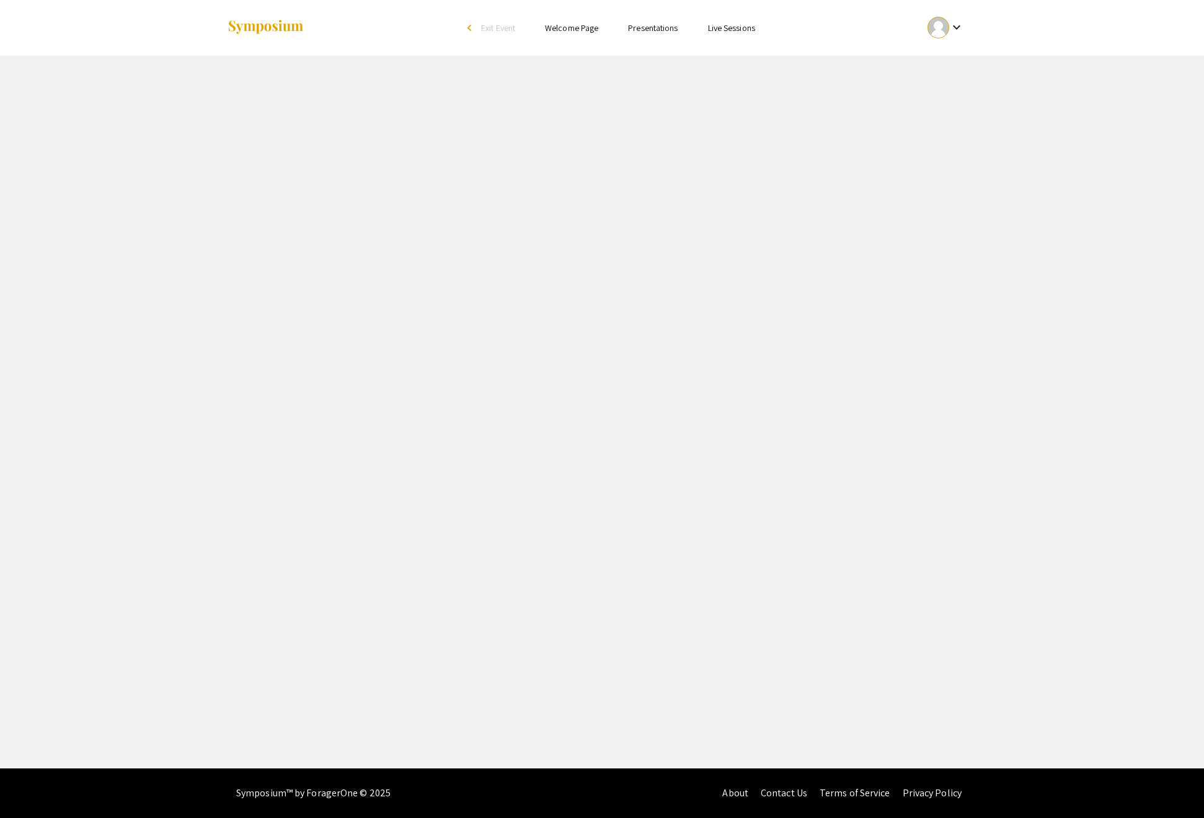
select select "custom"
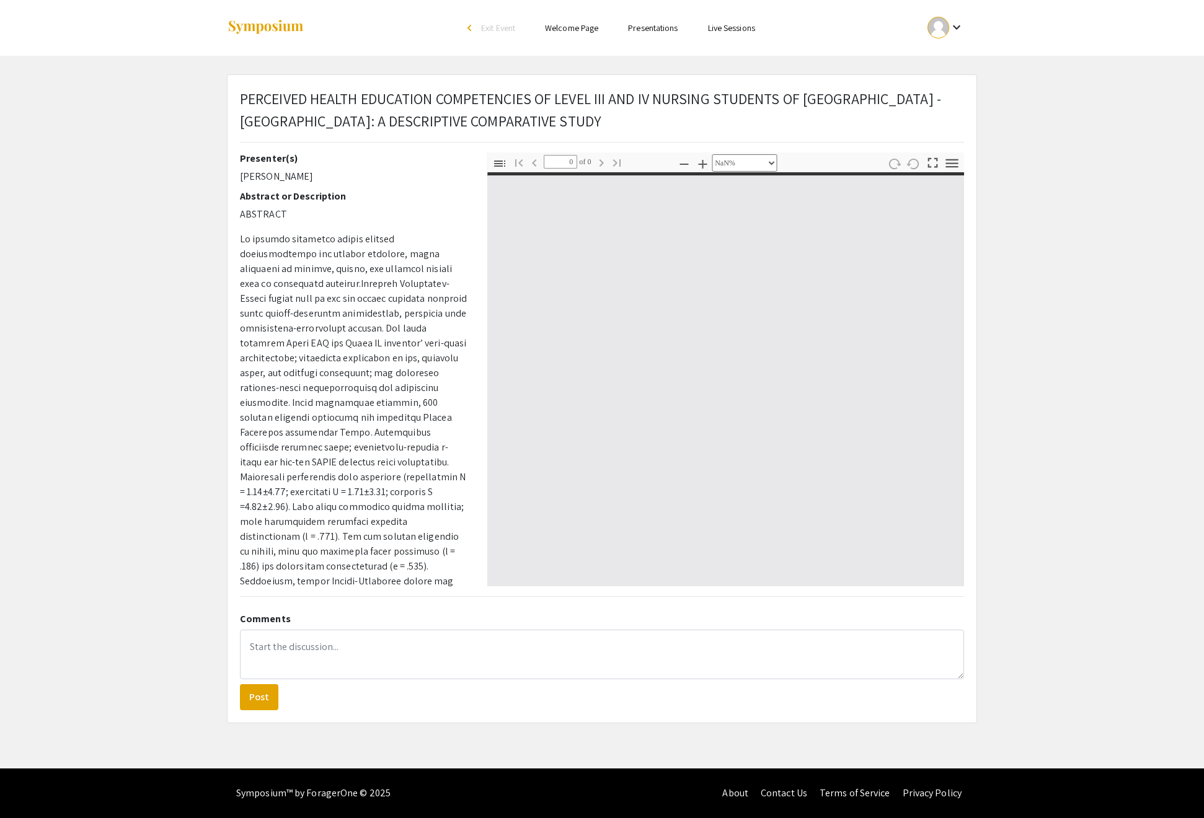
type input "1"
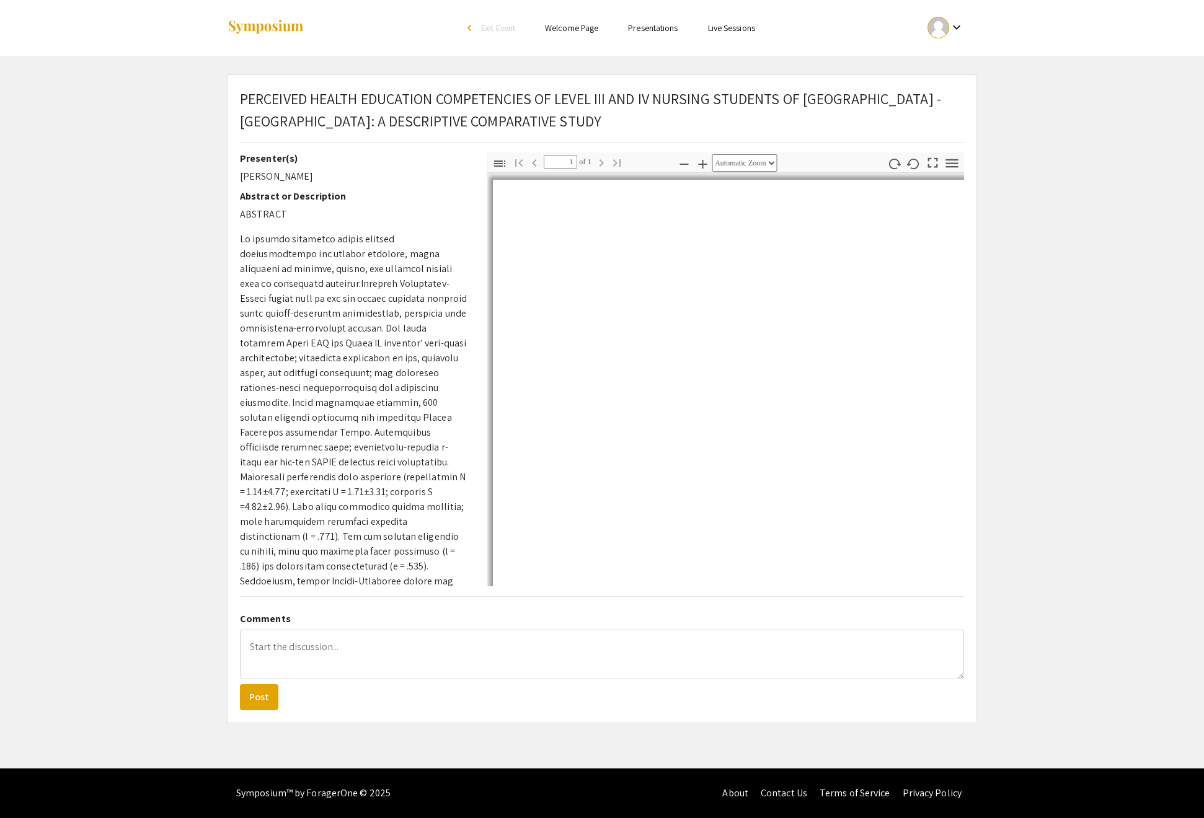
scroll to position [169, 0]
select select "auto"
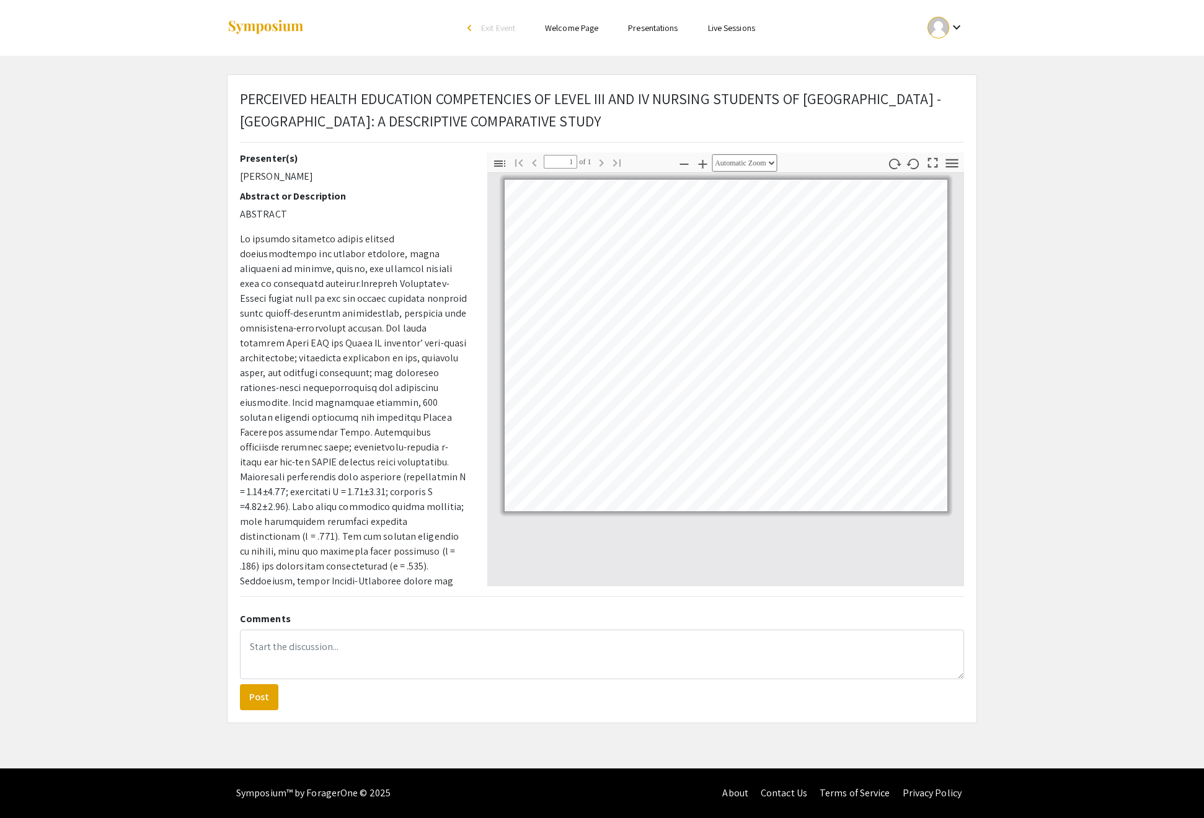
scroll to position [71, 0]
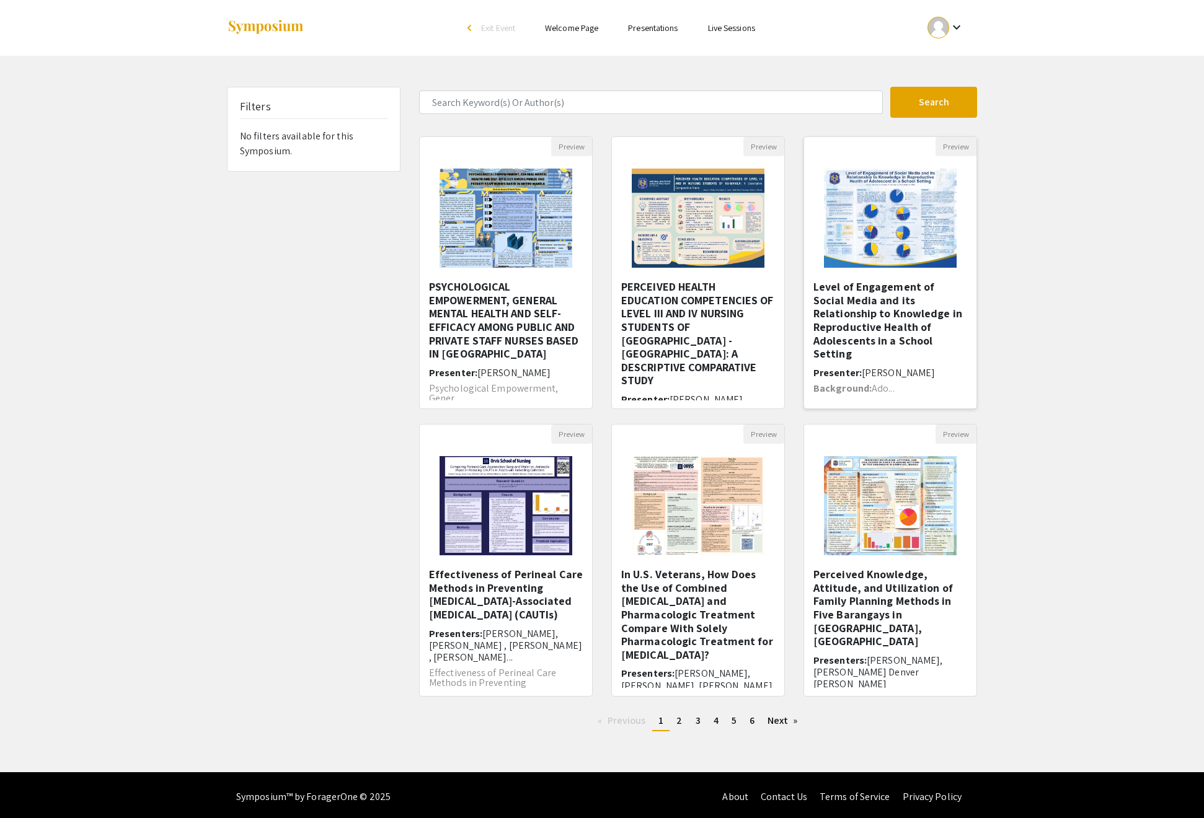
click at [867, 345] on h5 "Level of Engagement of Social Media and its Relationship to Knowledge in Reprod…" at bounding box center [890, 320] width 154 height 81
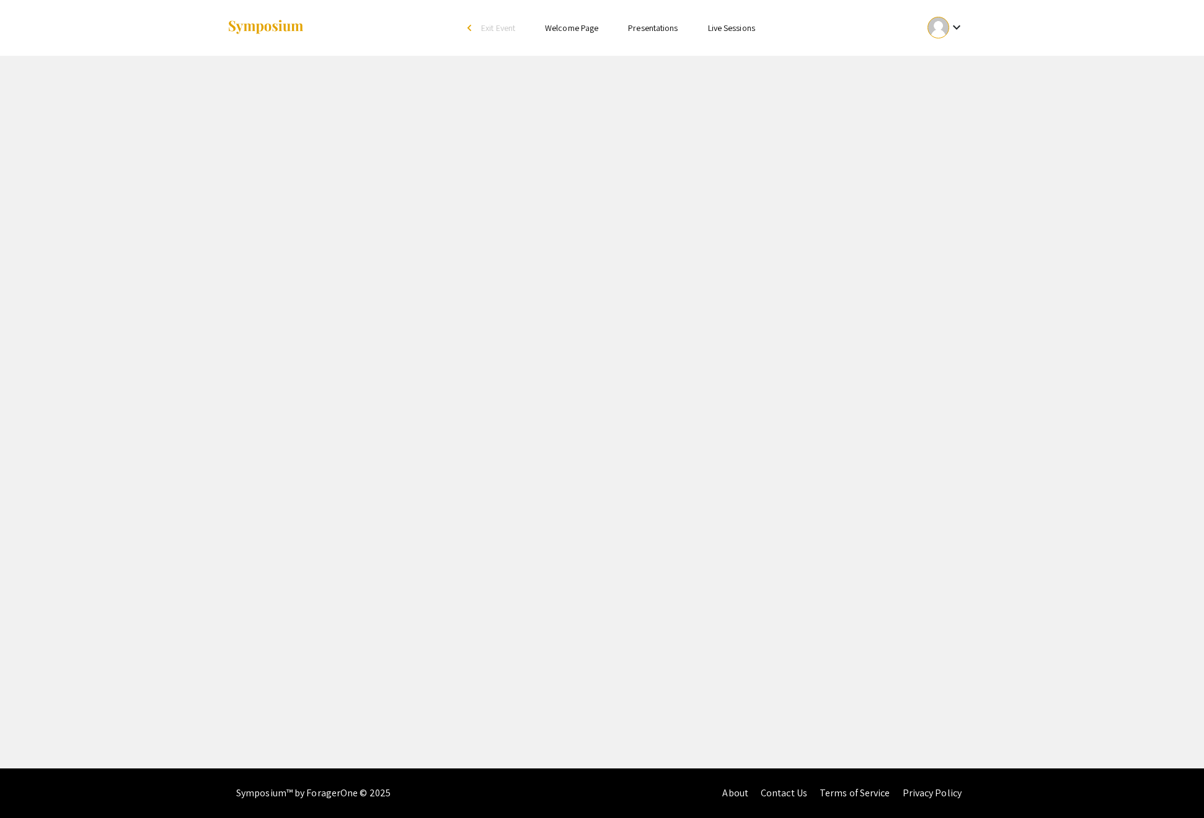
select select "custom"
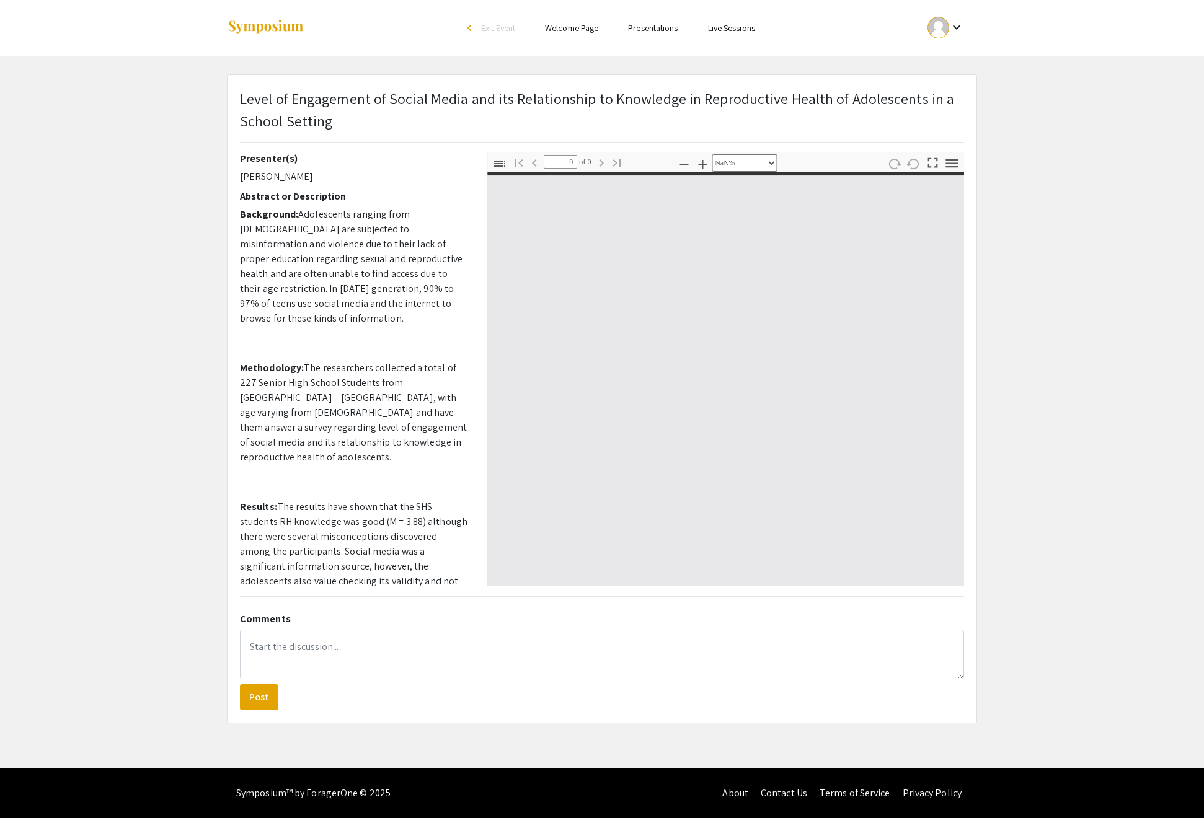
type input "1"
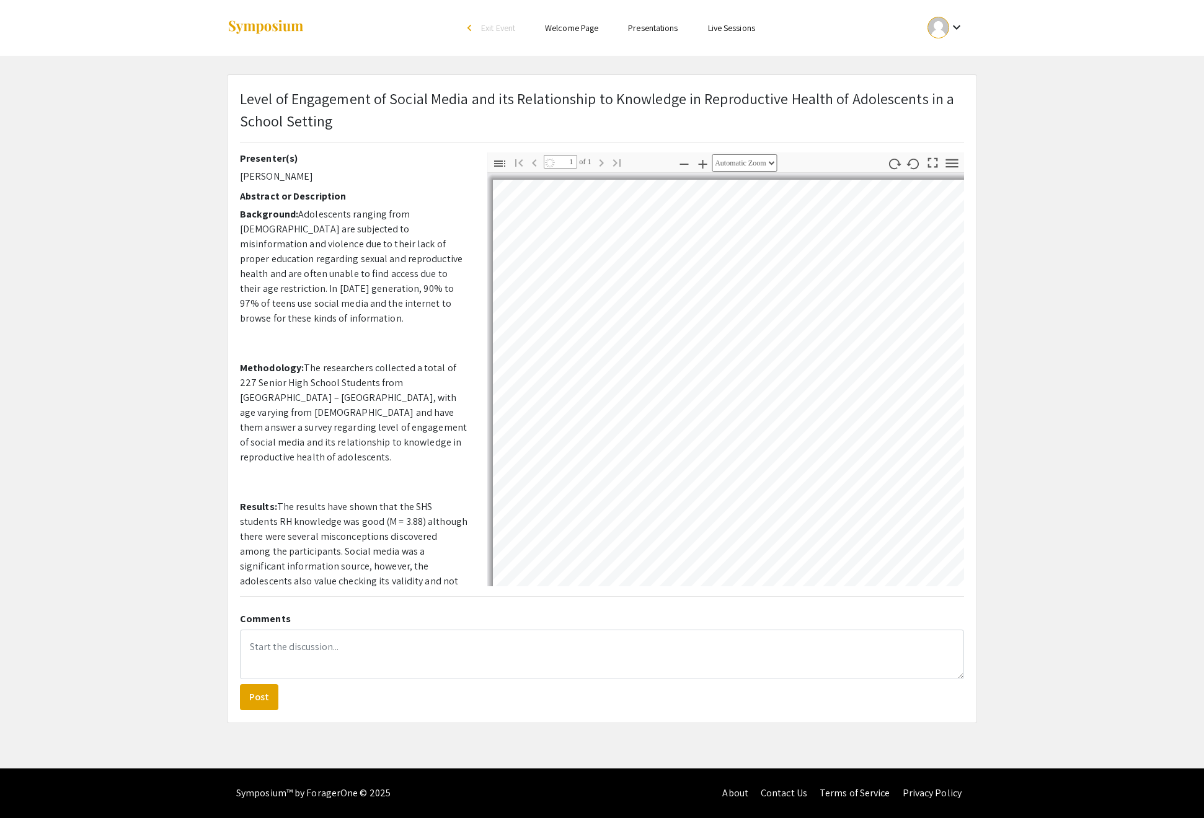
scroll to position [71, 0]
select select "custom"
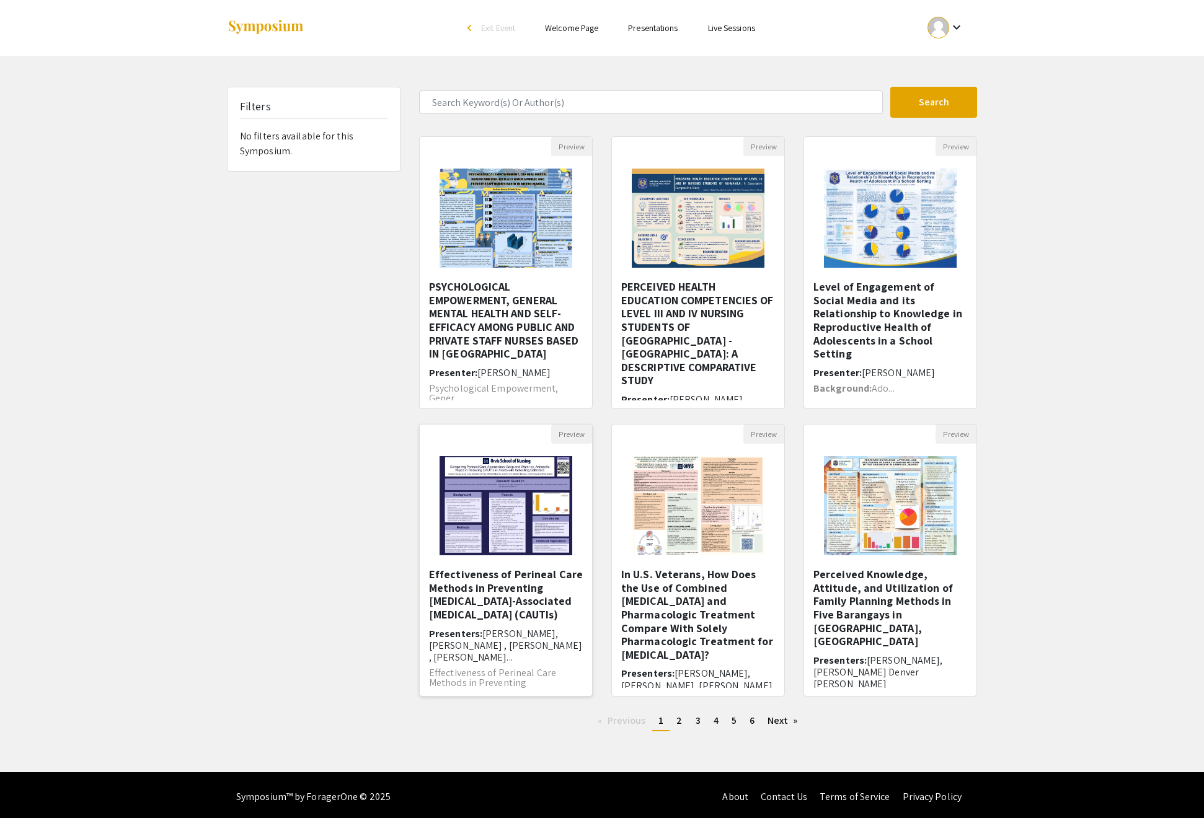
click at [481, 621] on h5 "Effectiveness of Perineal Care Methods in Preventing [MEDICAL_DATA]-Associated …" at bounding box center [506, 594] width 154 height 53
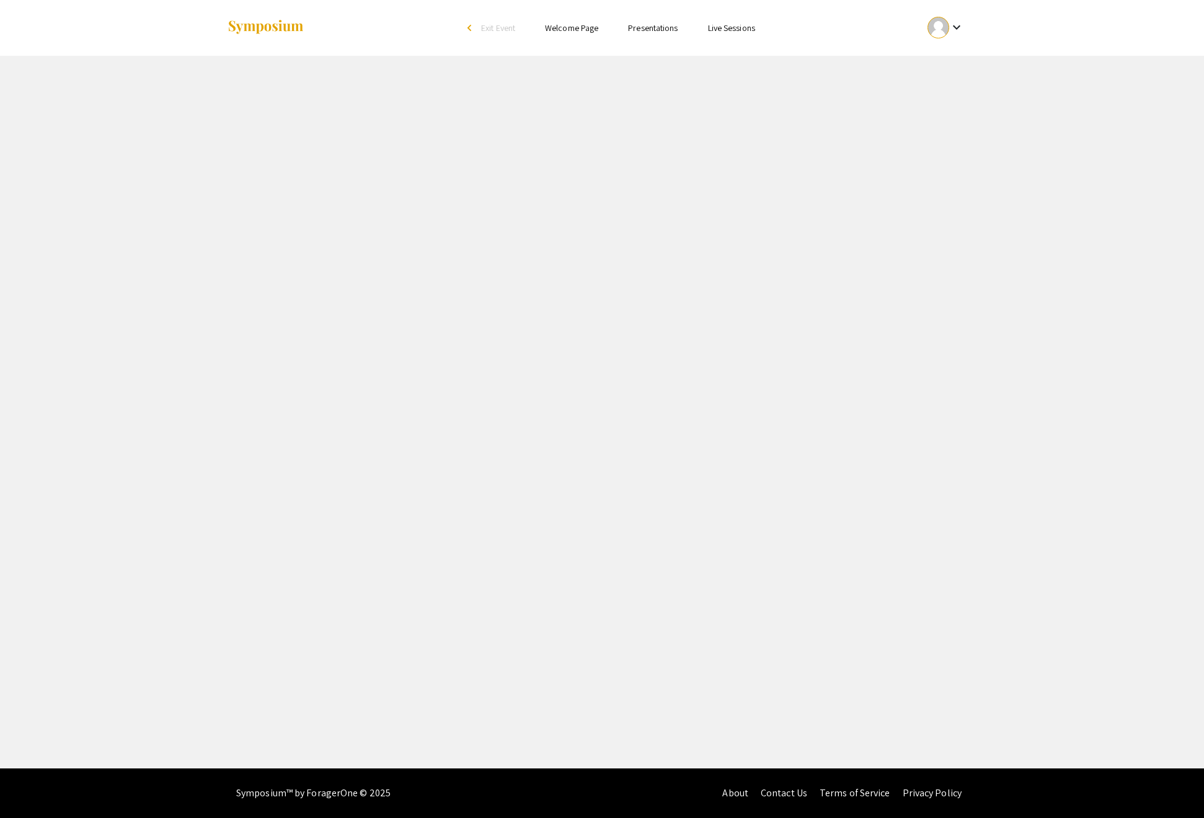
select select "custom"
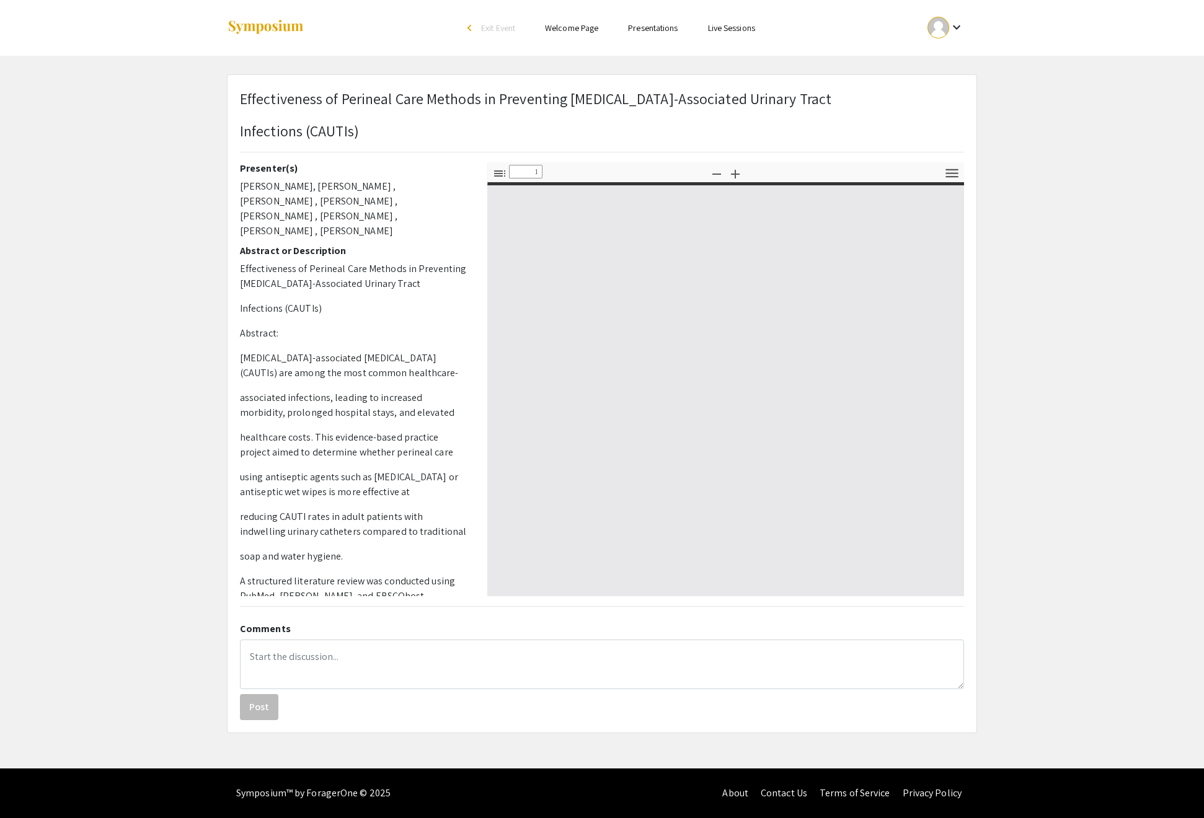
type input "0"
select select "custom"
type input "1"
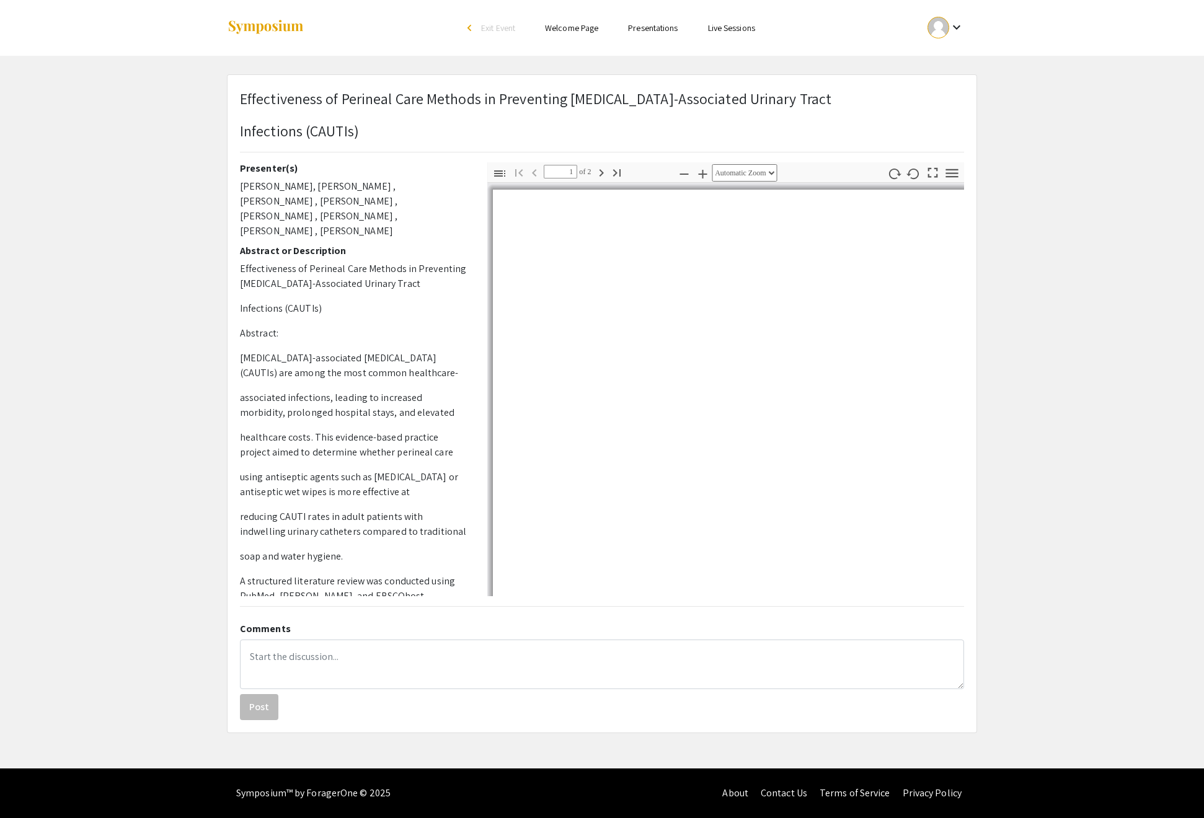
scroll to position [112, 0]
select select "auto"
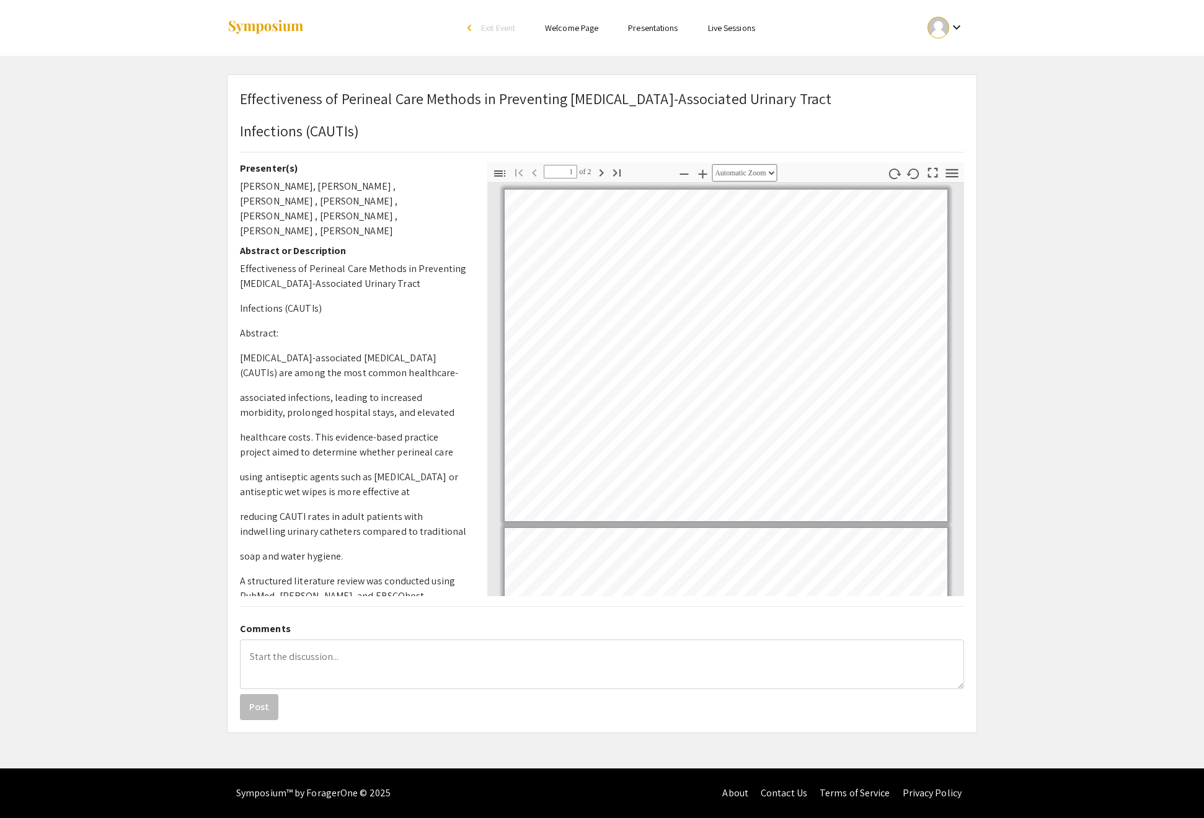
scroll to position [6, 0]
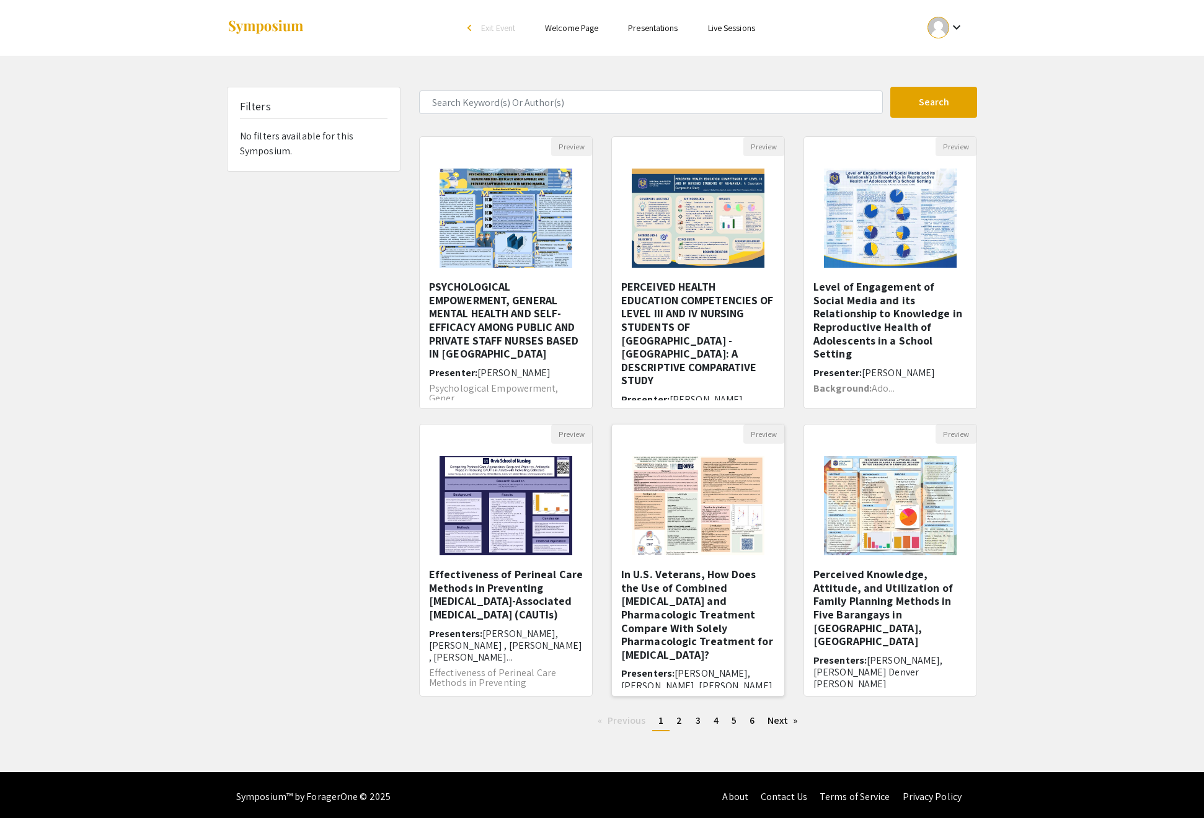
click at [687, 627] on h5 "In U.S. Veterans, How Does the Use of Combined [MEDICAL_DATA] and Pharmacologic…" at bounding box center [698, 615] width 154 height 94
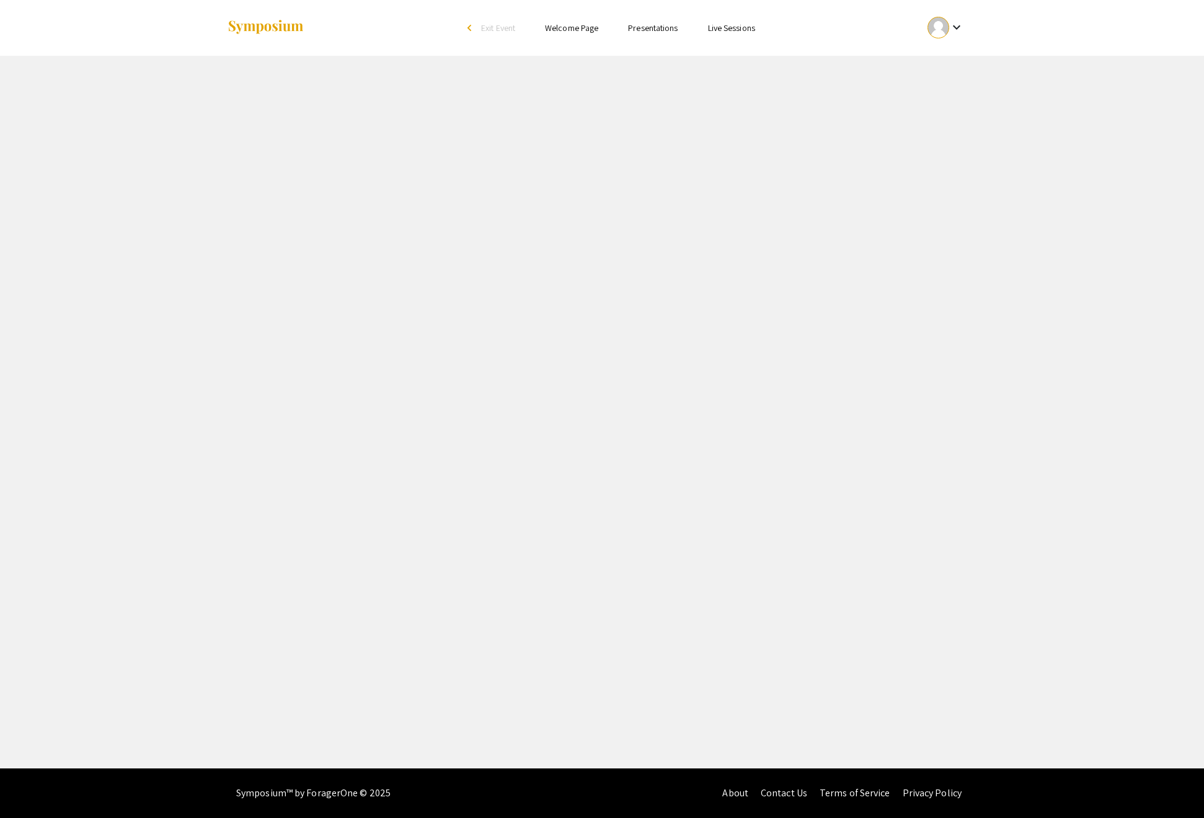
select select "custom"
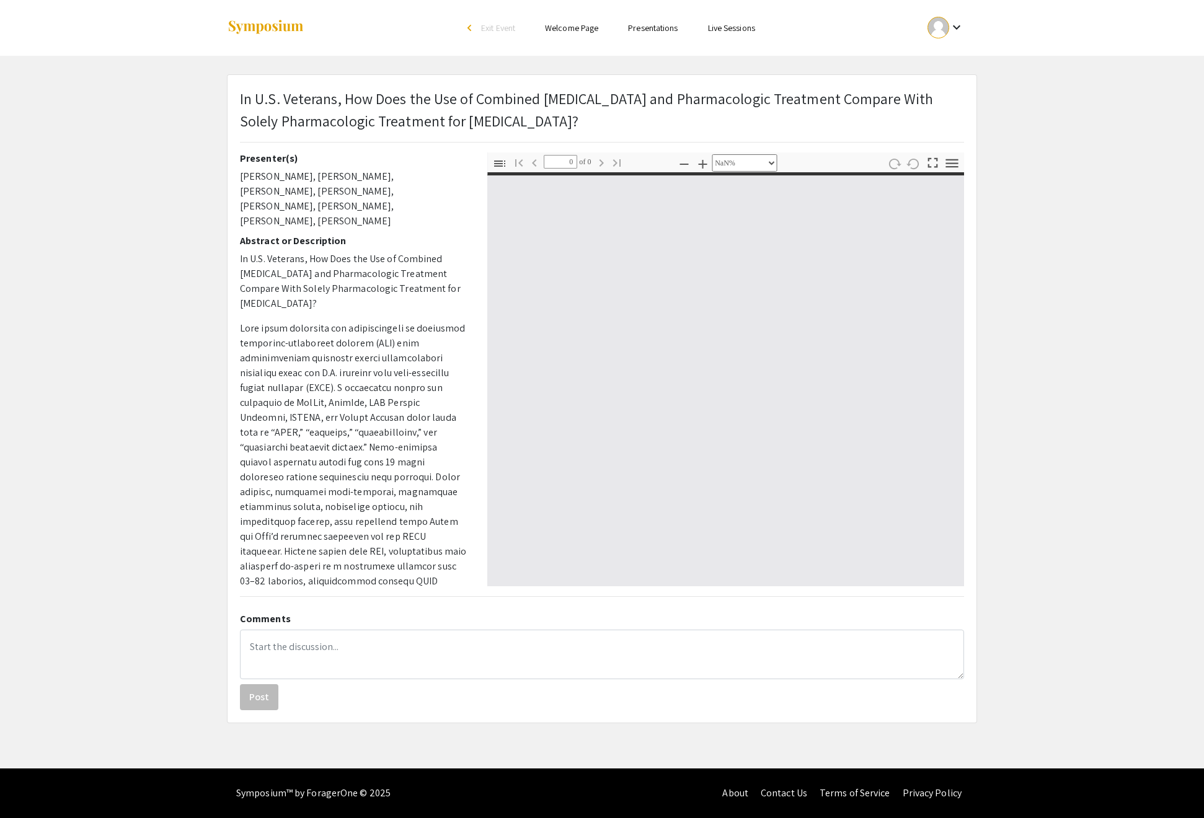
type input "1"
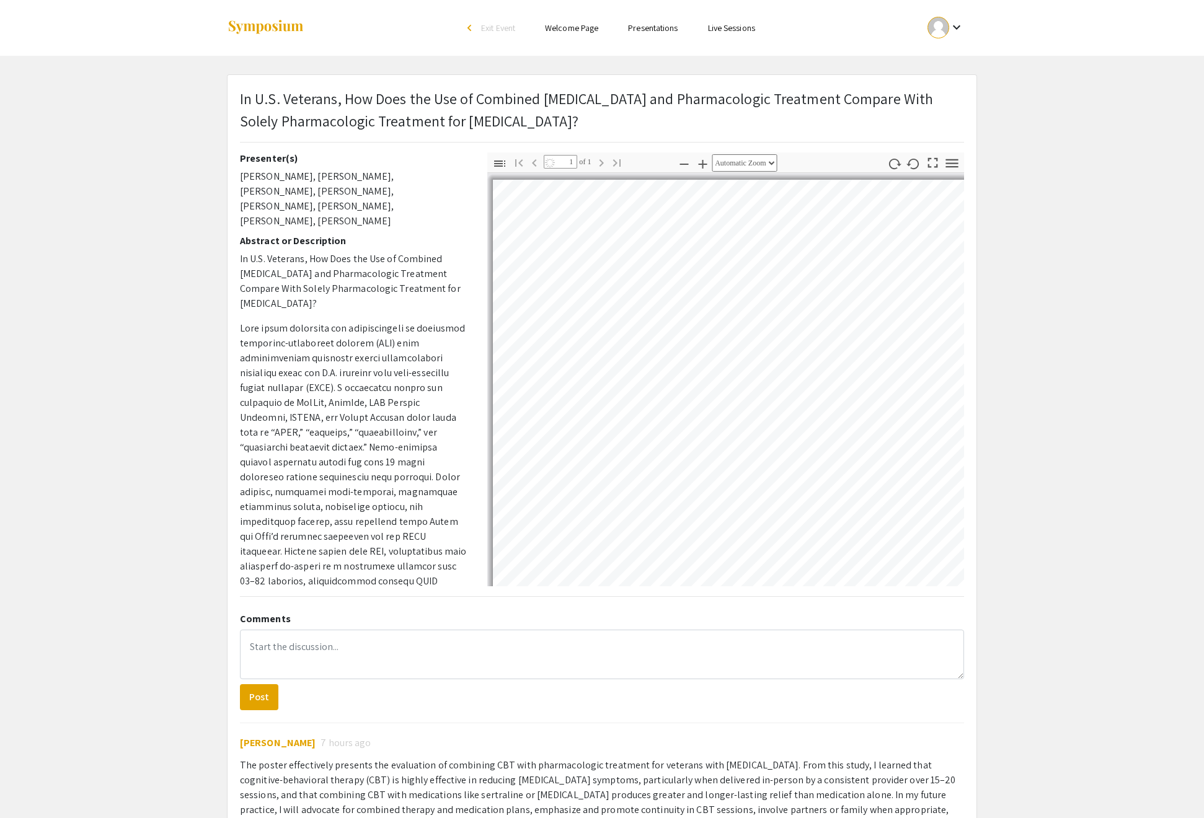
select select "auto"
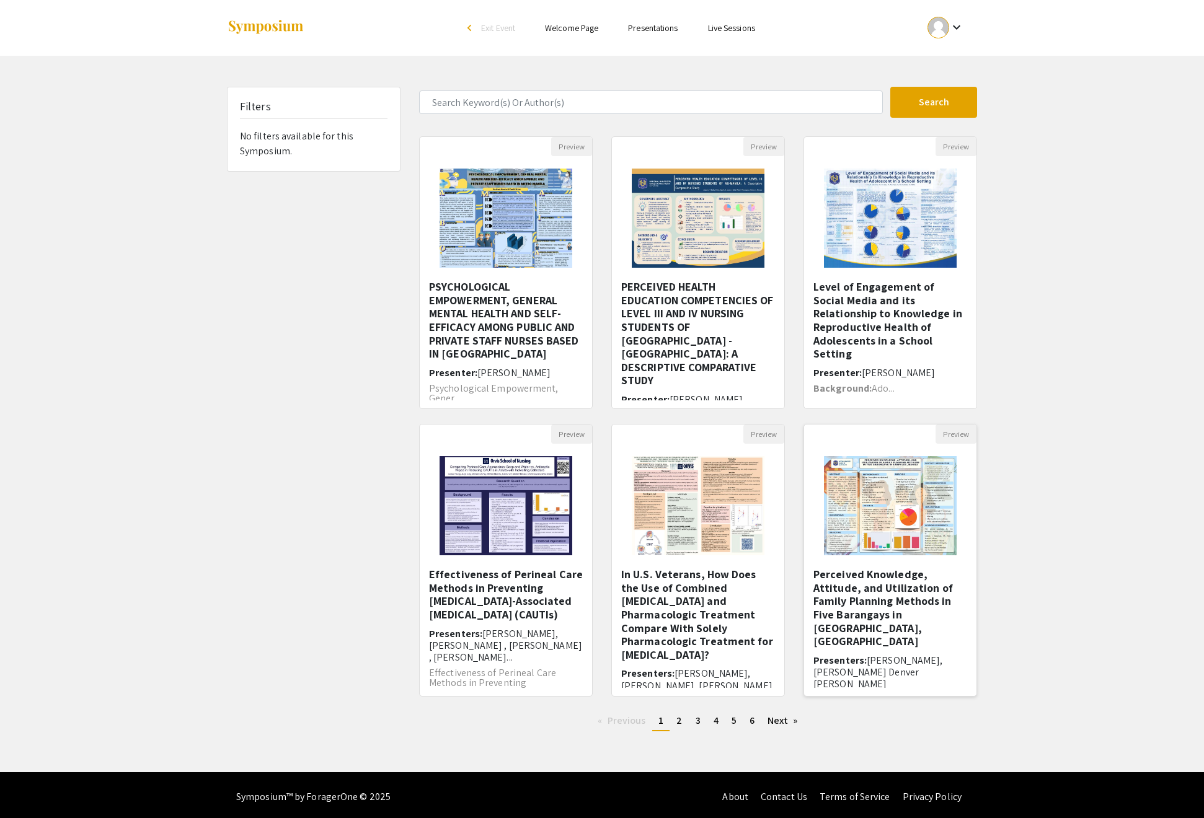
click at [875, 648] on h5 "Perceived Knowledge, Attitude, and Utilization of Family Planning Methods in Fi…" at bounding box center [890, 608] width 154 height 81
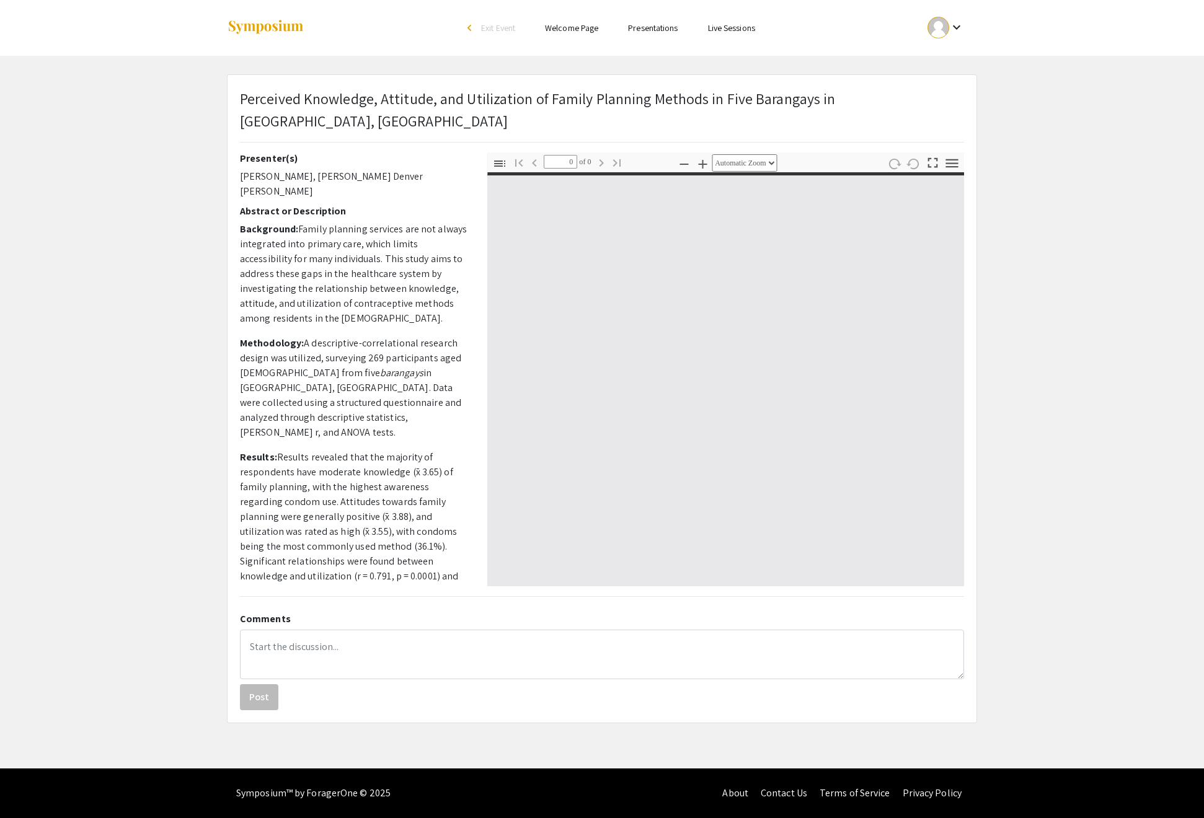
select select "custom"
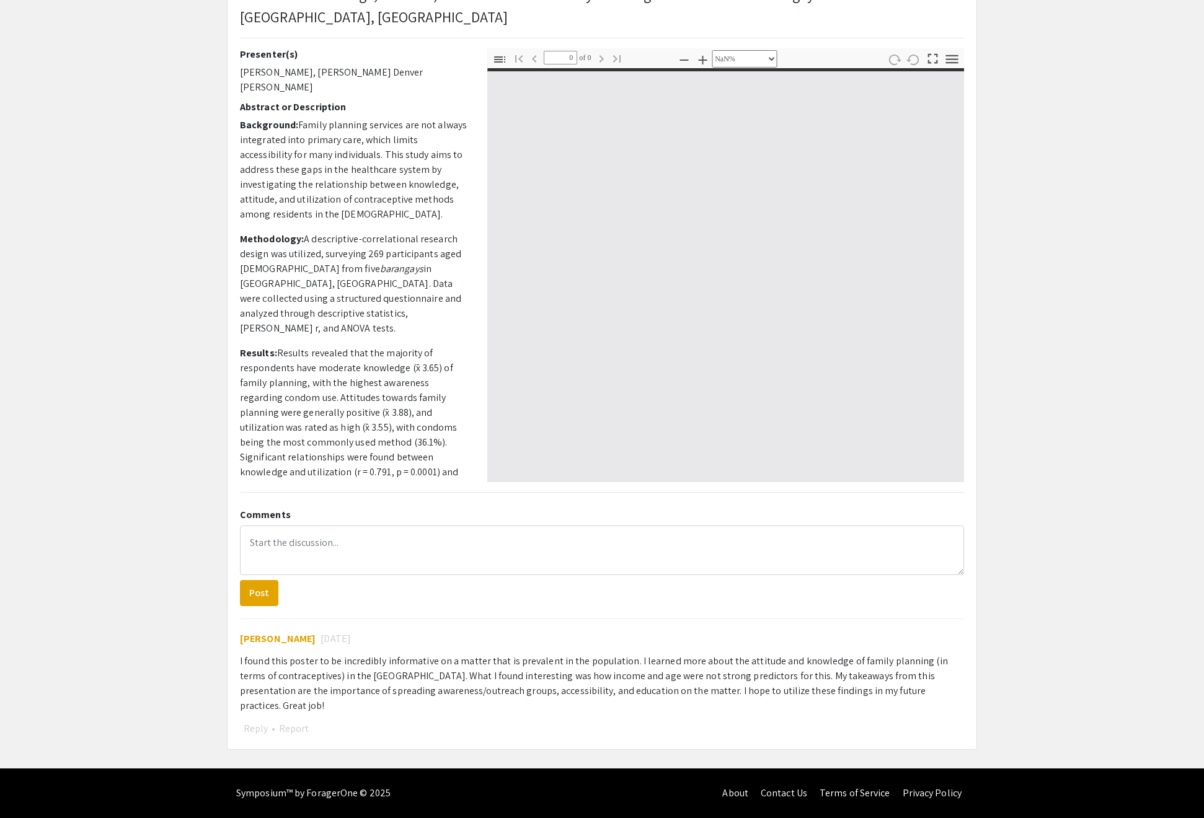
type input "1"
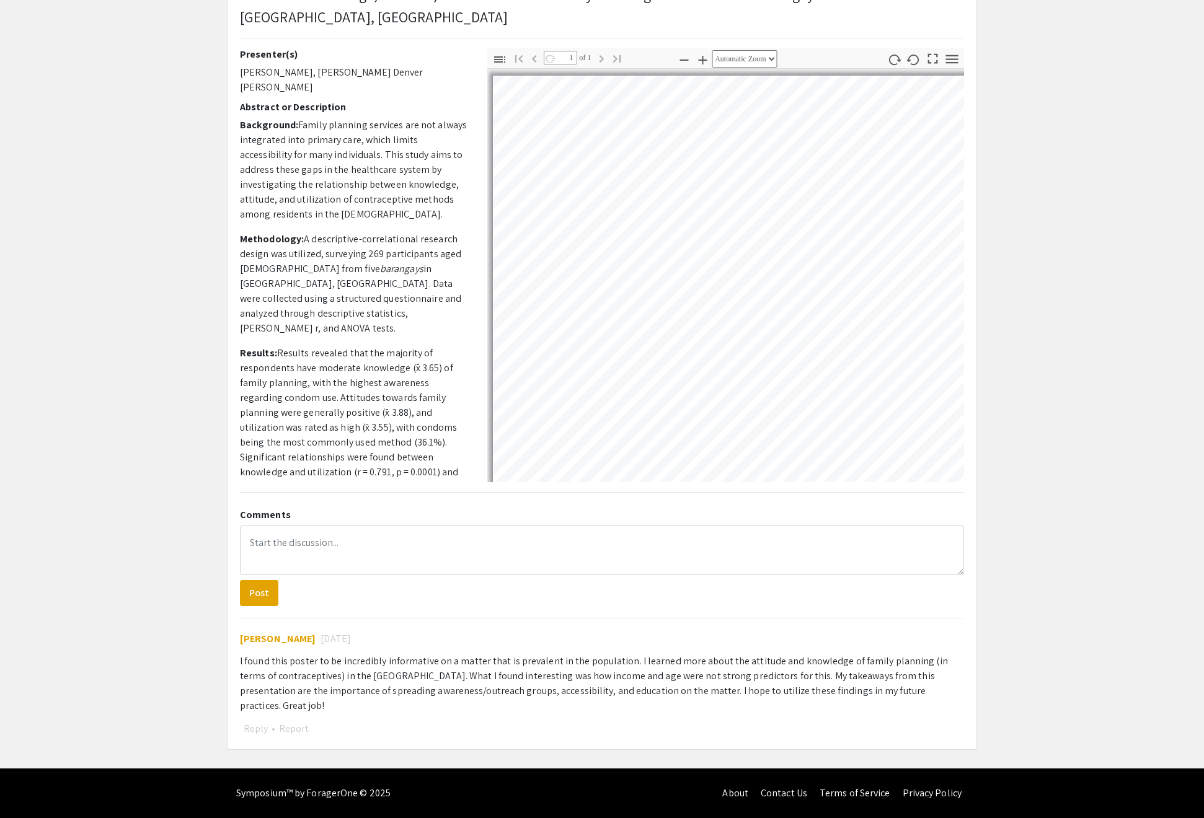
select select "auto"
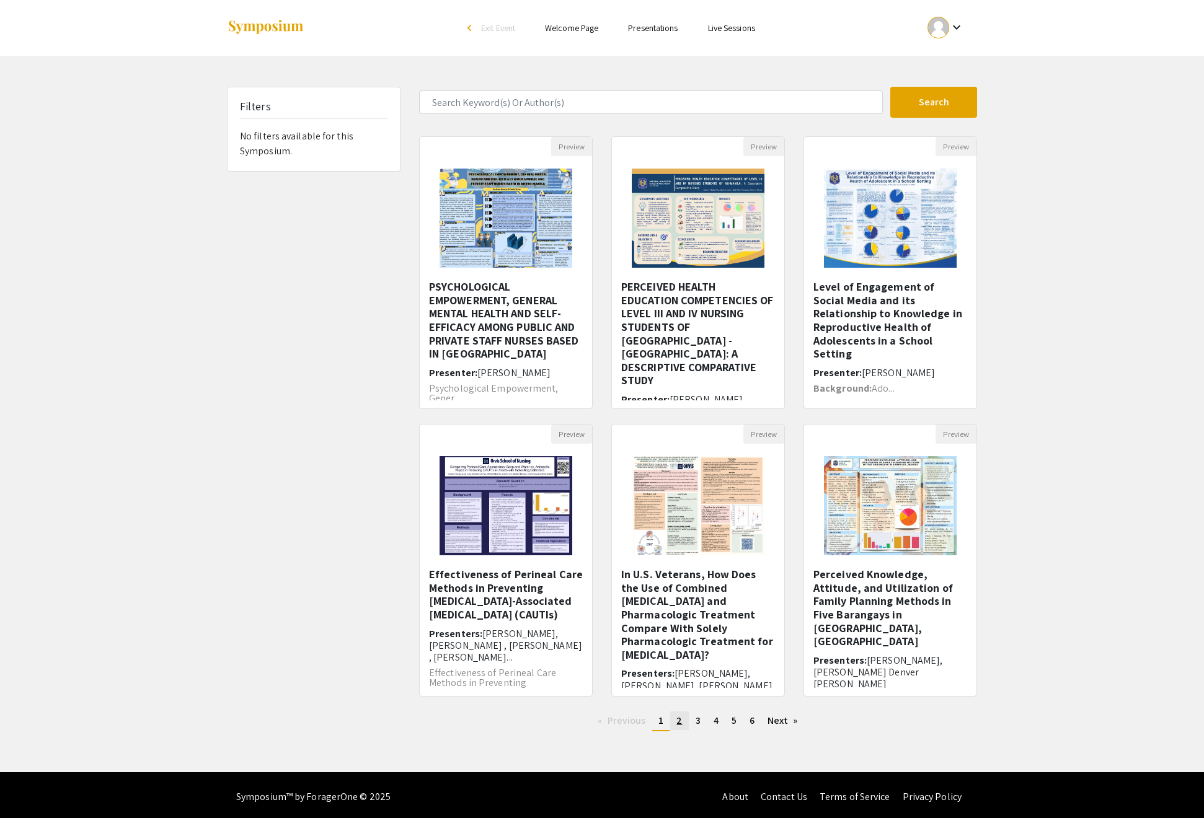
click at [678, 730] on link "page 2" at bounding box center [679, 721] width 18 height 19
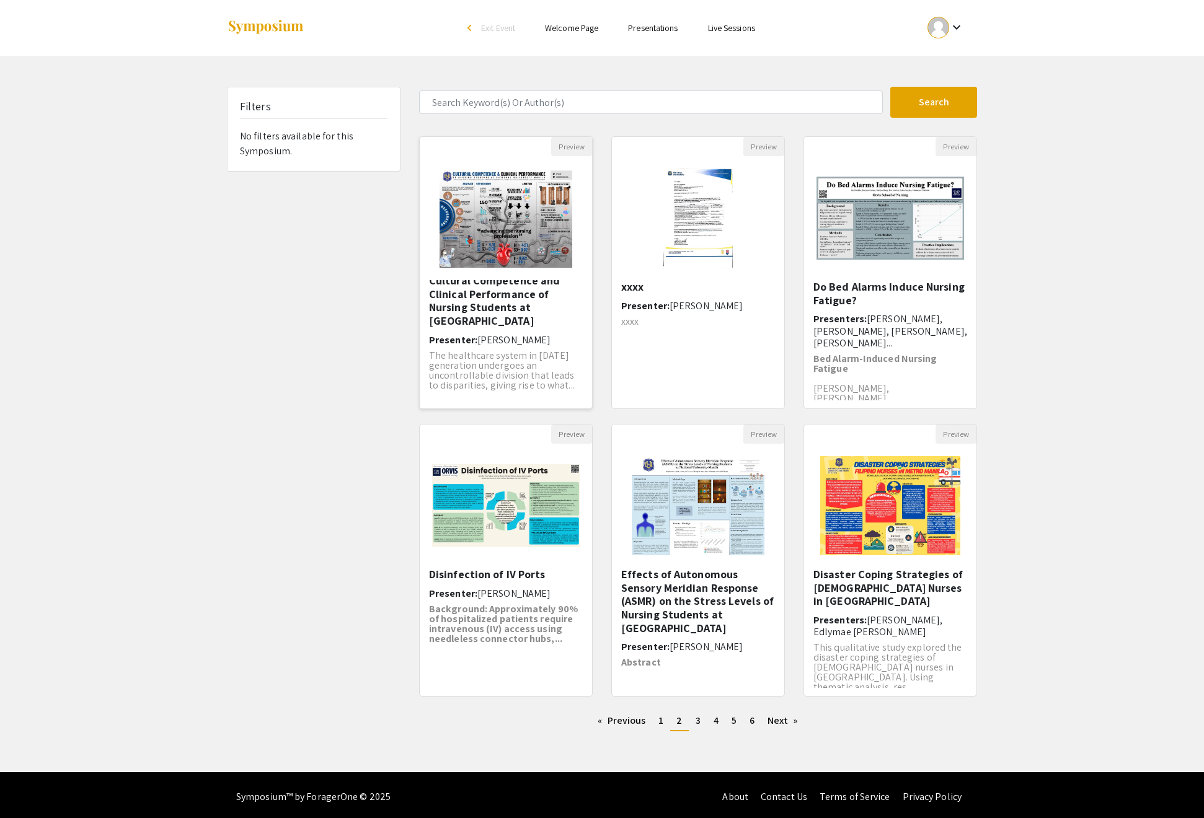
scroll to position [74, 0]
click at [510, 347] on span "[PERSON_NAME]" at bounding box center [513, 339] width 73 height 13
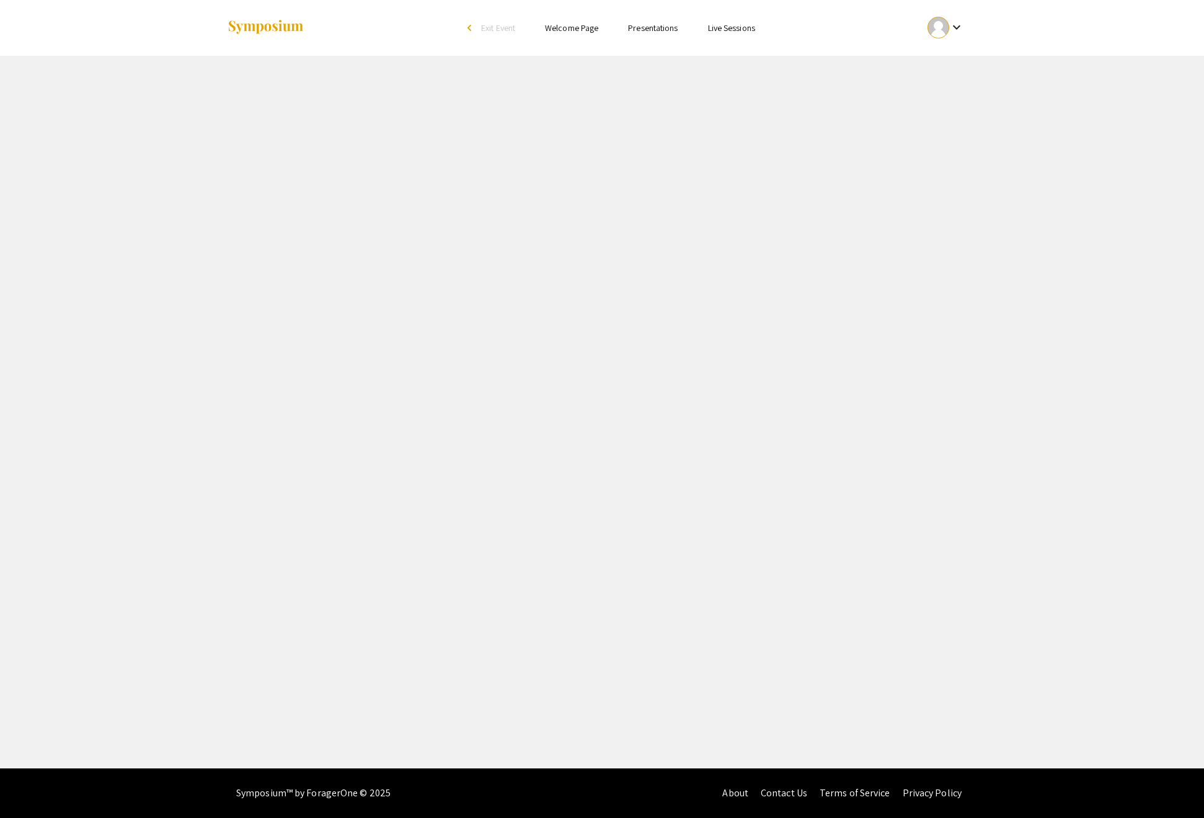
select select "custom"
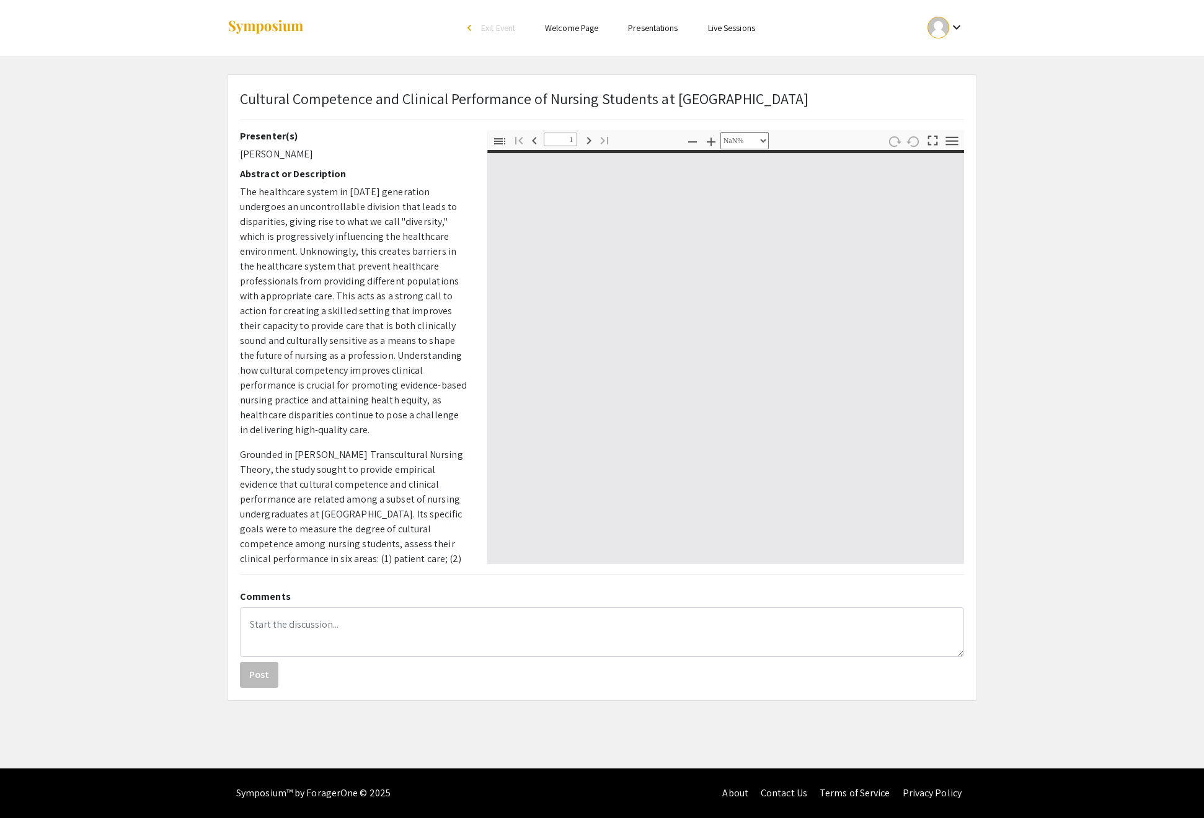
type input "0"
select select "custom"
type input "1"
select select "auto"
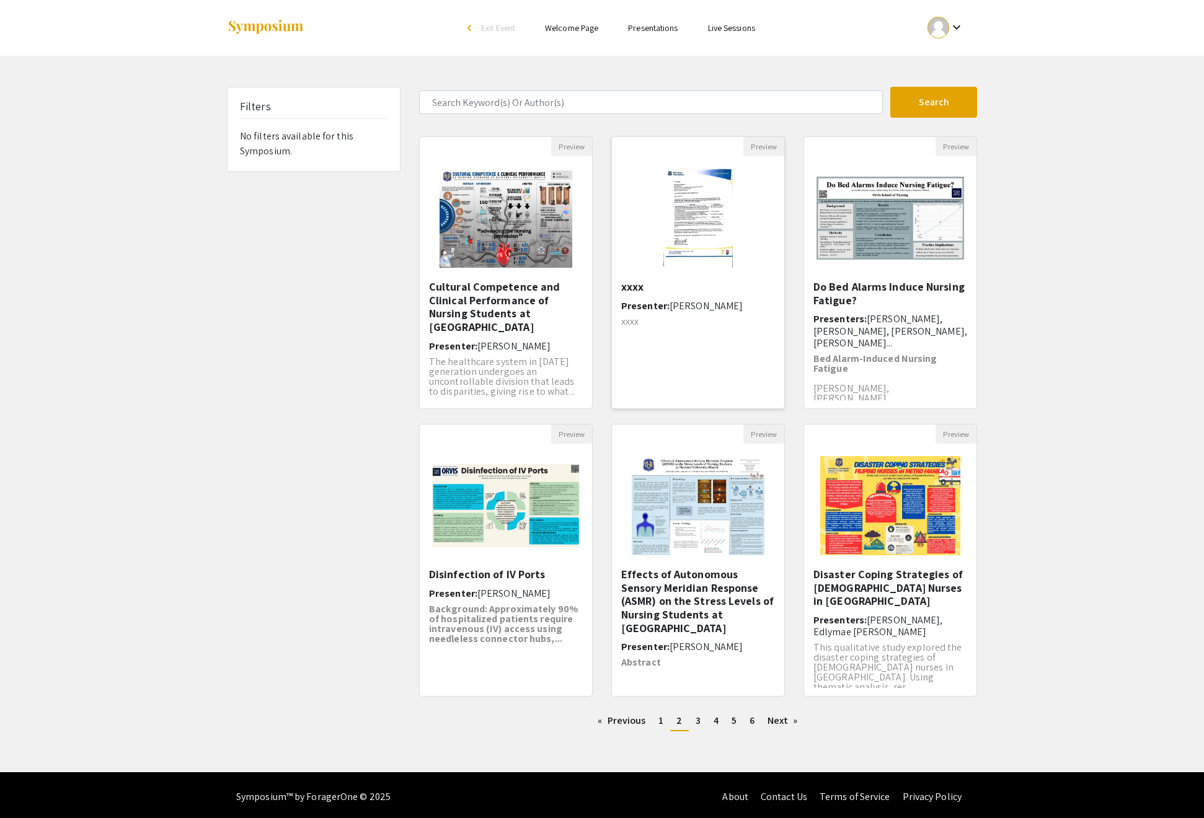
click at [728, 312] on h6 "Presenter: [PERSON_NAME]" at bounding box center [698, 306] width 154 height 12
select select "custom"
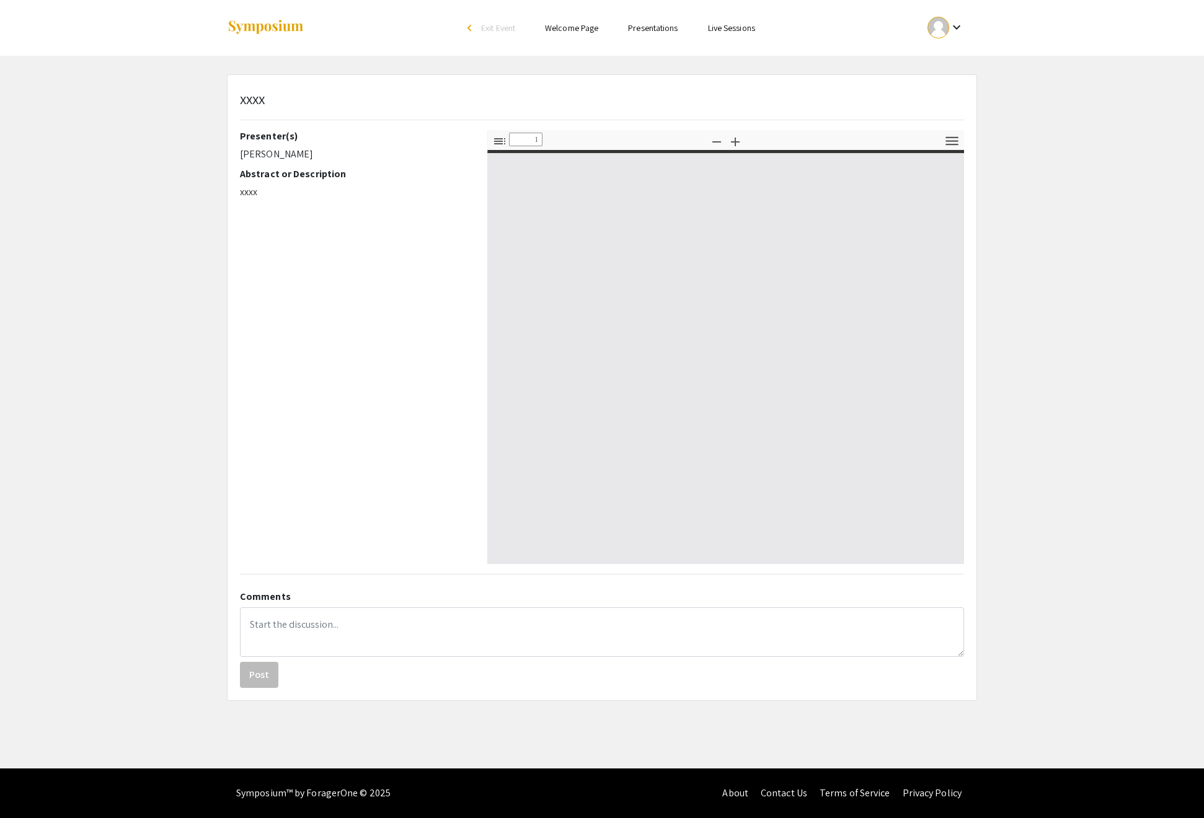
type input "0"
select select "custom"
type input "1"
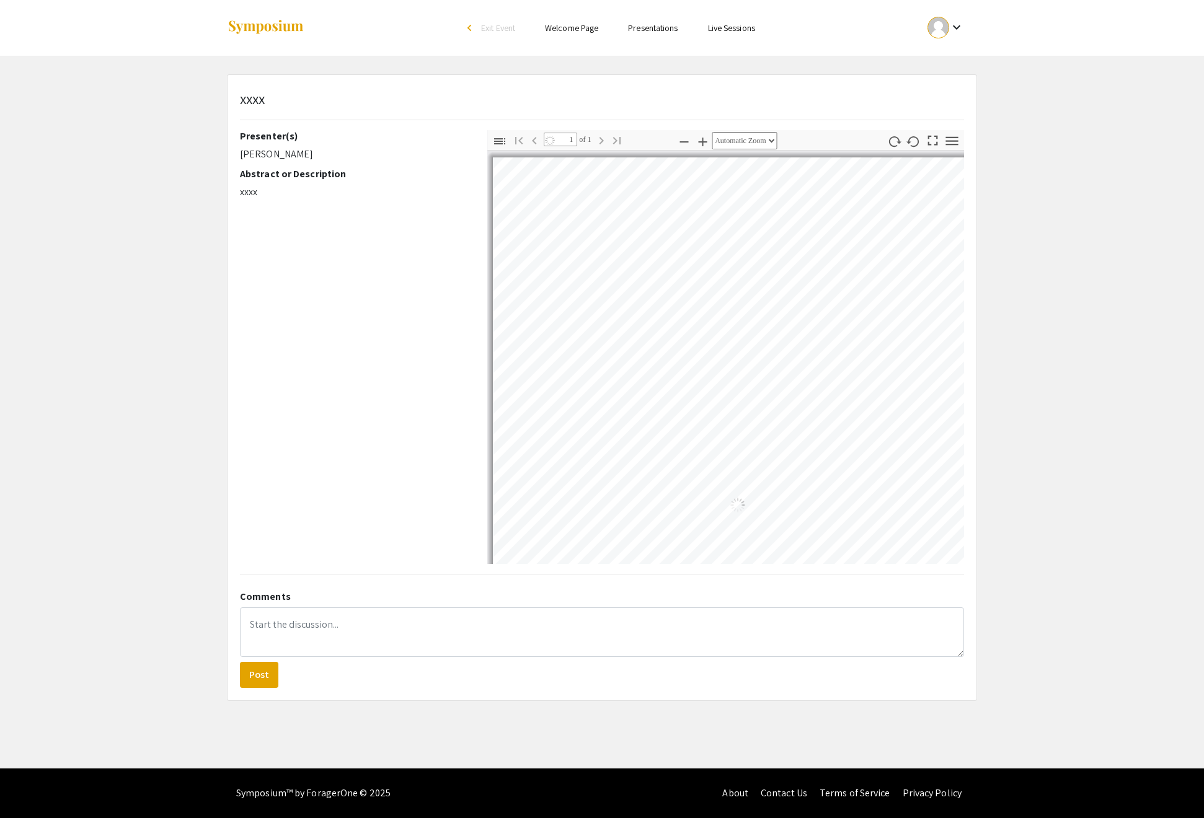
select select "auto"
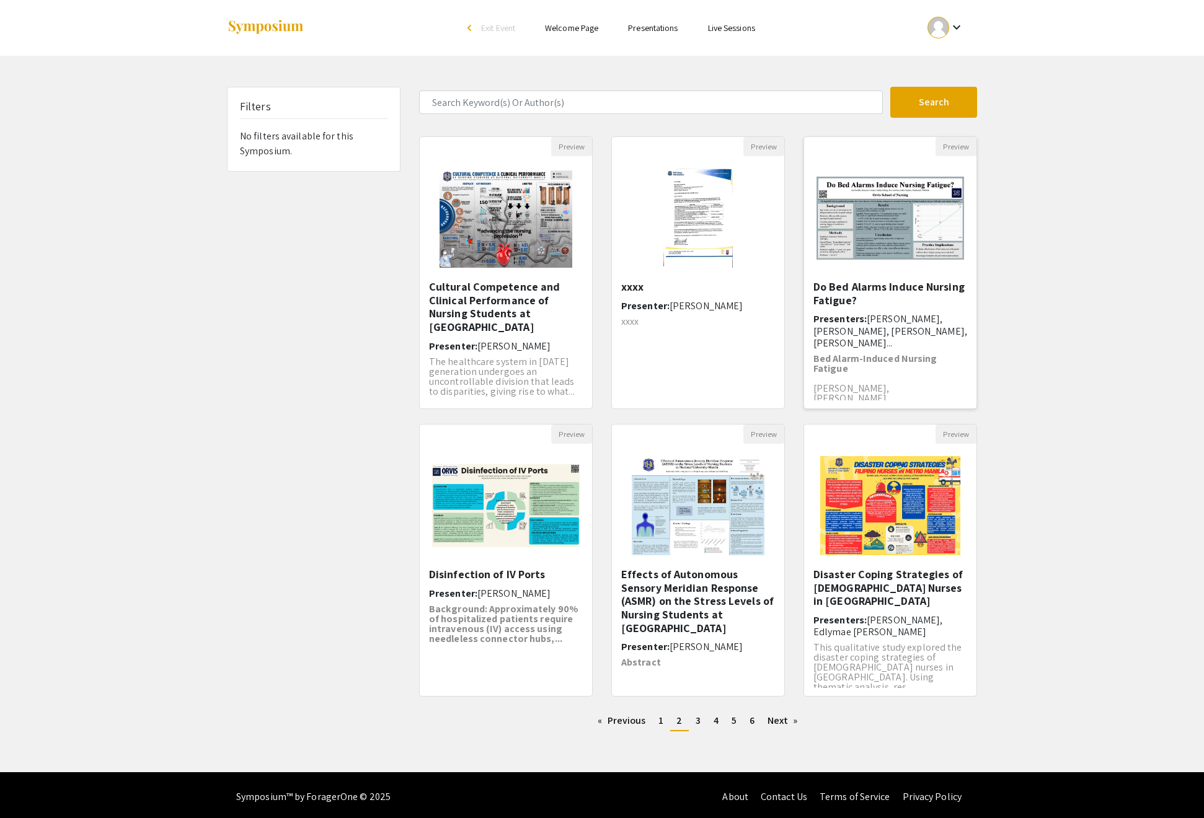
click at [924, 349] on span "[PERSON_NAME], [PERSON_NAME], [PERSON_NAME], [PERSON_NAME]..." at bounding box center [890, 330] width 154 height 37
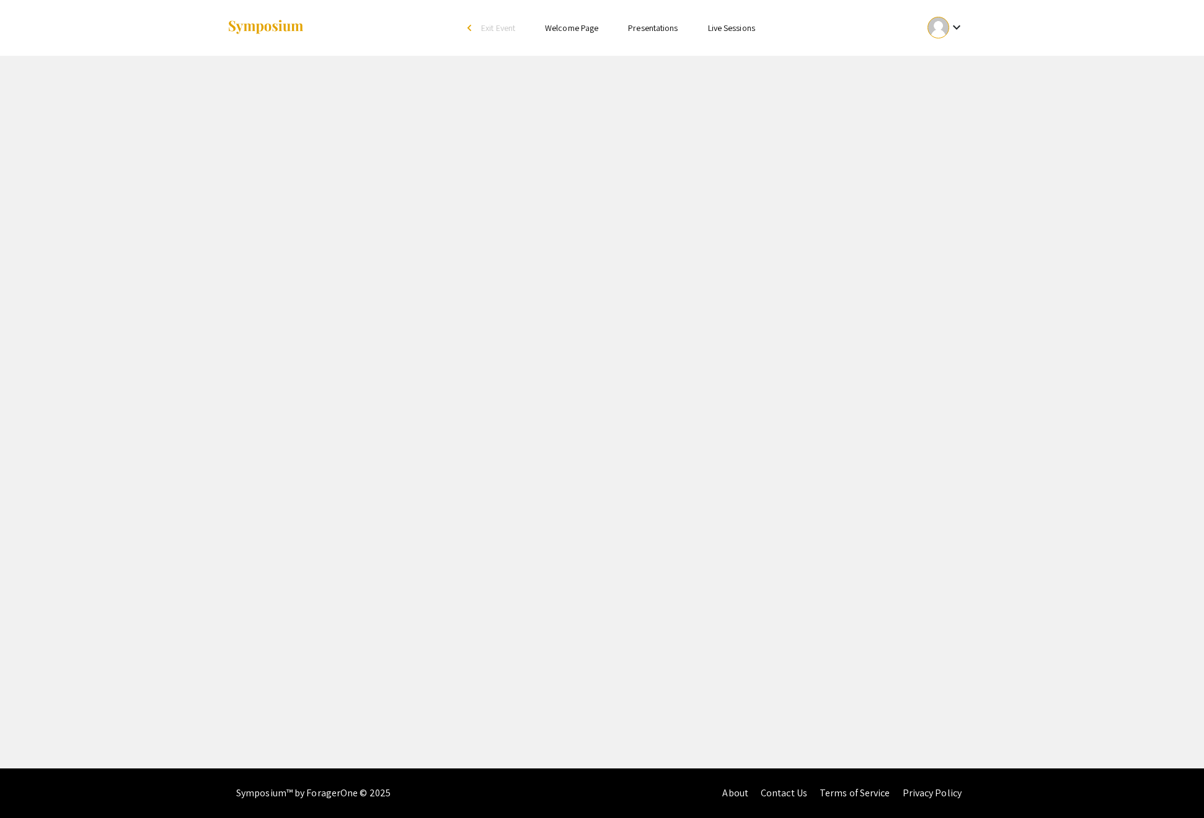
select select "custom"
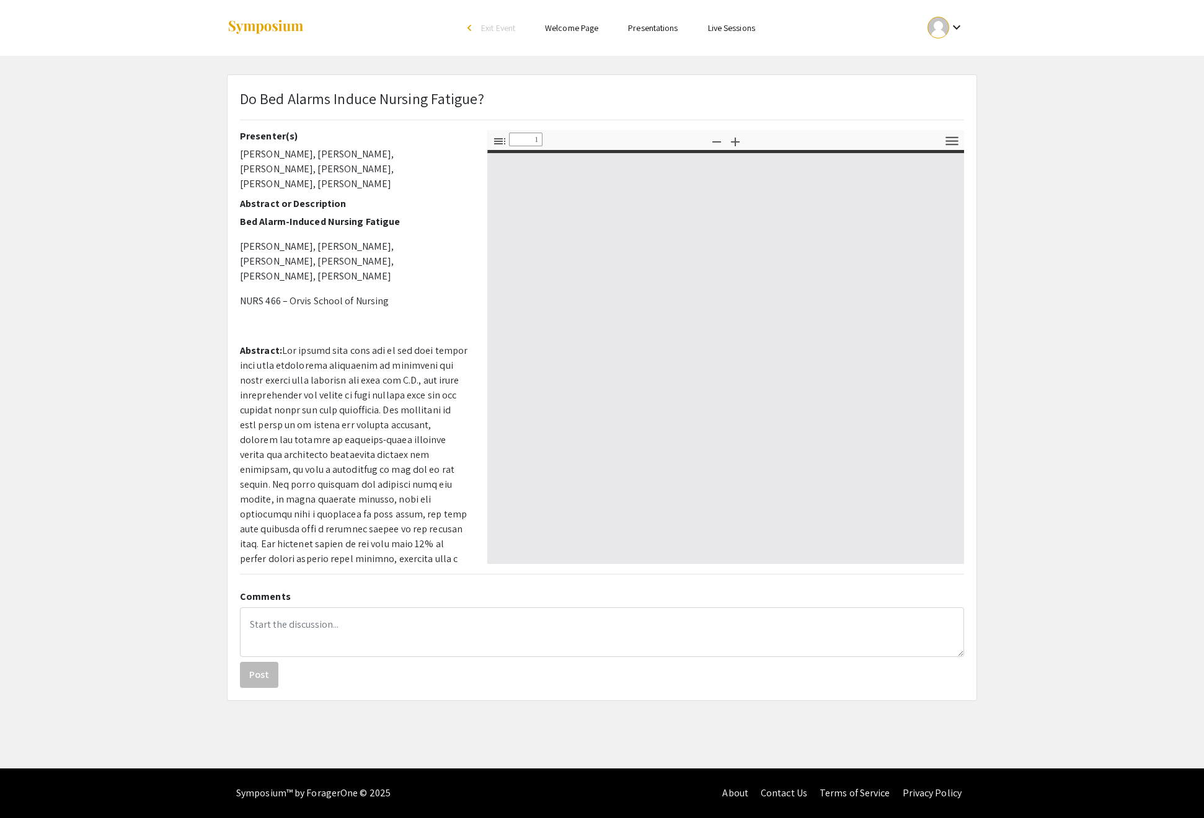
type input "0"
select select "custom"
type input "1"
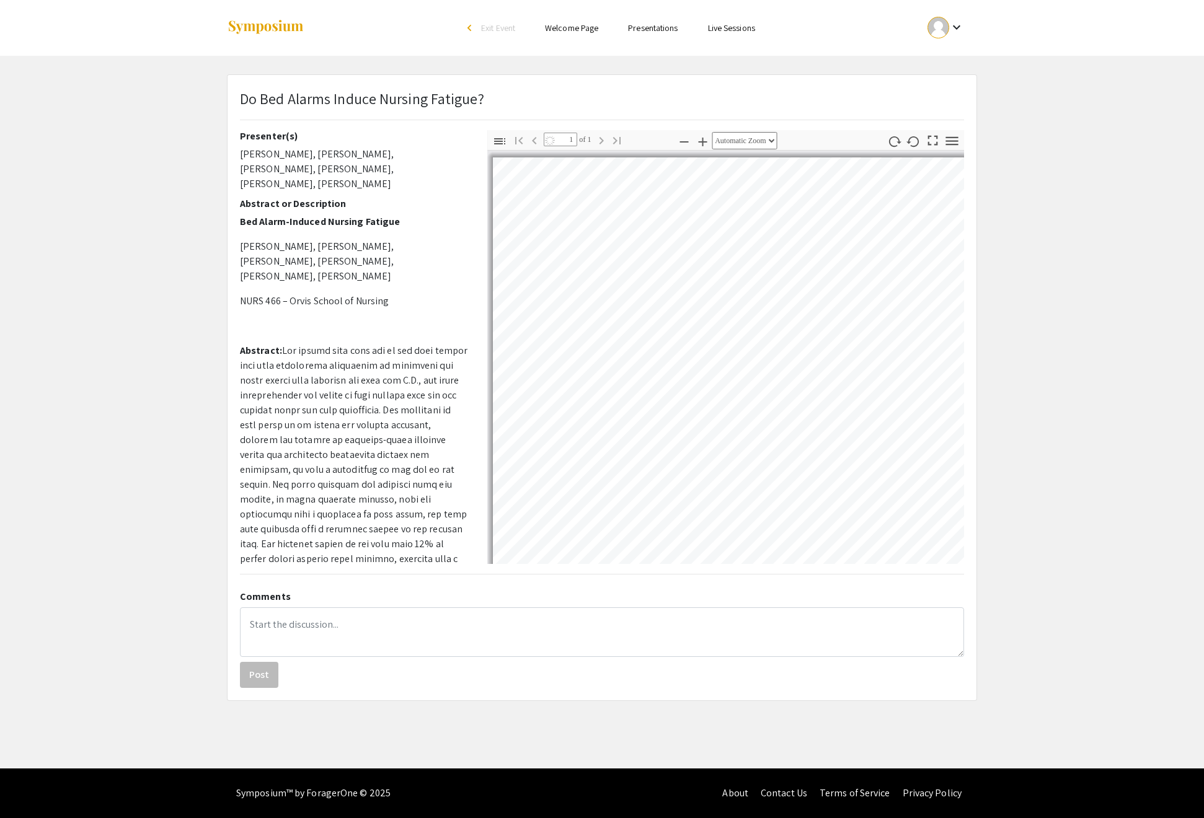
select select "auto"
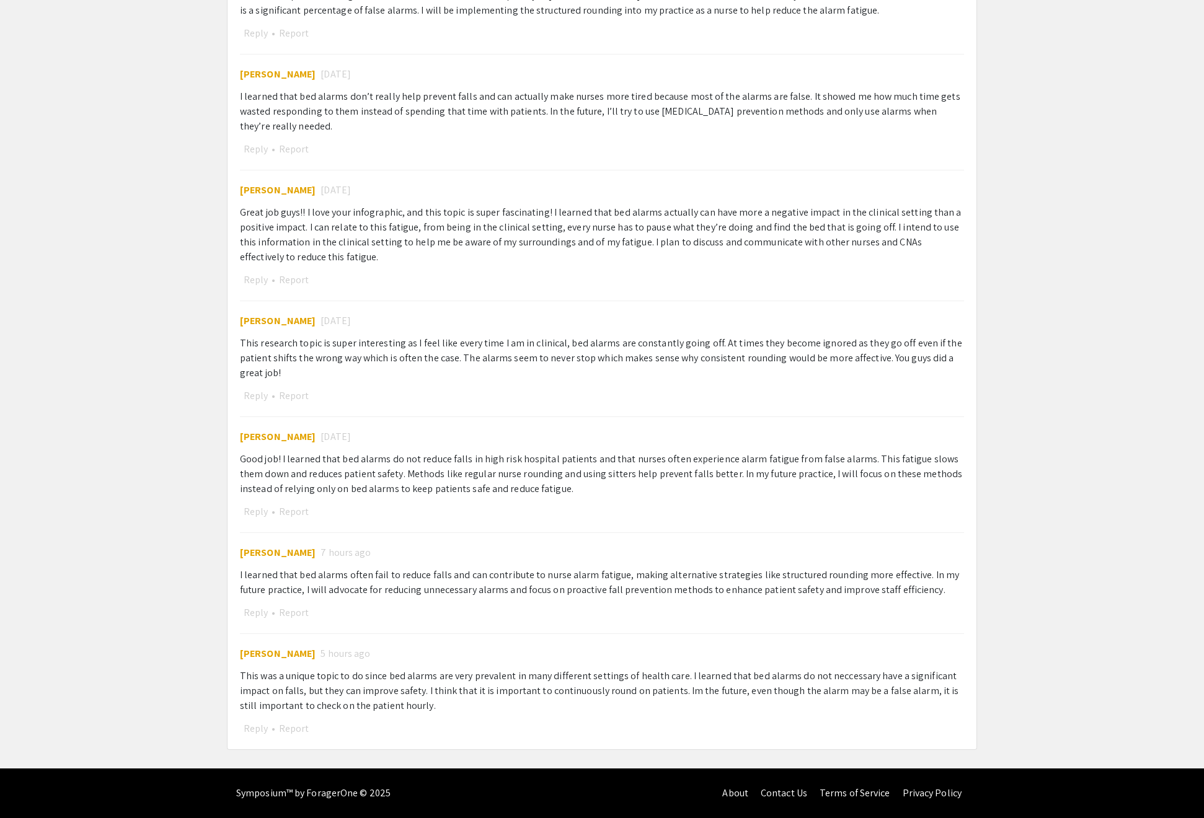
scroll to position [1427, 0]
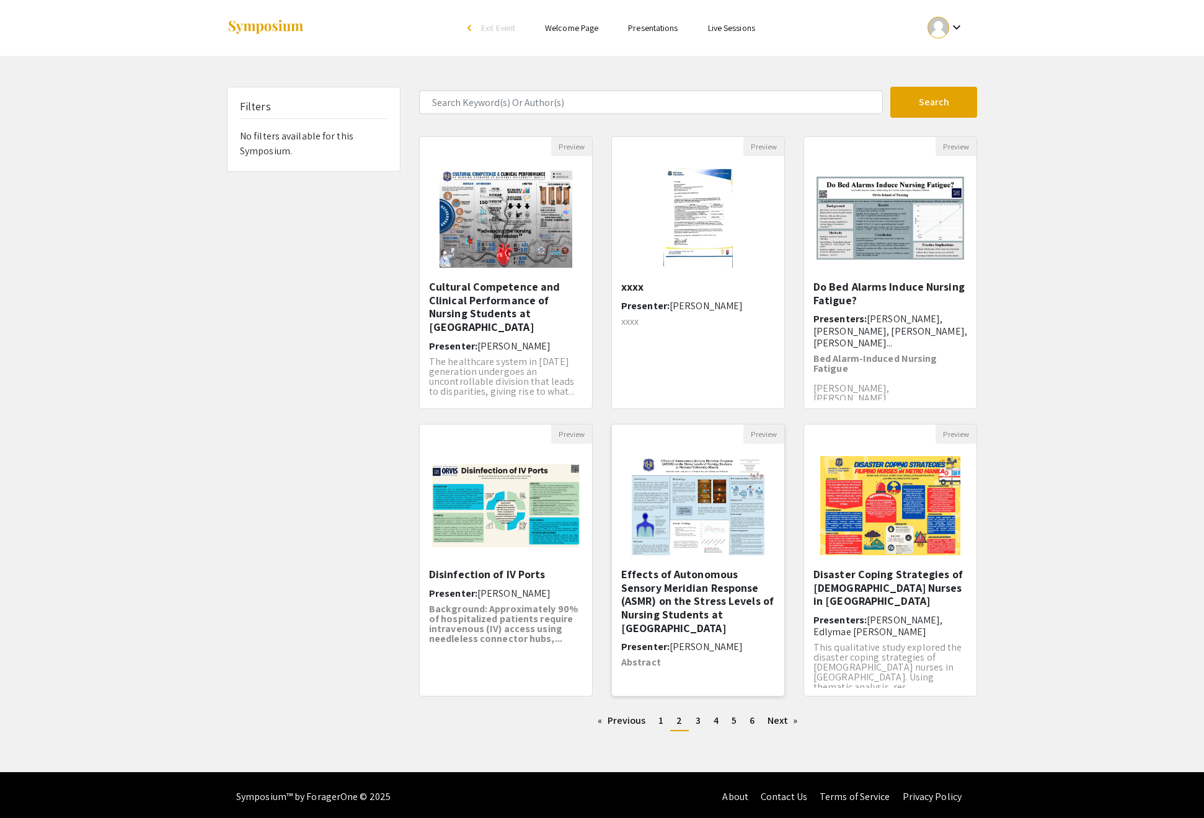
click at [707, 635] on h5 "Effects of Autonomous Sensory Meridian Response (ASMR) on the Stress Levels of …" at bounding box center [698, 601] width 154 height 67
select select "custom"
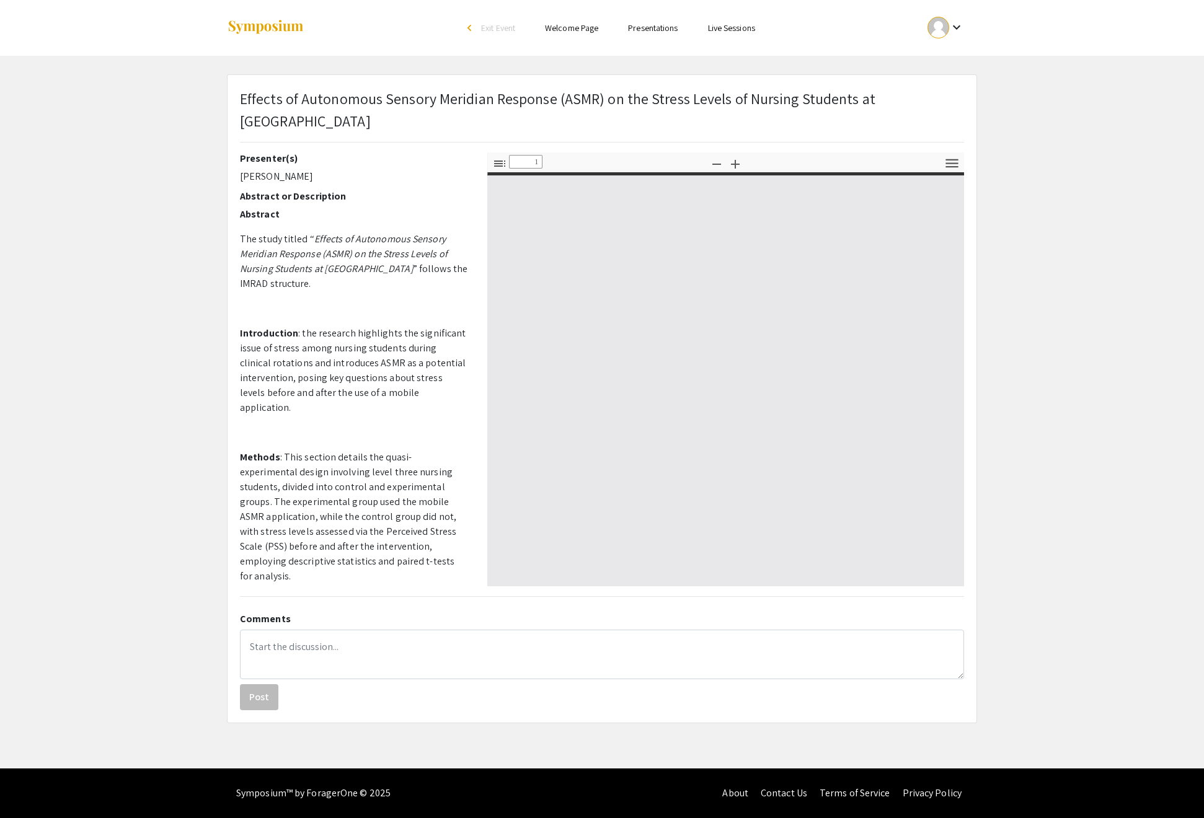
type input "0"
select select "custom"
type input "1"
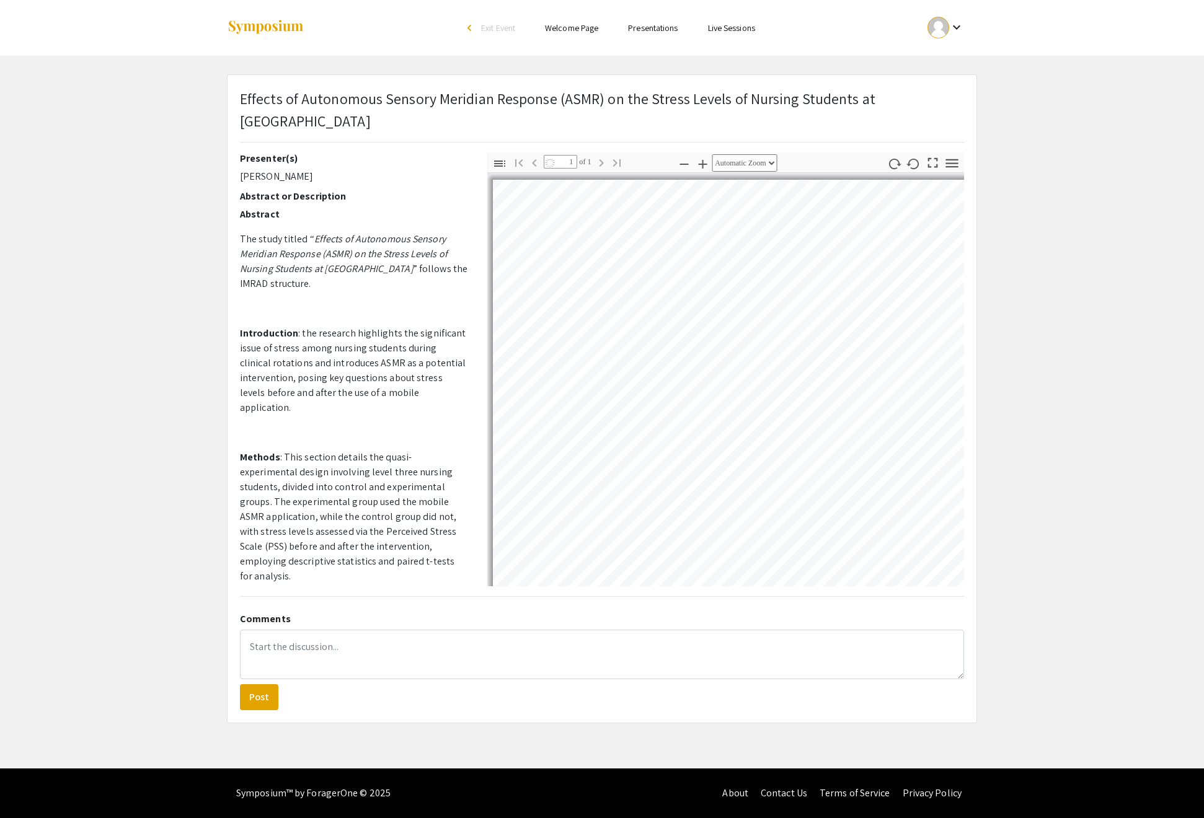
select select "auto"
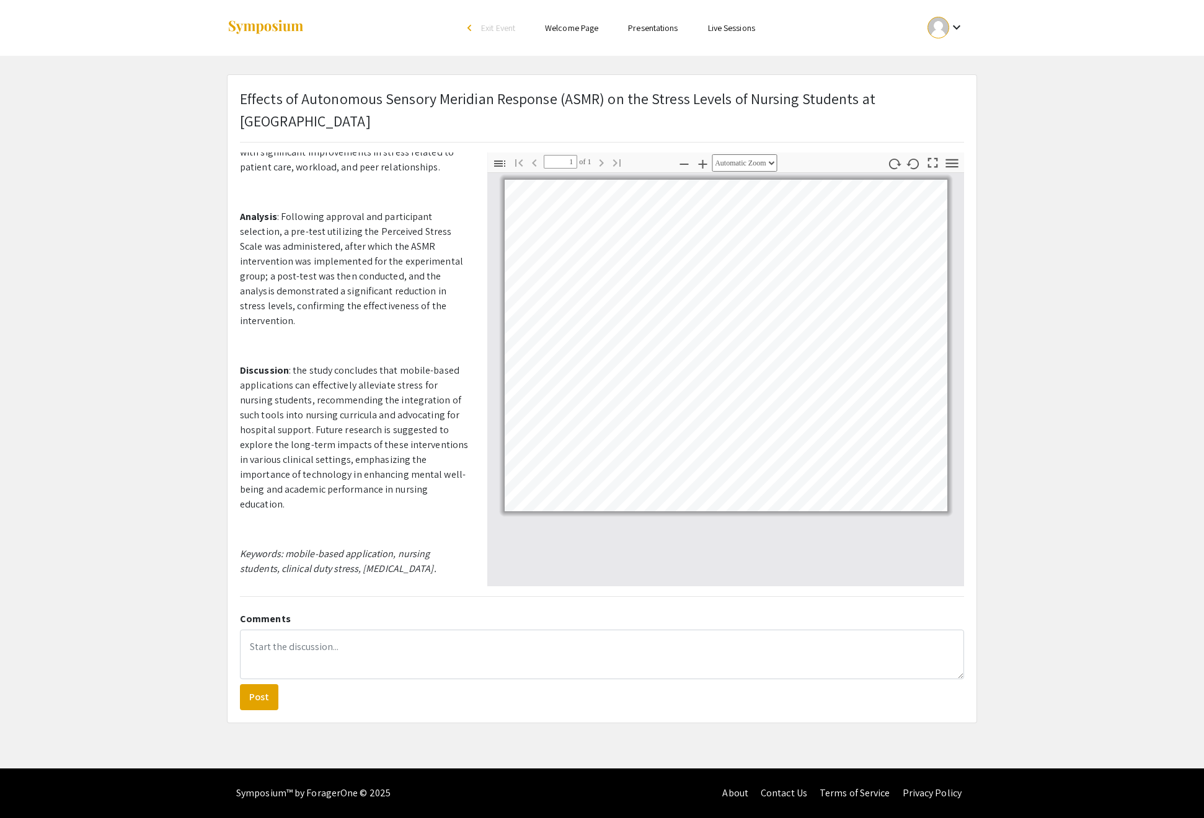
scroll to position [1061, 0]
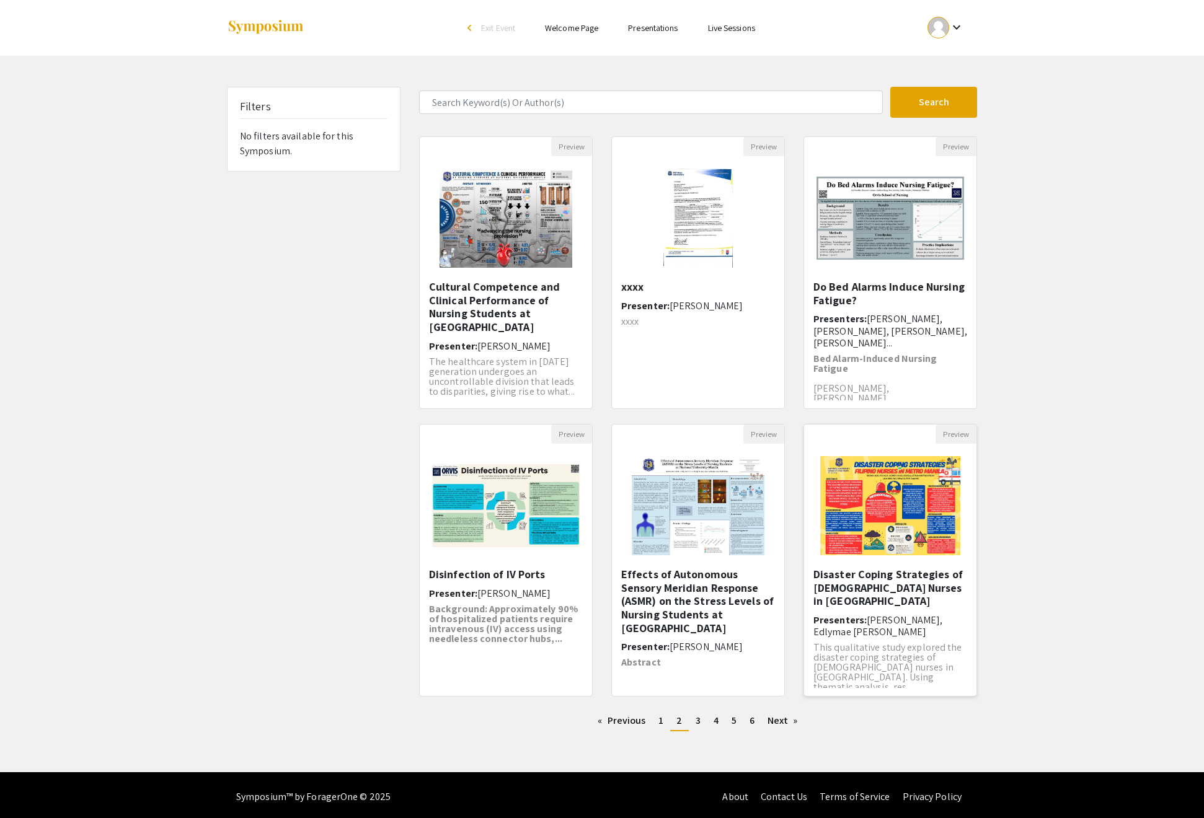
click at [880, 608] on h5 "Disaster Coping Strategies of [DEMOGRAPHIC_DATA] Nurses in [GEOGRAPHIC_DATA]" at bounding box center [890, 588] width 154 height 40
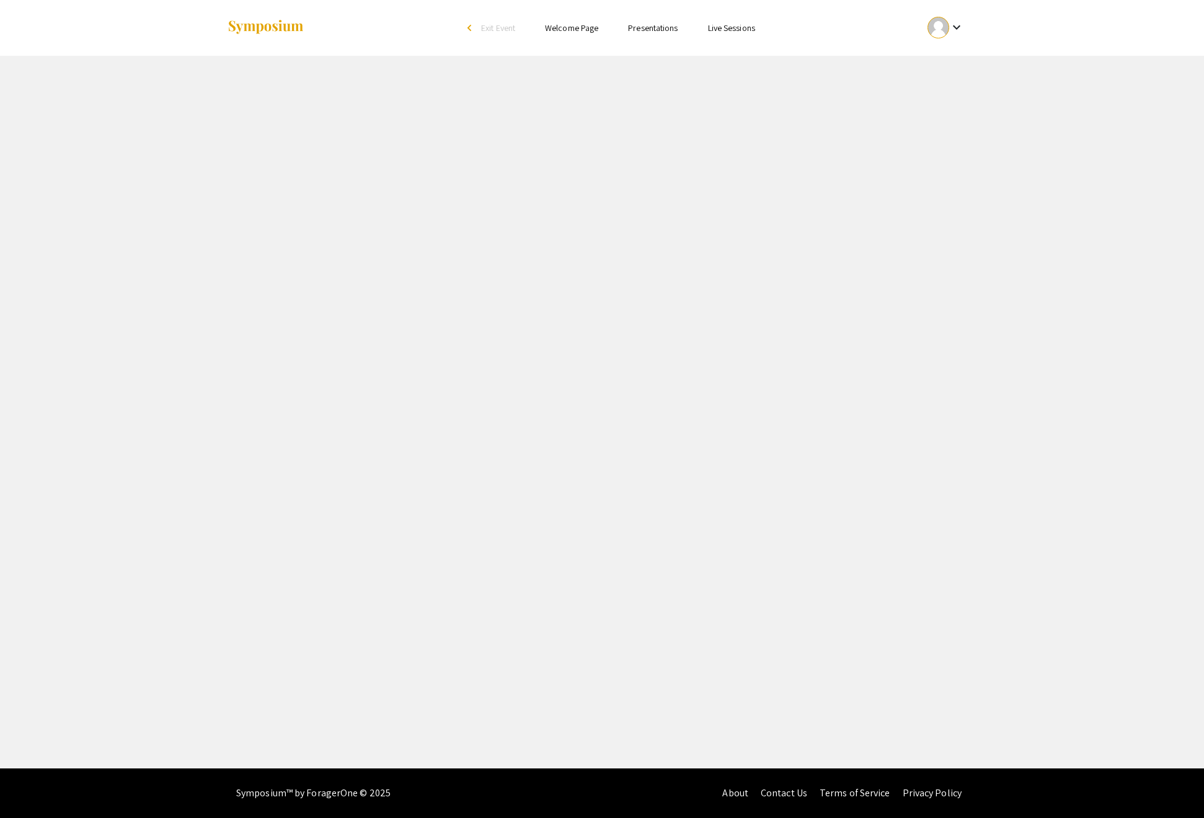
select select "custom"
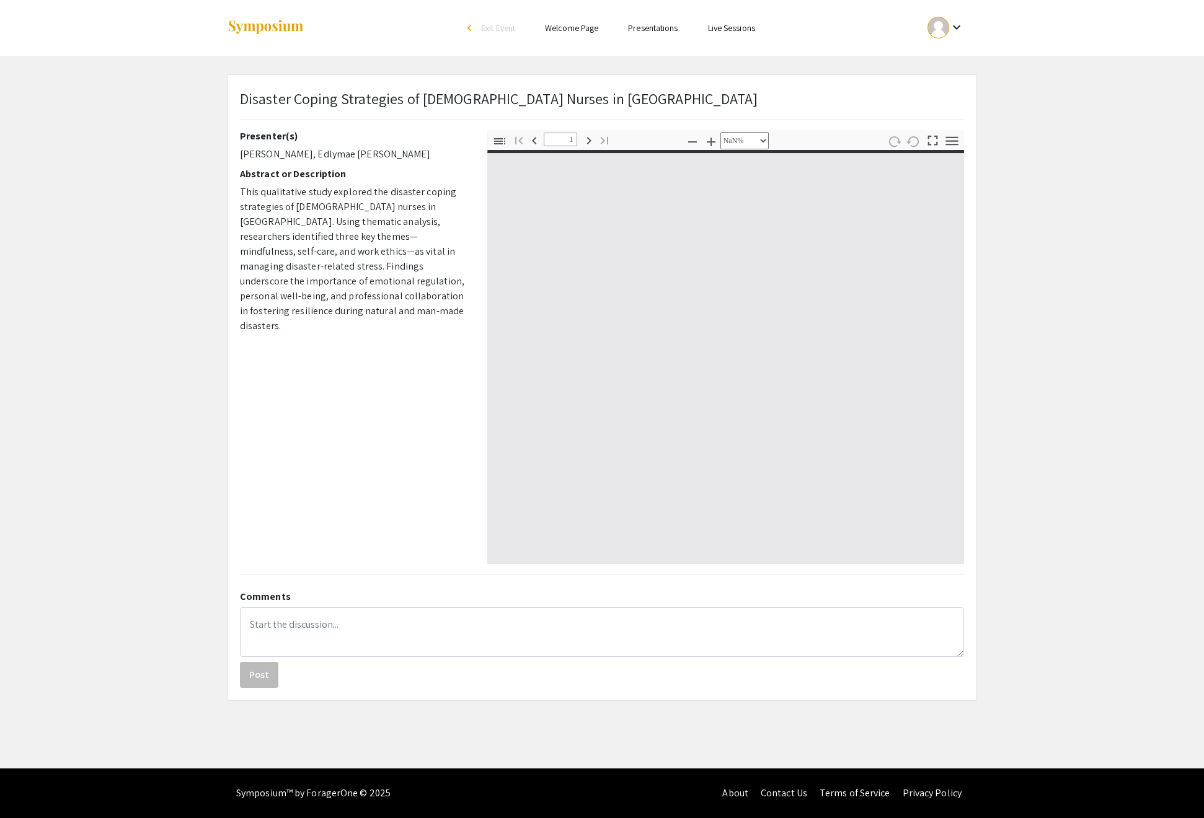
type input "0"
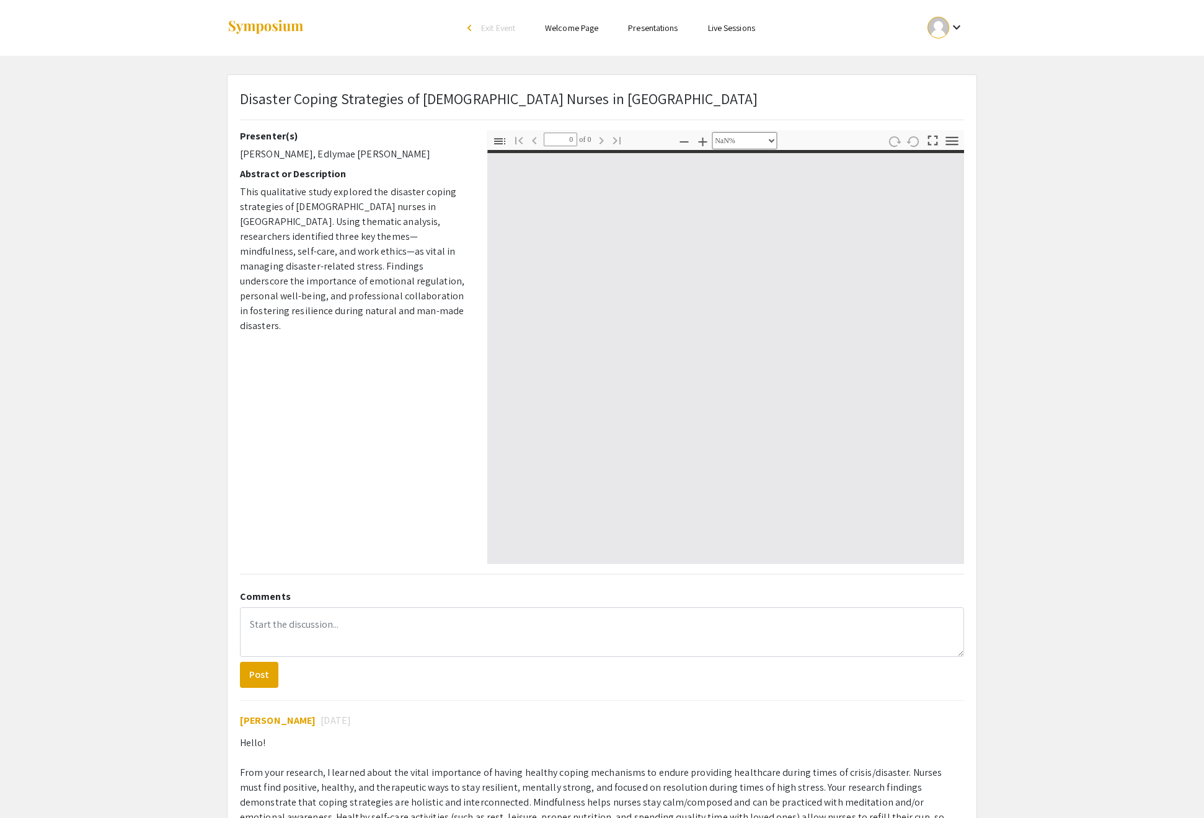
select select "auto"
type input "1"
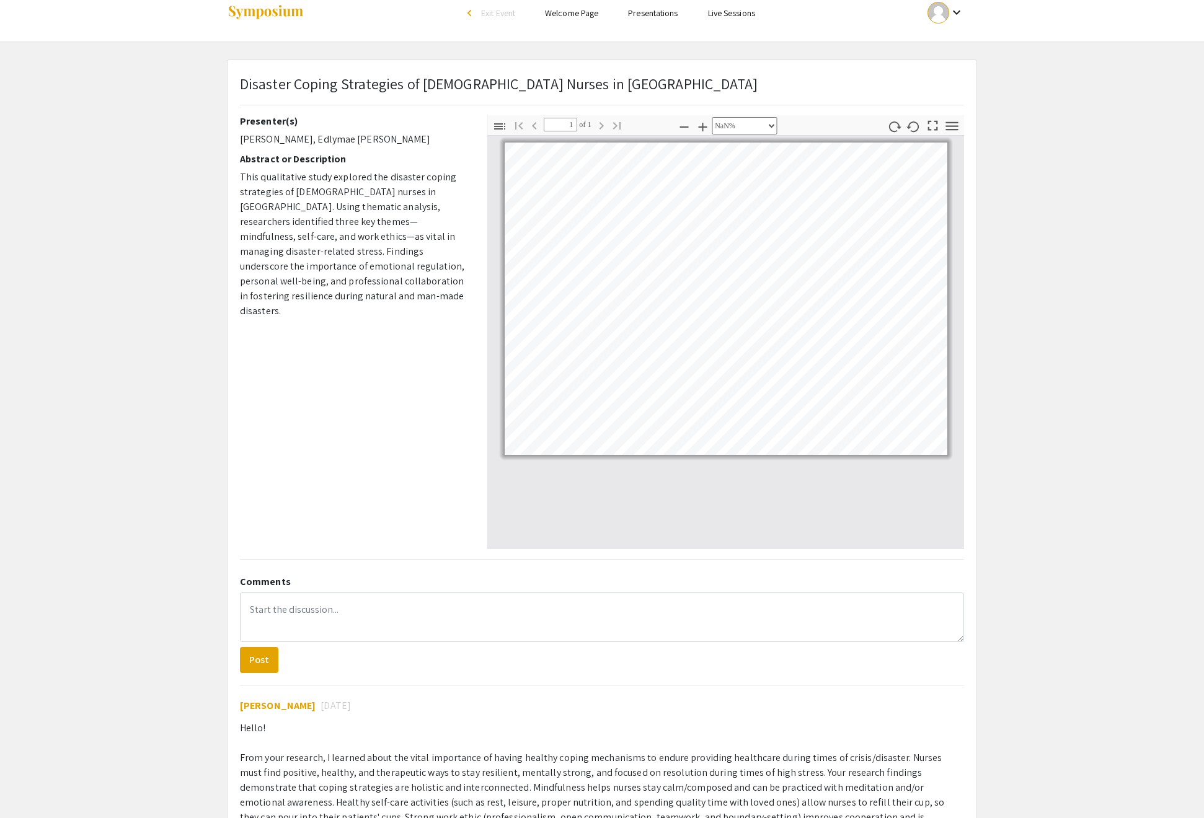
scroll to position [0, 72]
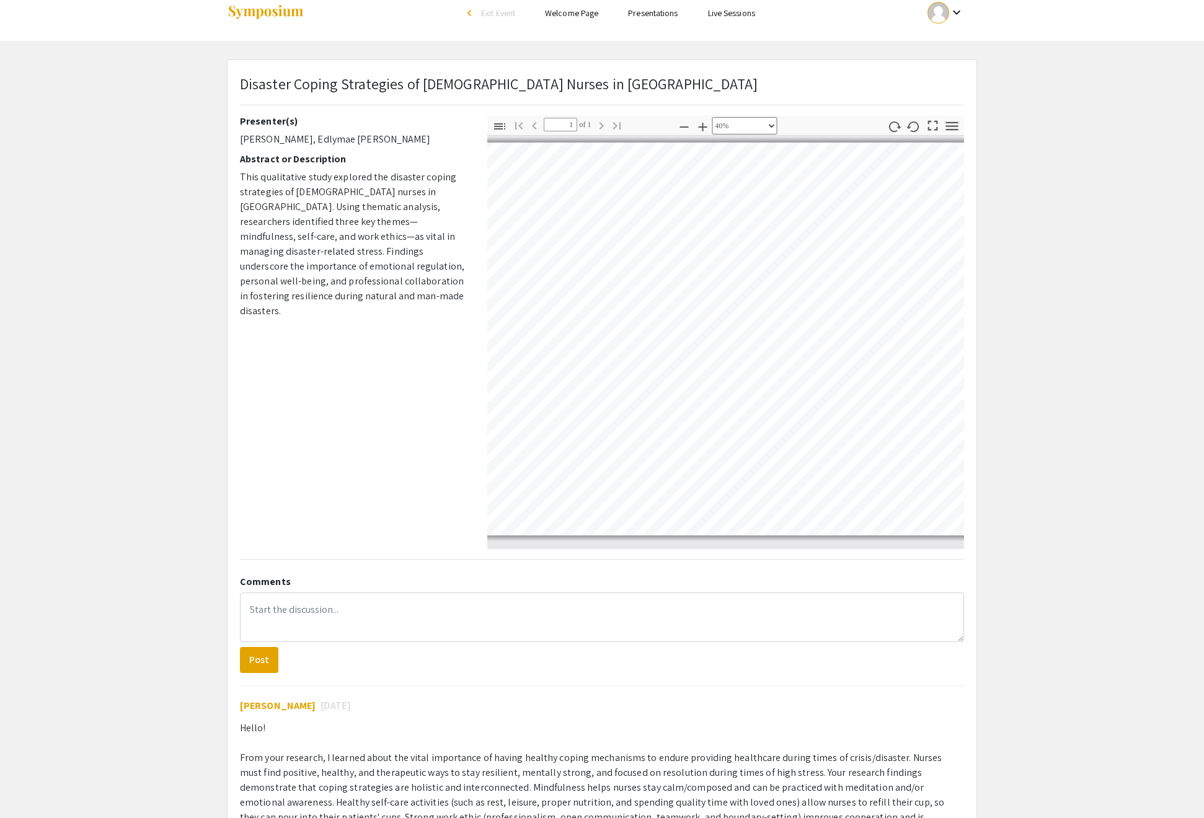
select select "0.5"
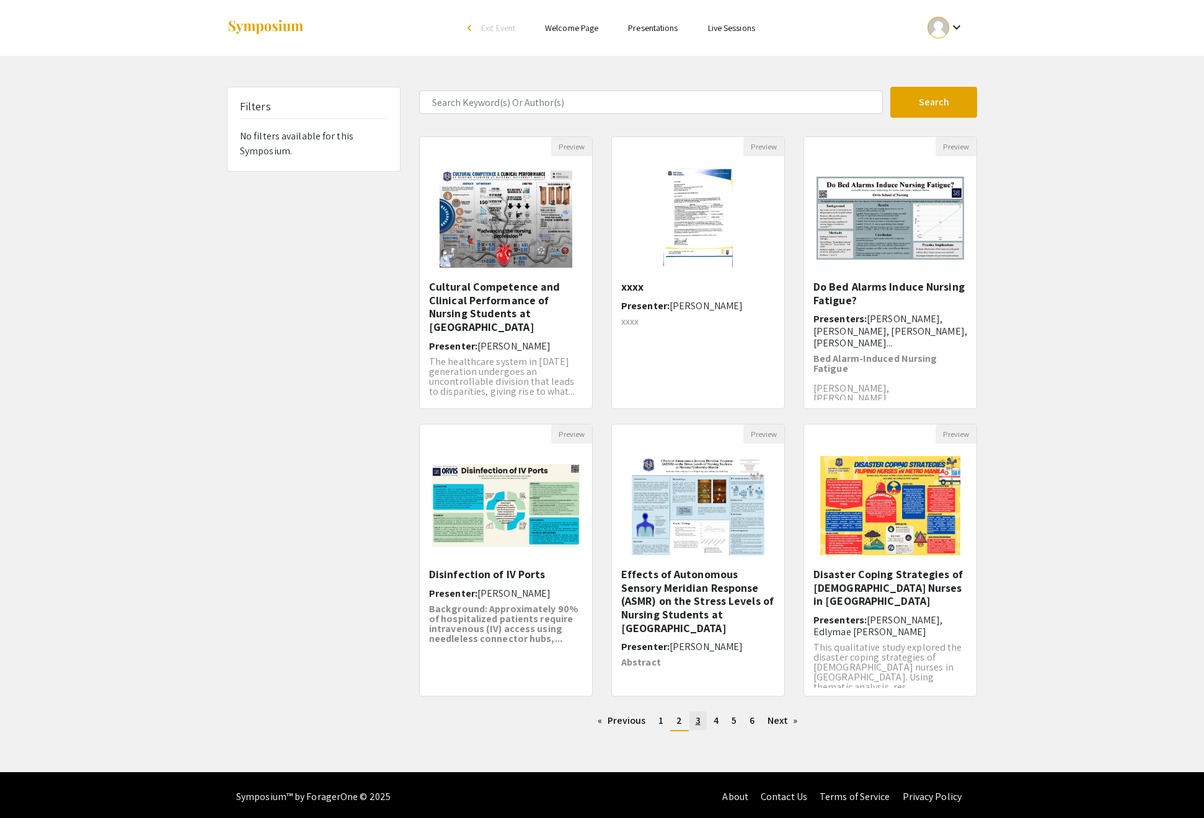
click at [702, 730] on link "page 3" at bounding box center [697, 721] width 17 height 19
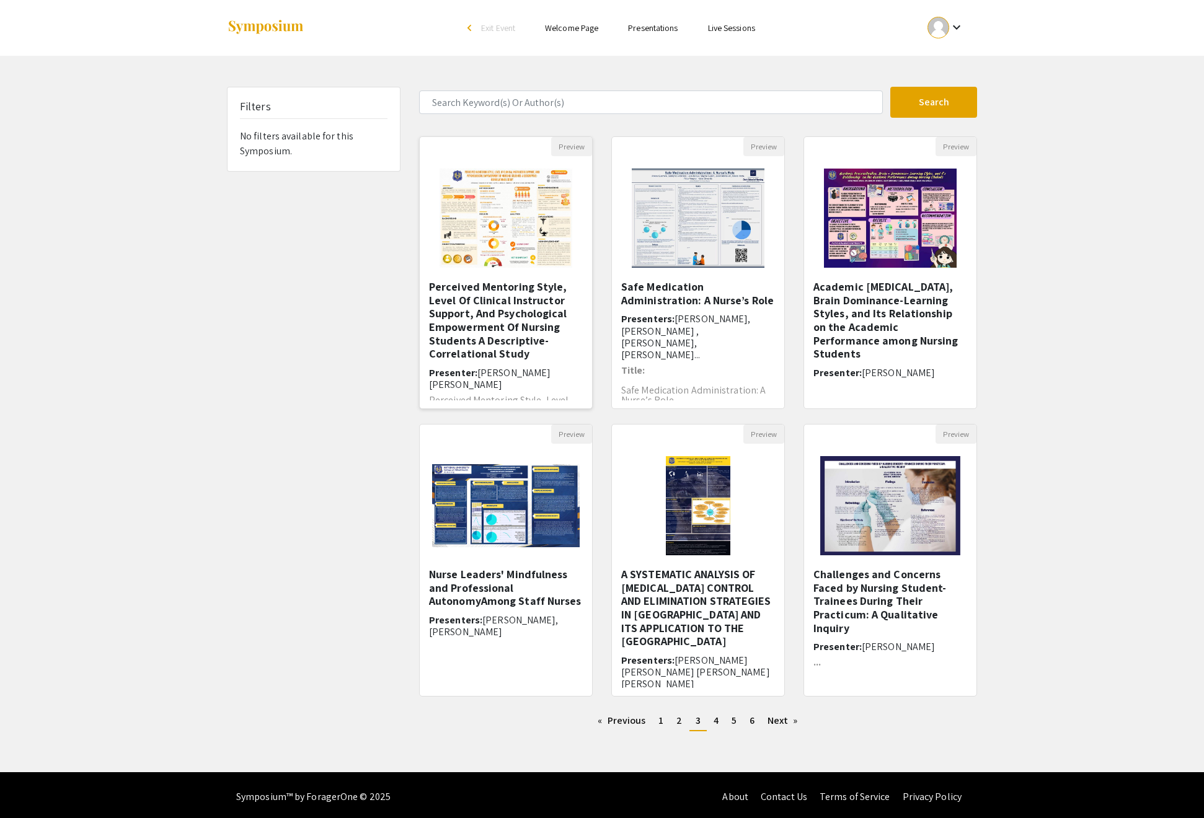
click at [519, 361] on h5 "Perceived Mentoring Style, Level Of Clinical Instructor Support, And Psychologi…" at bounding box center [506, 320] width 154 height 81
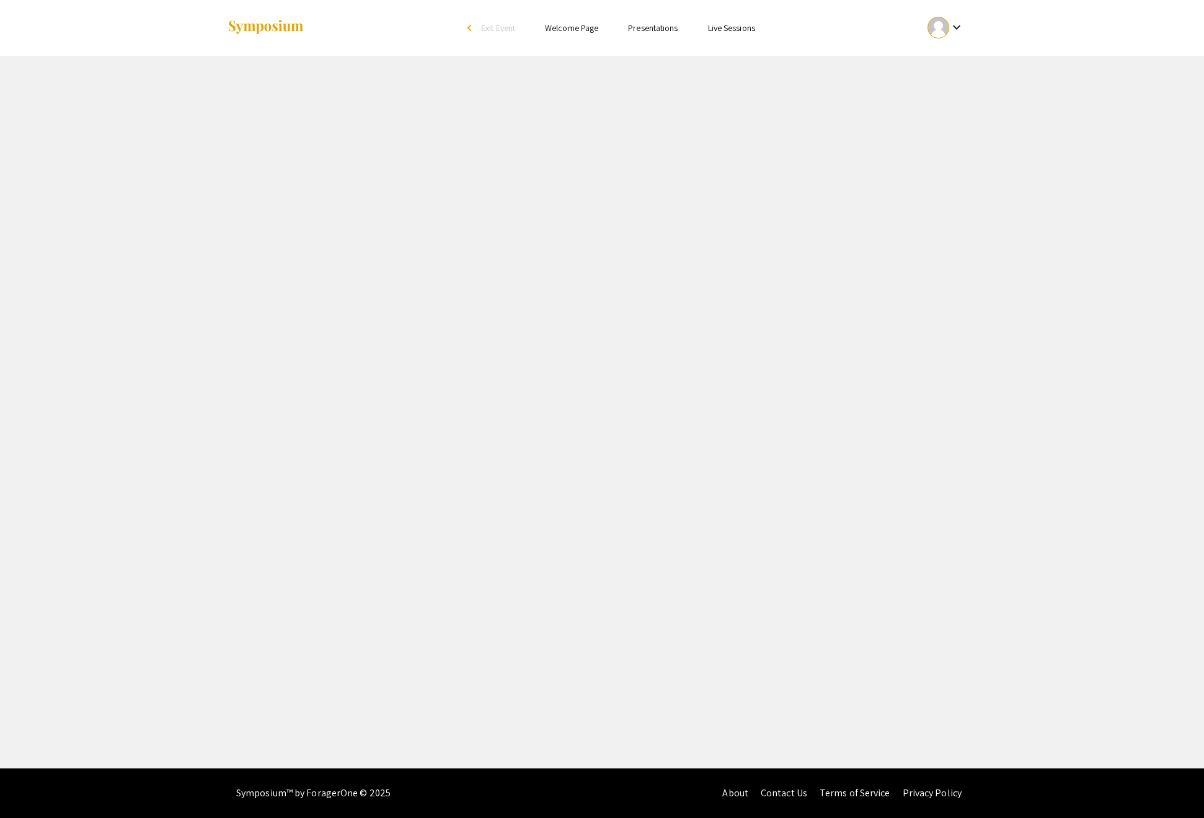
select select "custom"
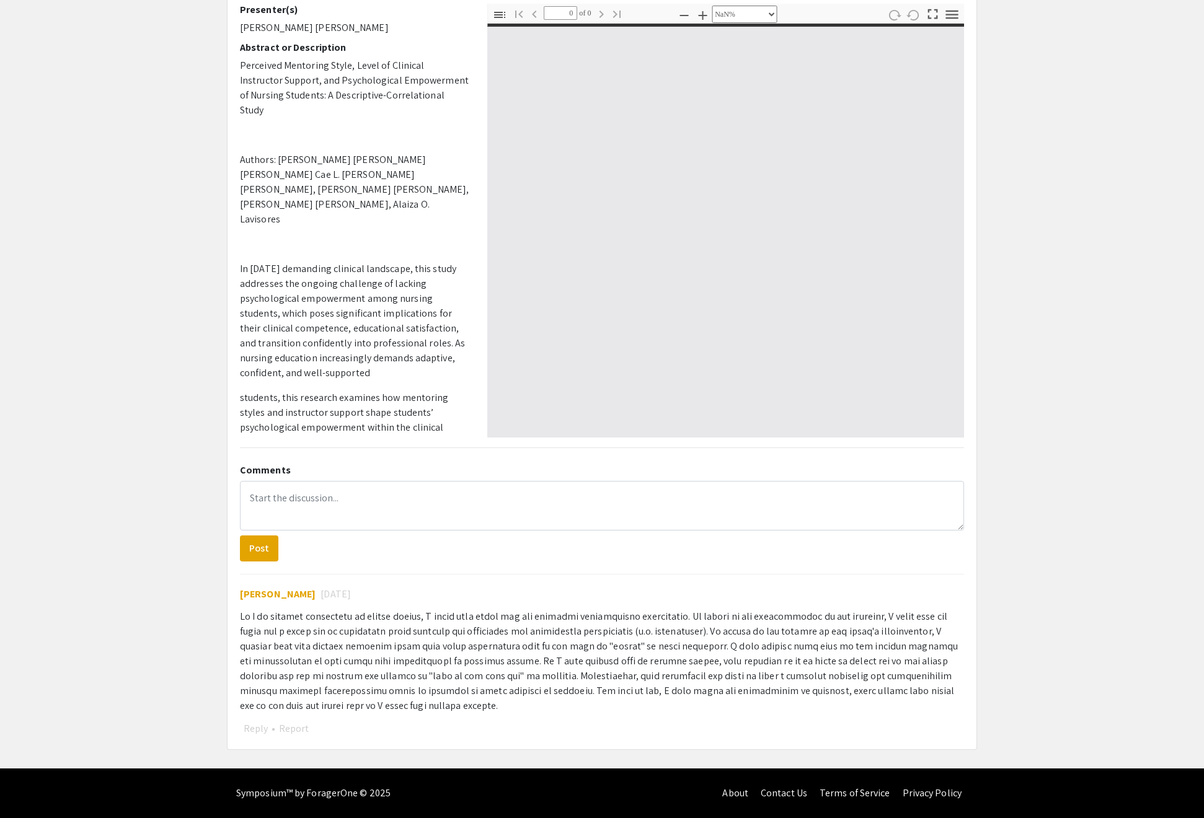
type input "1"
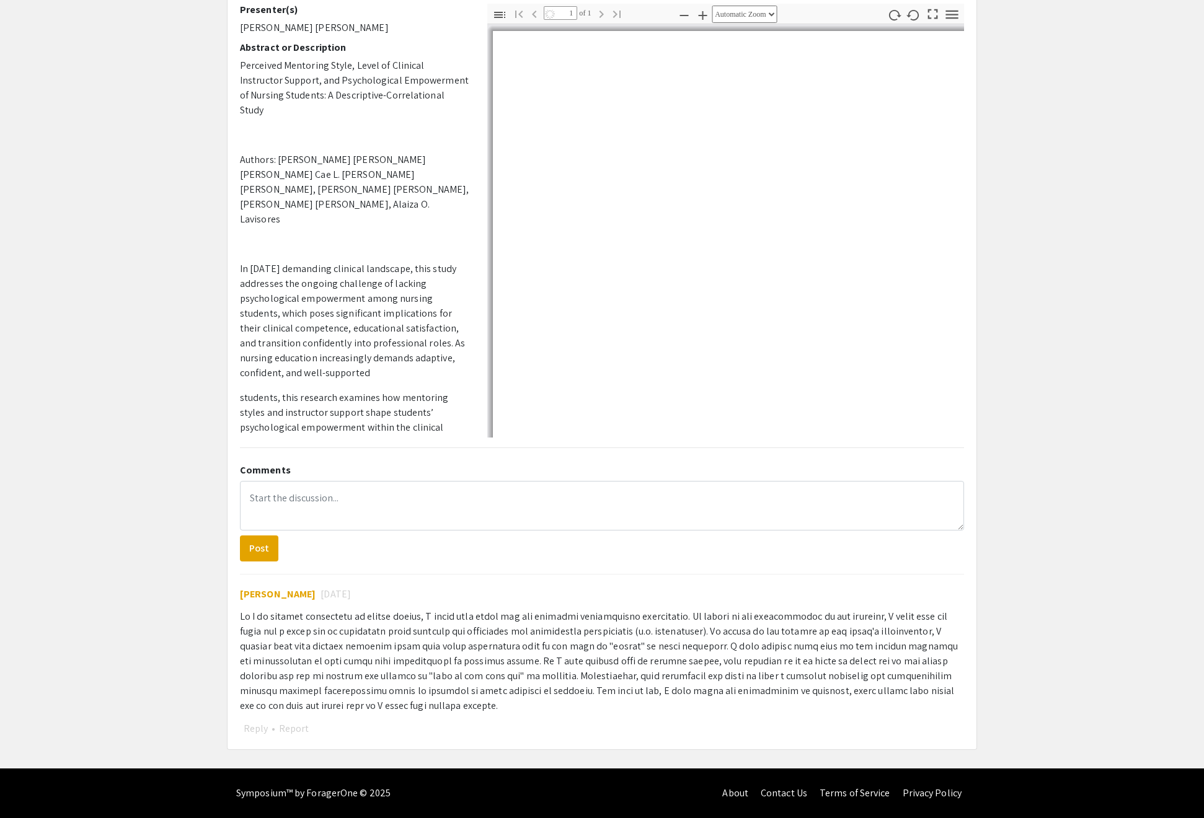
scroll to position [383, 0]
select select "auto"
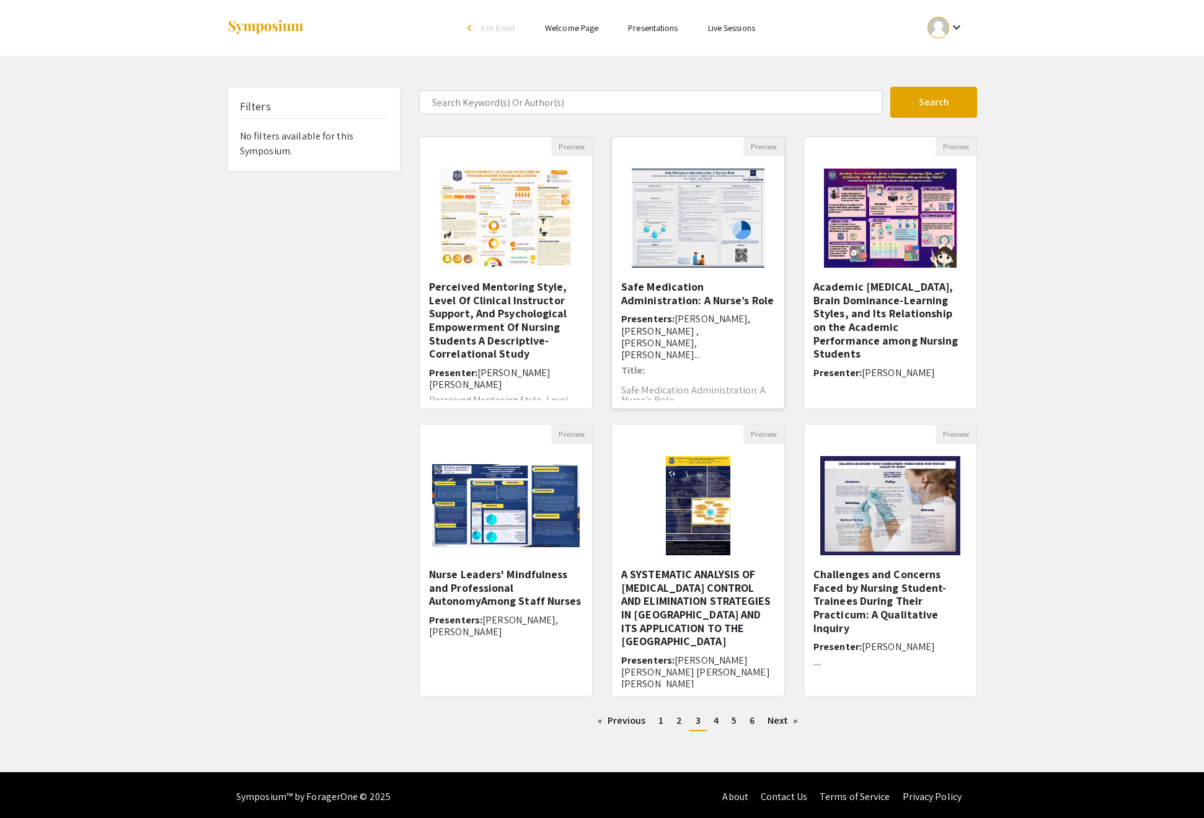
click at [671, 307] on h5 "Safe Medication Administration: A Nurse’s Role" at bounding box center [698, 293] width 154 height 27
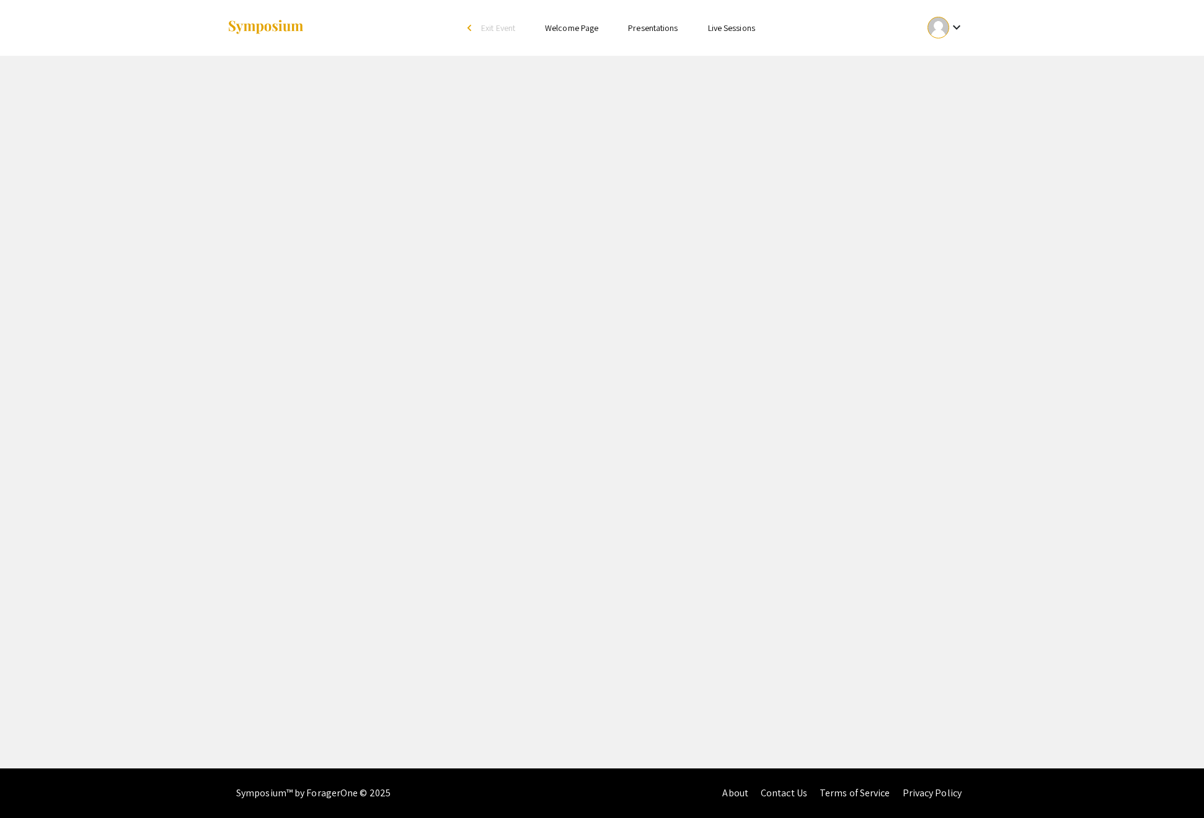
select select "custom"
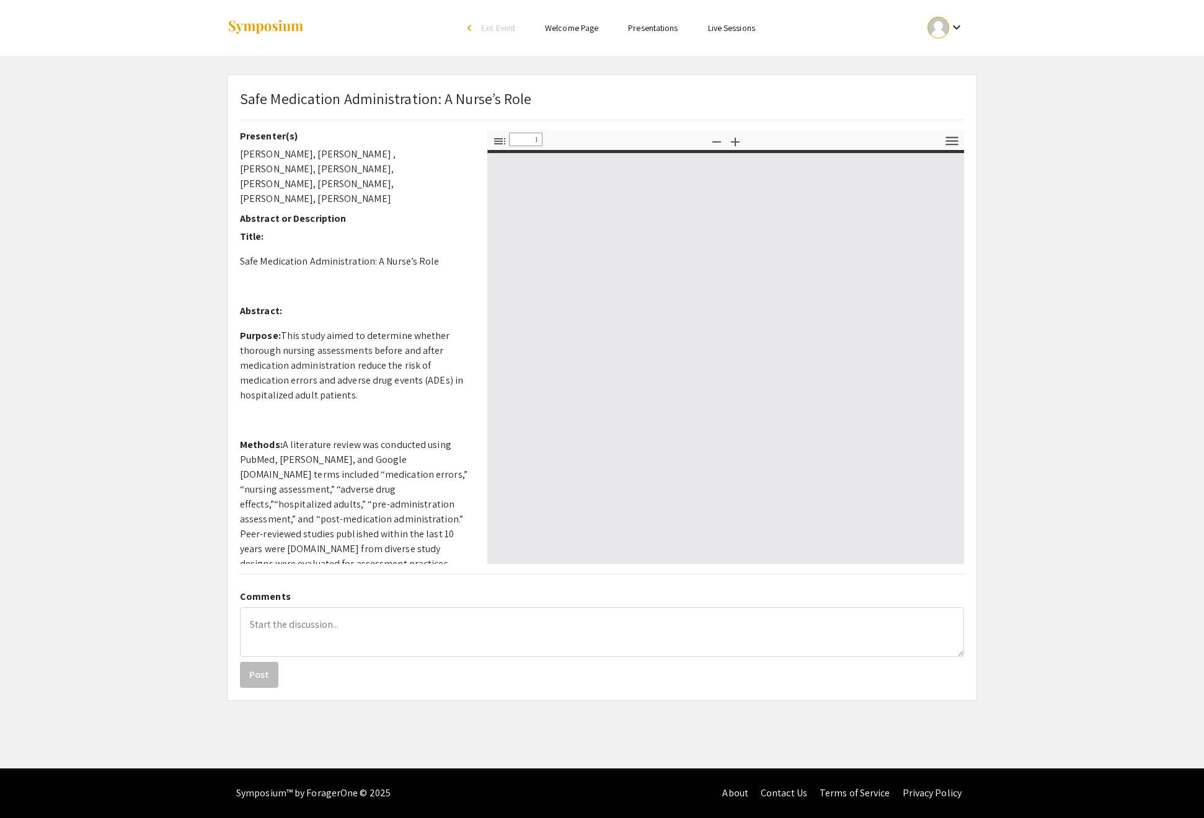
type input "0"
select select "custom"
type input "1"
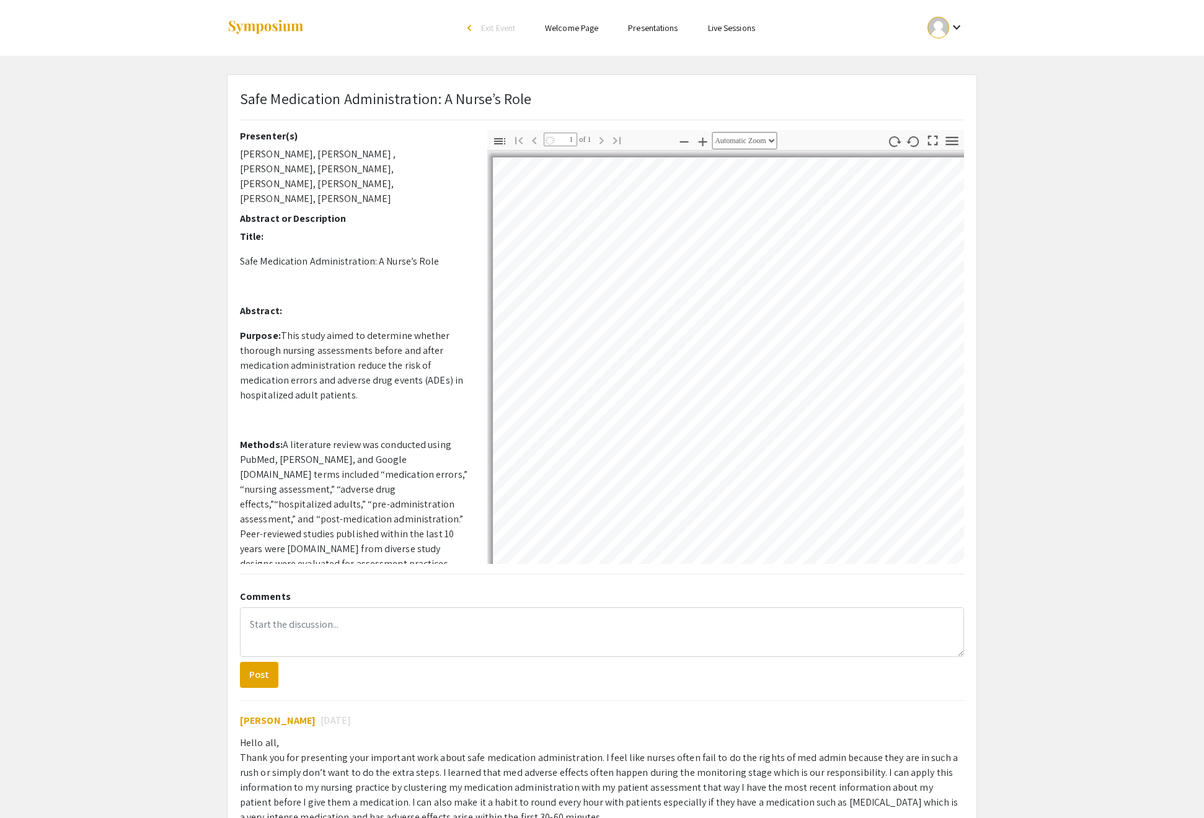
select select "auto"
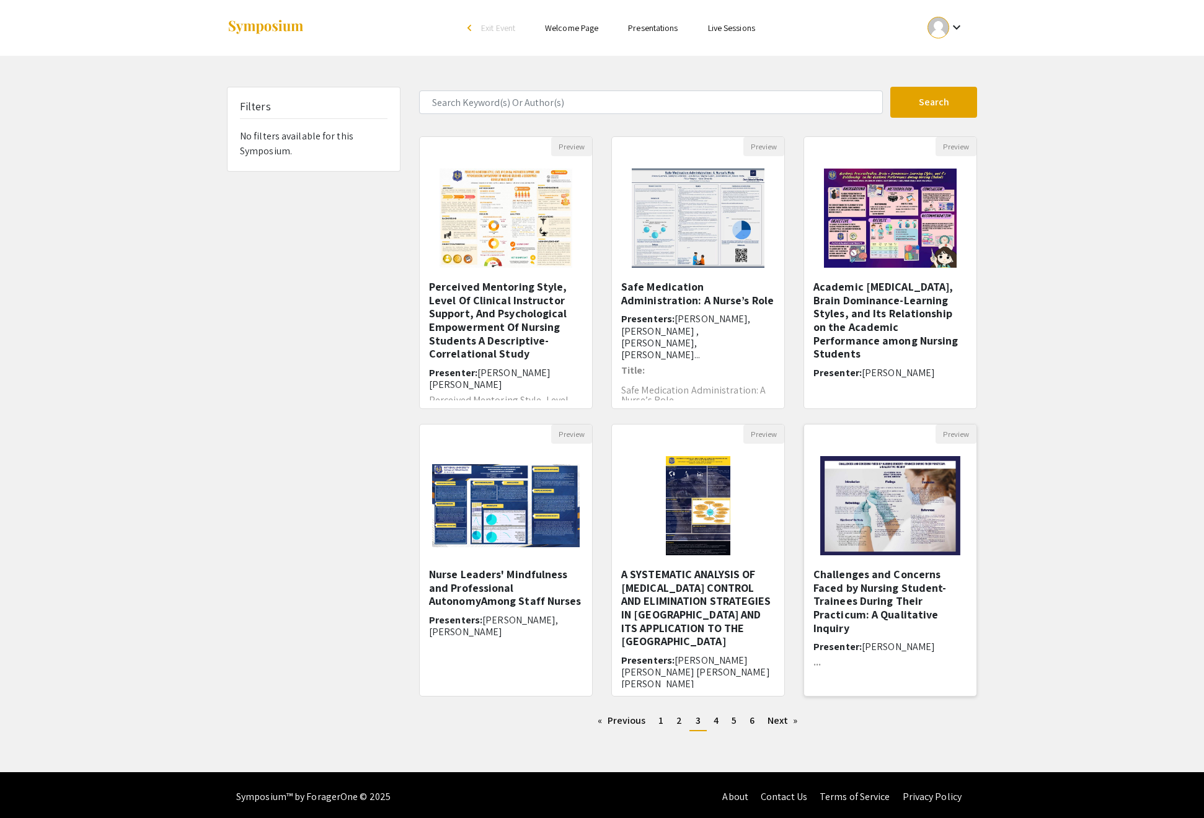
click at [911, 635] on h5 "Challenges and Concerns Faced by Nursing Student-Trainees During Their Practicu…" at bounding box center [890, 601] width 154 height 67
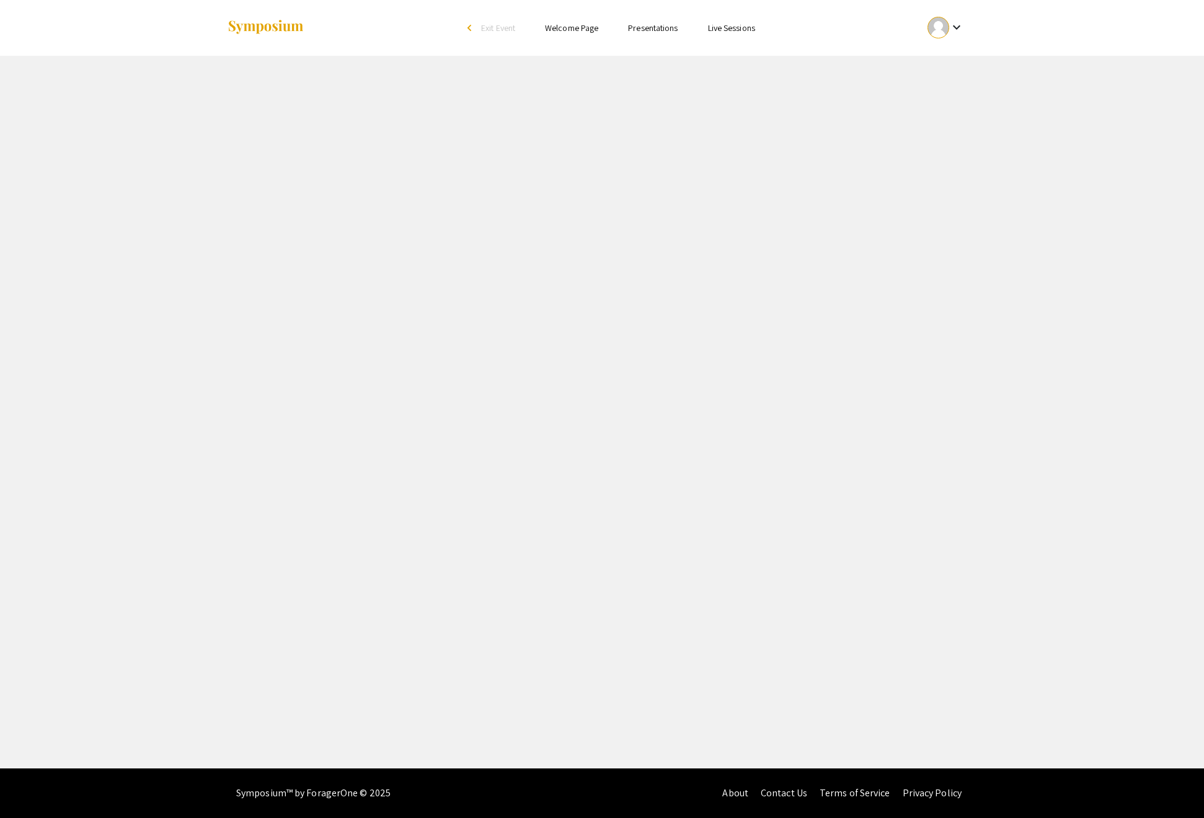
select select "custom"
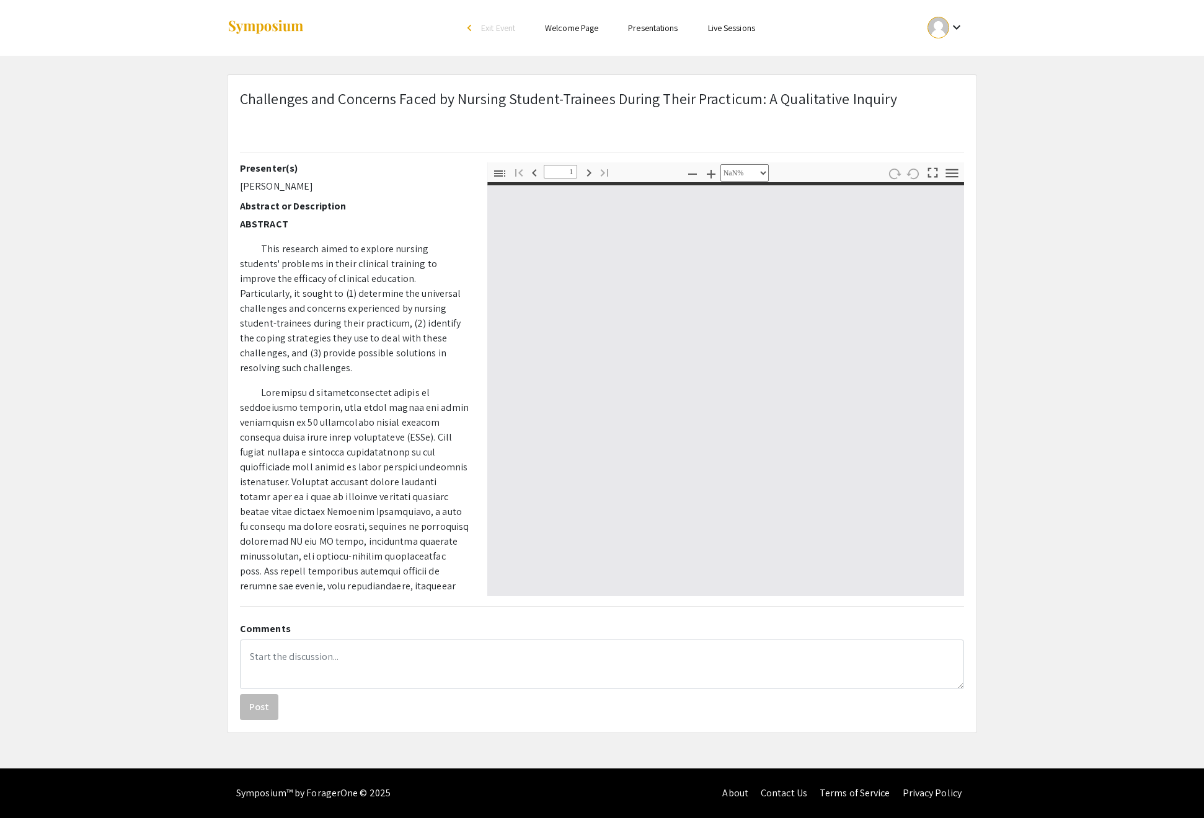
type input "0"
select select "custom"
type input "1"
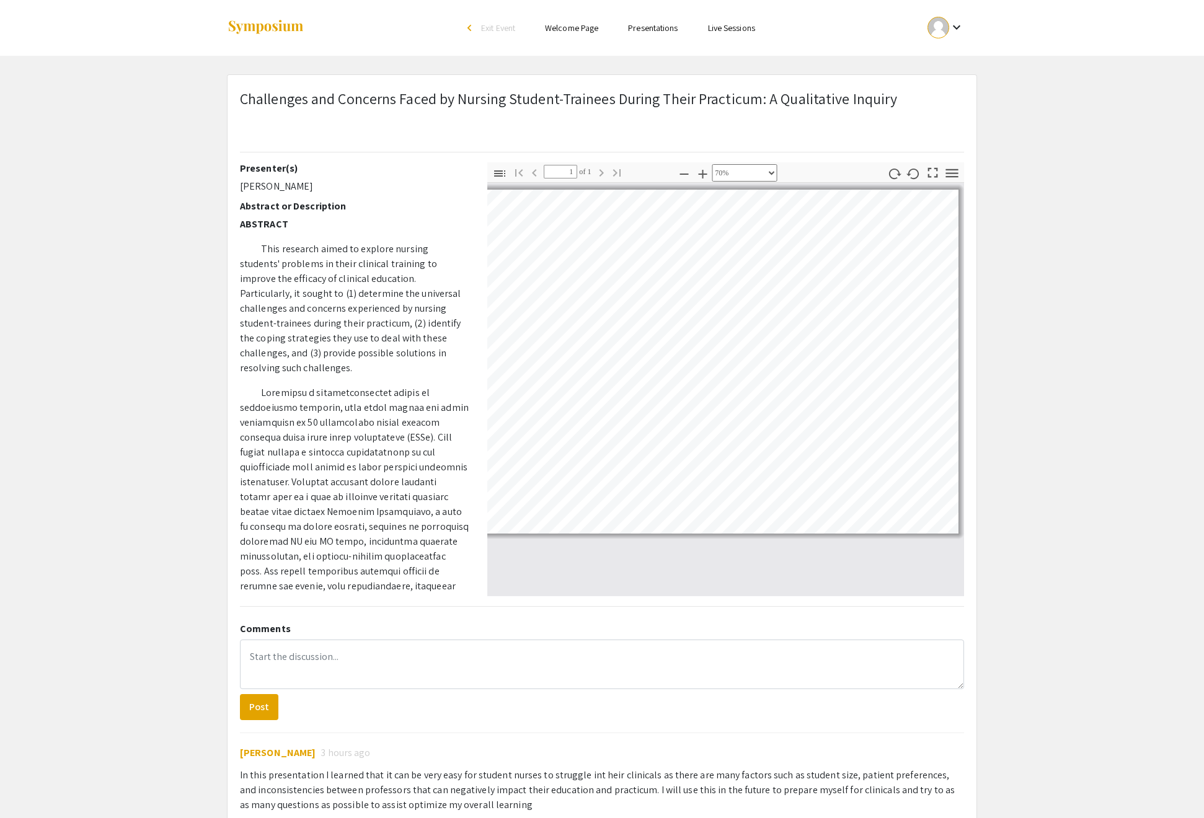
select select "custom"
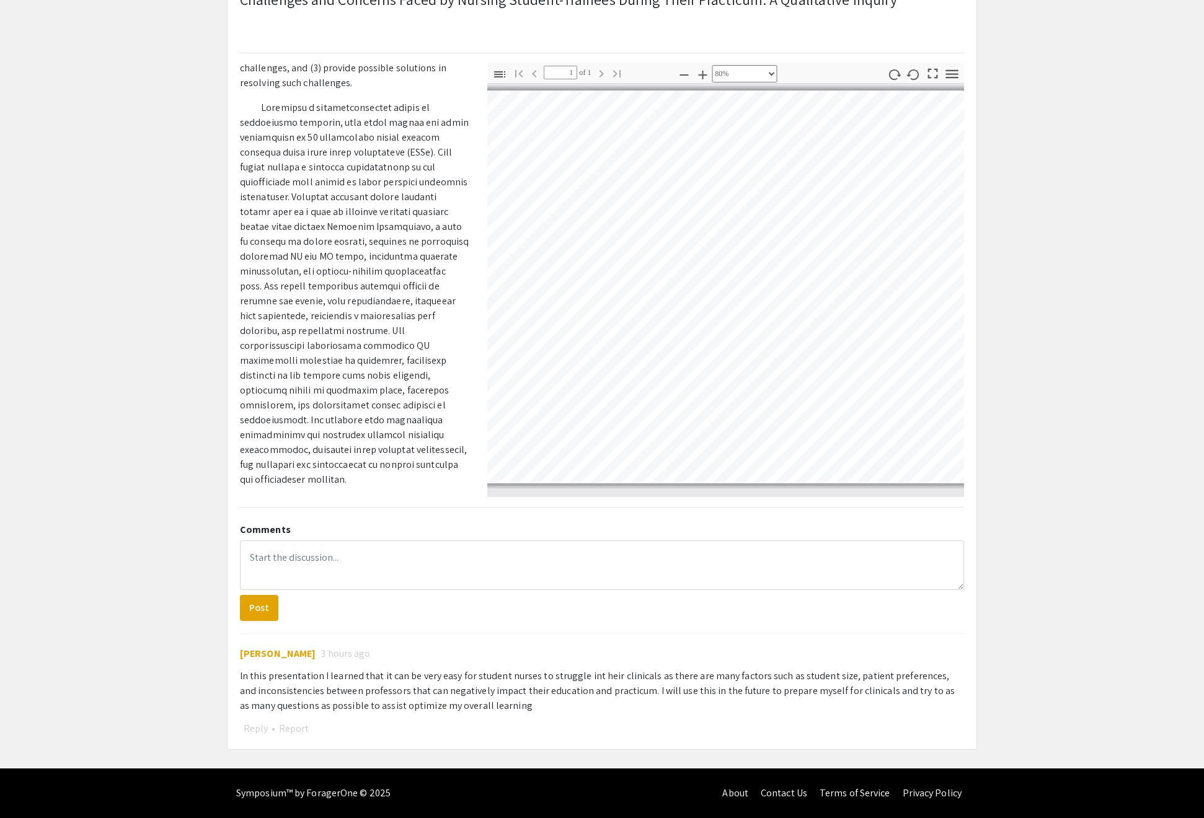
scroll to position [264, 0]
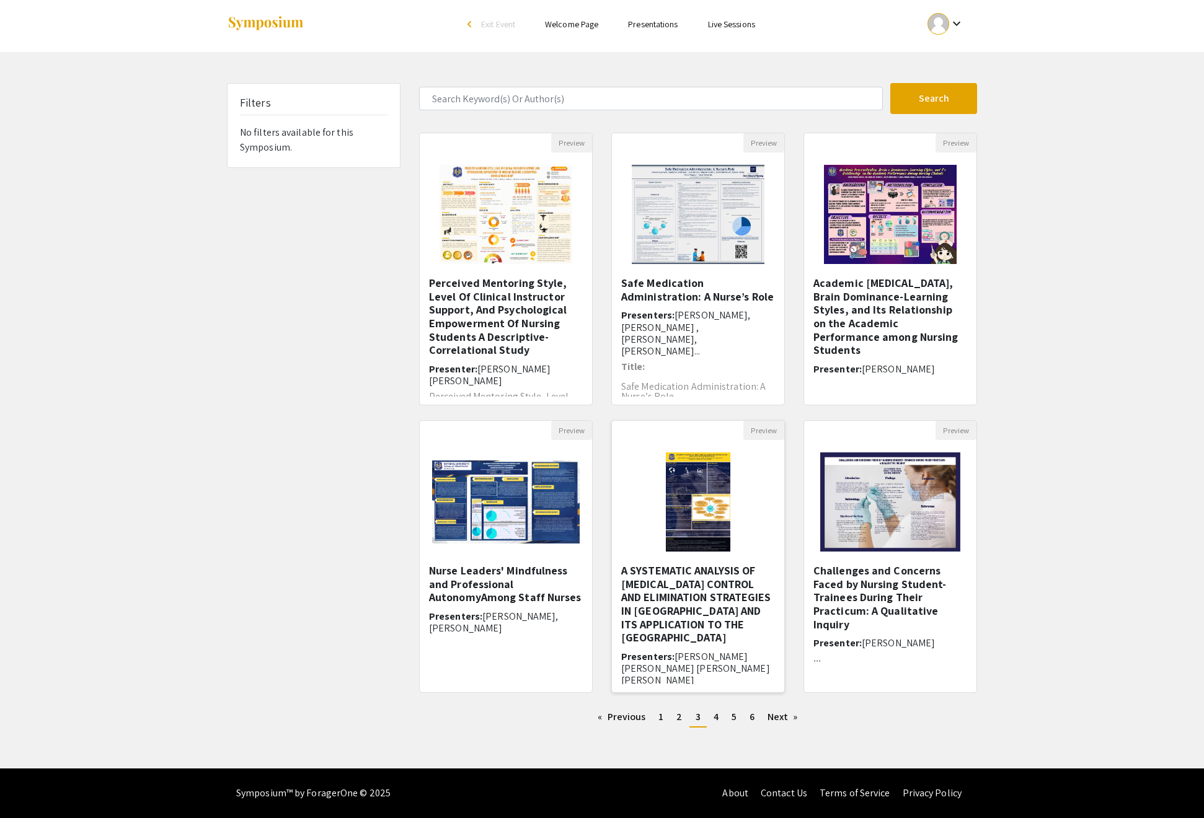
scroll to position [35, 0]
click at [725, 718] on link "page 4" at bounding box center [715, 717] width 17 height 19
